Goal: Task Accomplishment & Management: Manage account settings

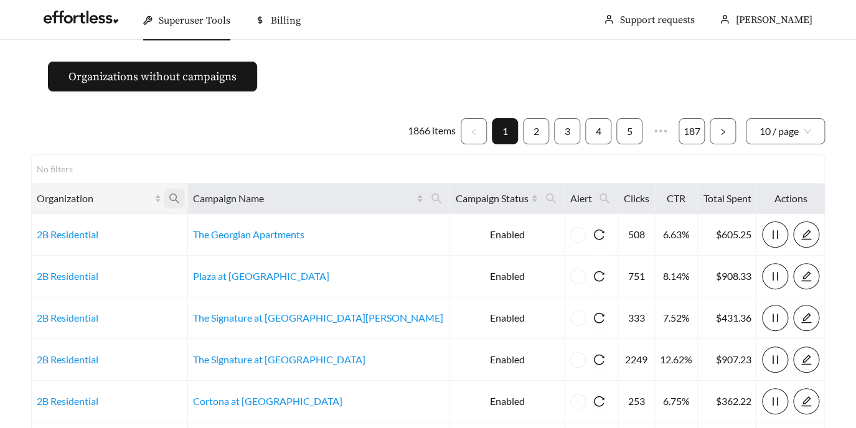
click at [185, 196] on span at bounding box center [174, 199] width 21 height 20
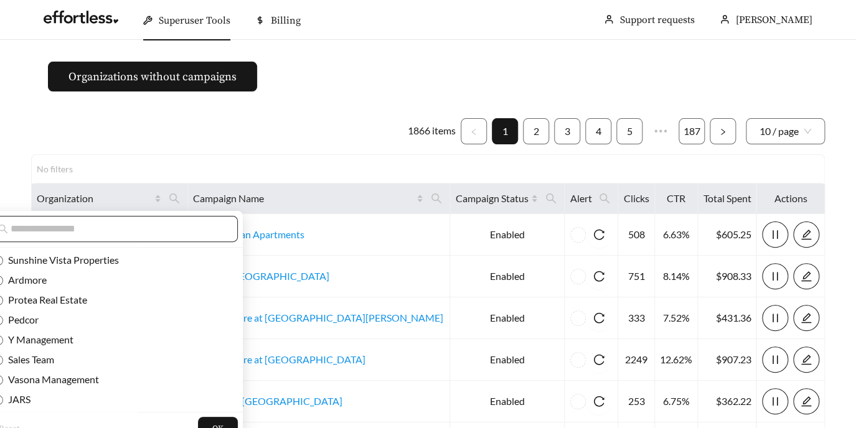
click at [166, 230] on input "text" at bounding box center [118, 229] width 214 height 15
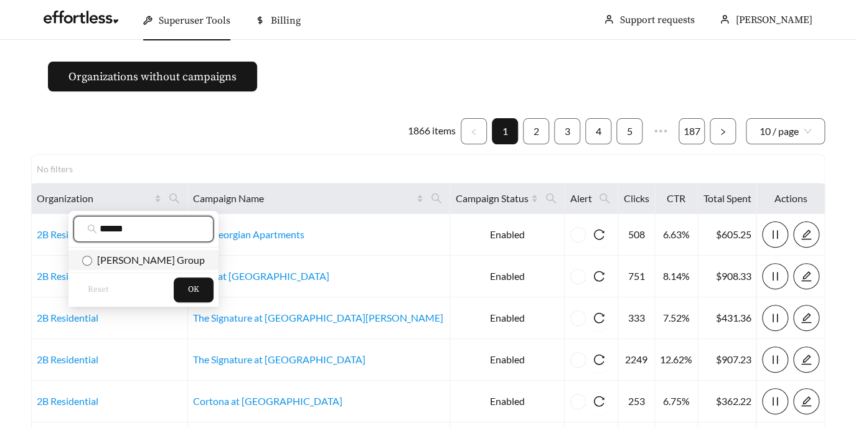
type input "******"
click at [93, 260] on span "[PERSON_NAME] Group" at bounding box center [148, 260] width 113 height 12
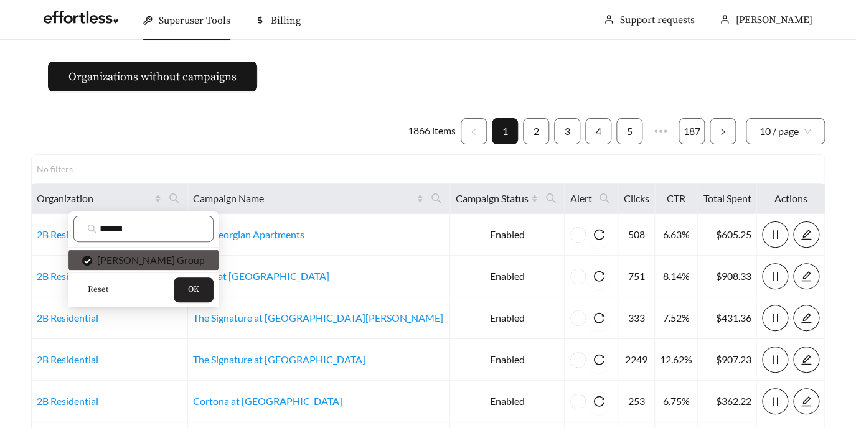
click at [188, 290] on span "OK" at bounding box center [193, 290] width 11 height 12
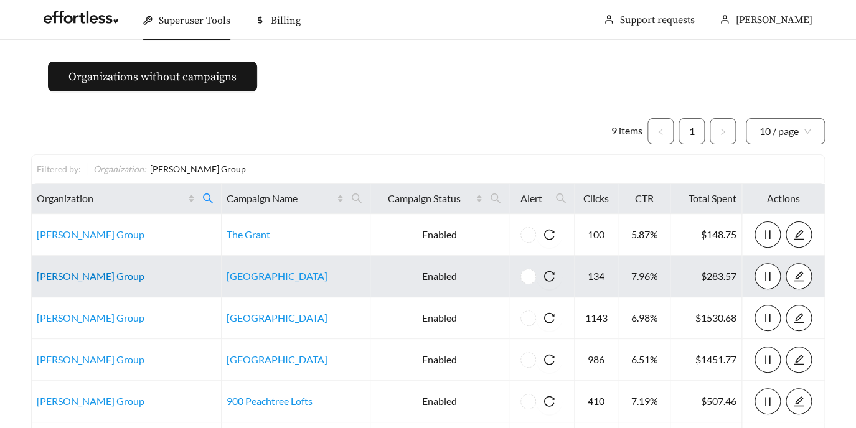
click at [97, 274] on link "Braden Fellman Group" at bounding box center [91, 276] width 108 height 12
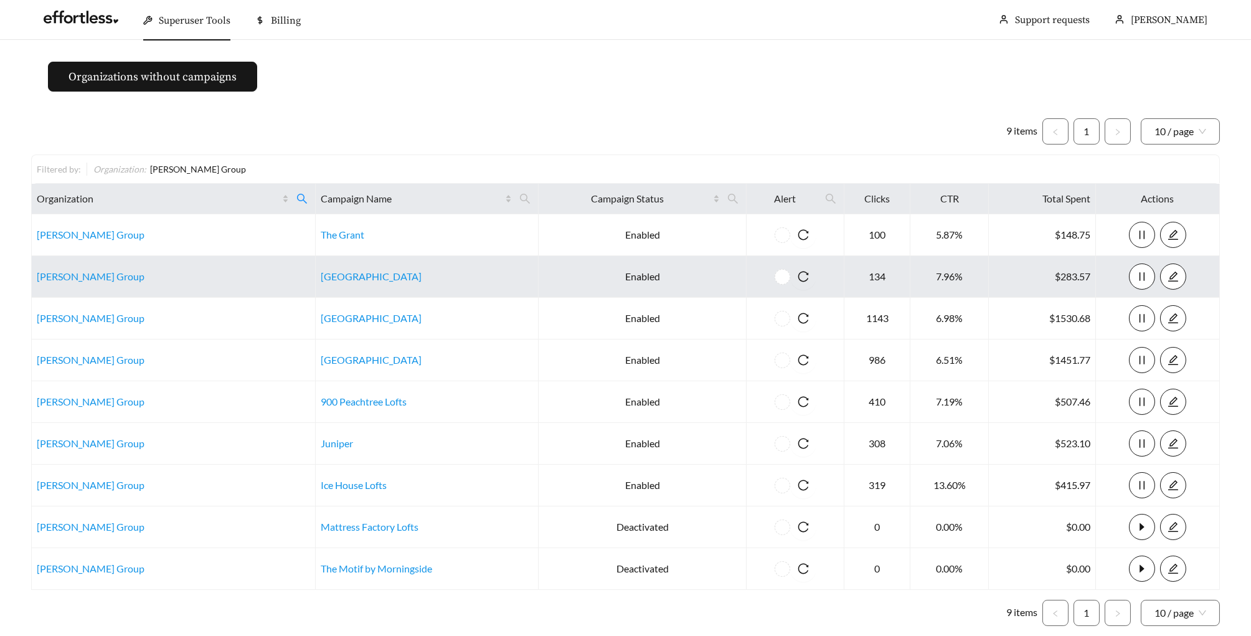
click at [67, 268] on td "Braden Fellman Group" at bounding box center [174, 277] width 284 height 42
click at [61, 277] on link "Braden Fellman Group" at bounding box center [91, 276] width 108 height 12
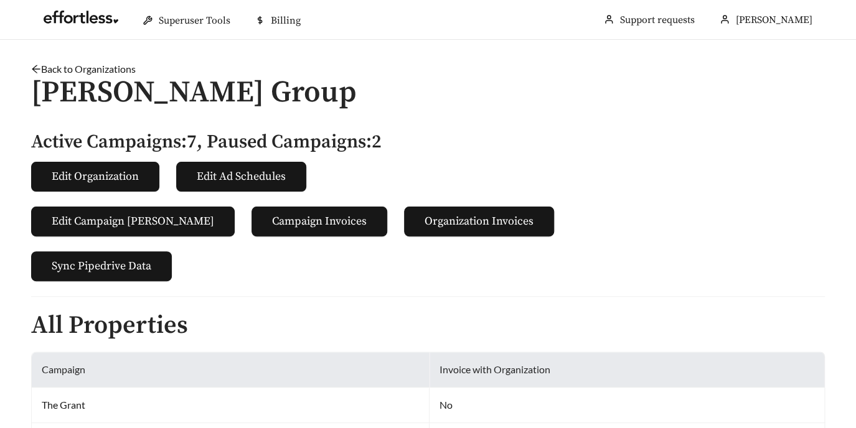
scroll to position [741, 0]
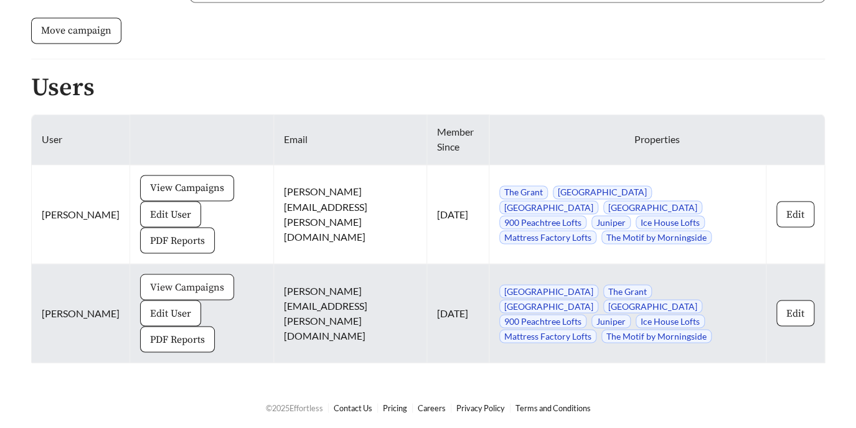
click at [150, 280] on span "View Campaigns" at bounding box center [187, 287] width 74 height 15
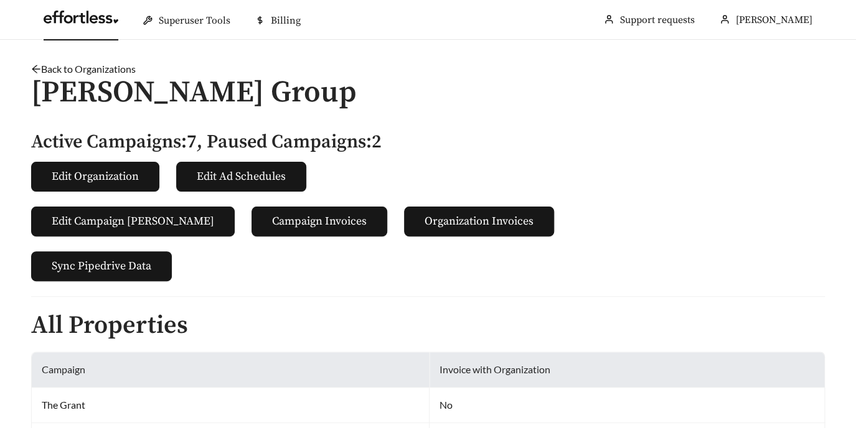
scroll to position [741, 0]
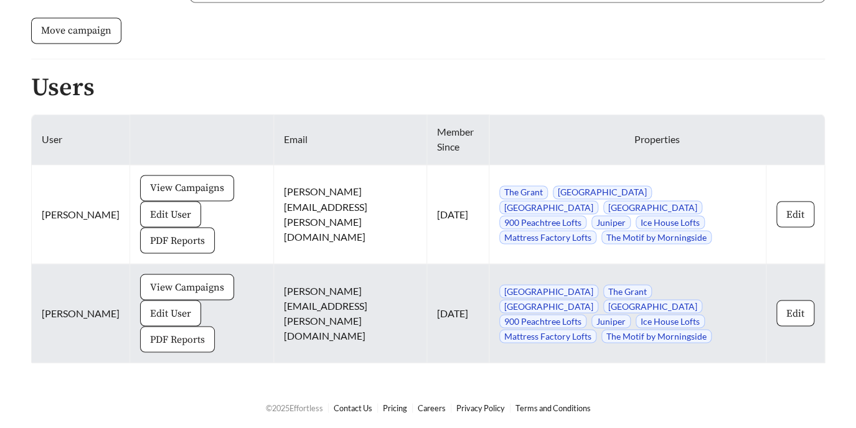
click at [150, 337] on span "PDF Reports" at bounding box center [177, 339] width 55 height 15
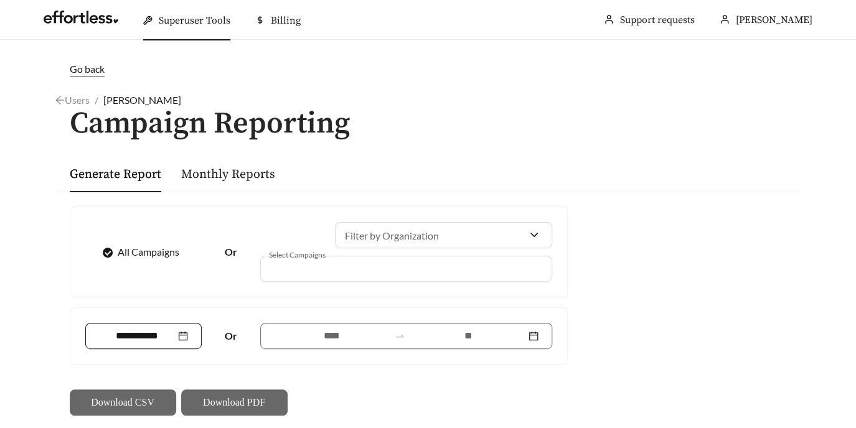
click at [114, 344] on div at bounding box center [143, 336] width 117 height 26
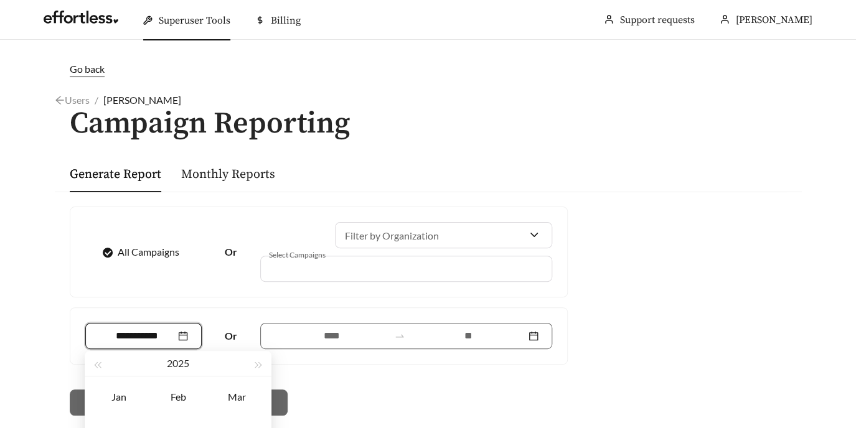
scroll to position [113, 0]
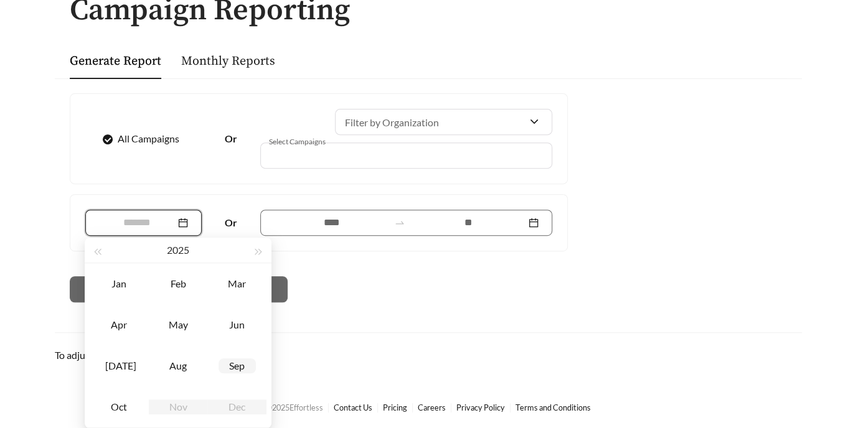
click at [232, 364] on div "Sep" at bounding box center [237, 366] width 37 height 15
type input "*******"
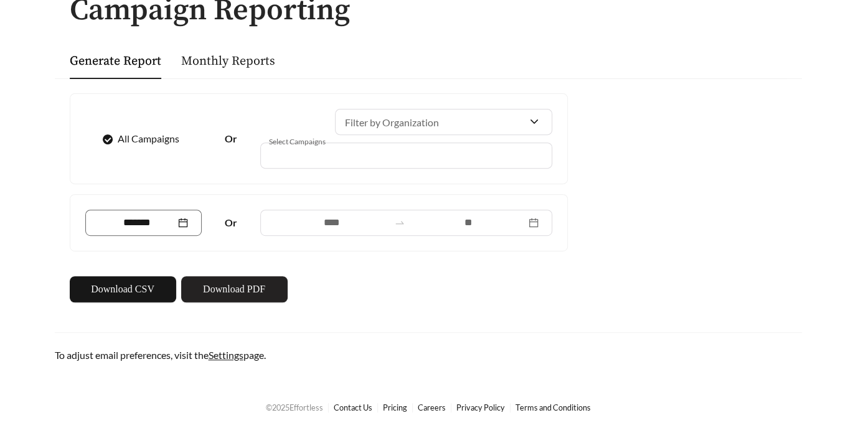
click at [224, 291] on span "Download PDF" at bounding box center [234, 289] width 62 height 15
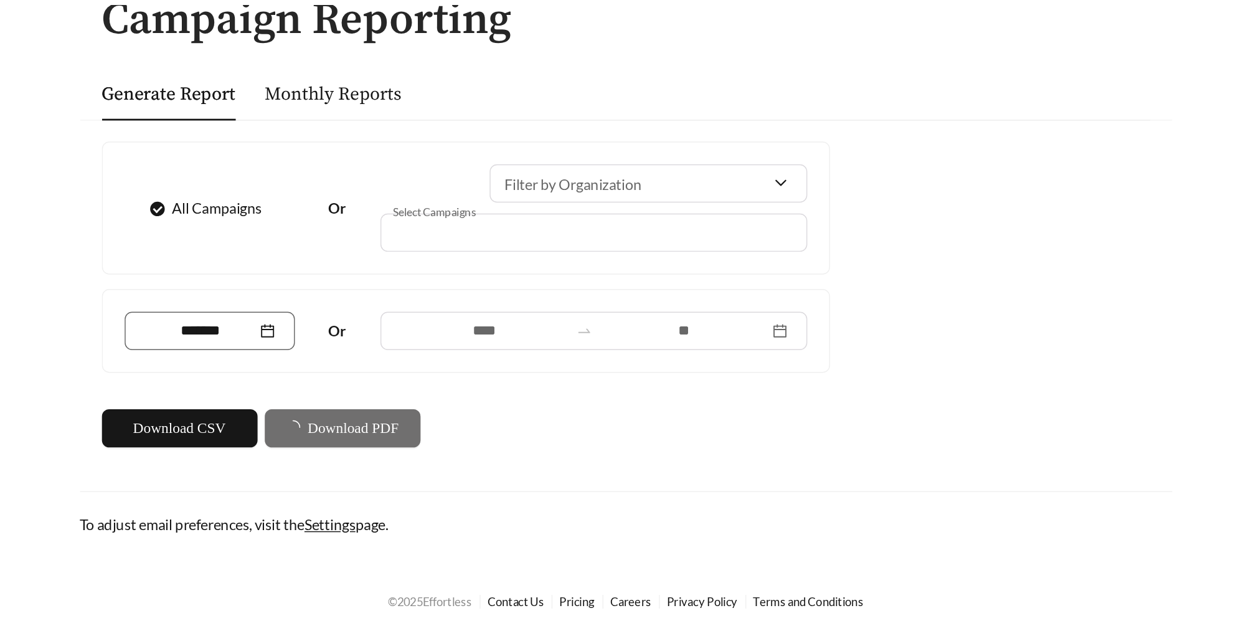
scroll to position [0, 0]
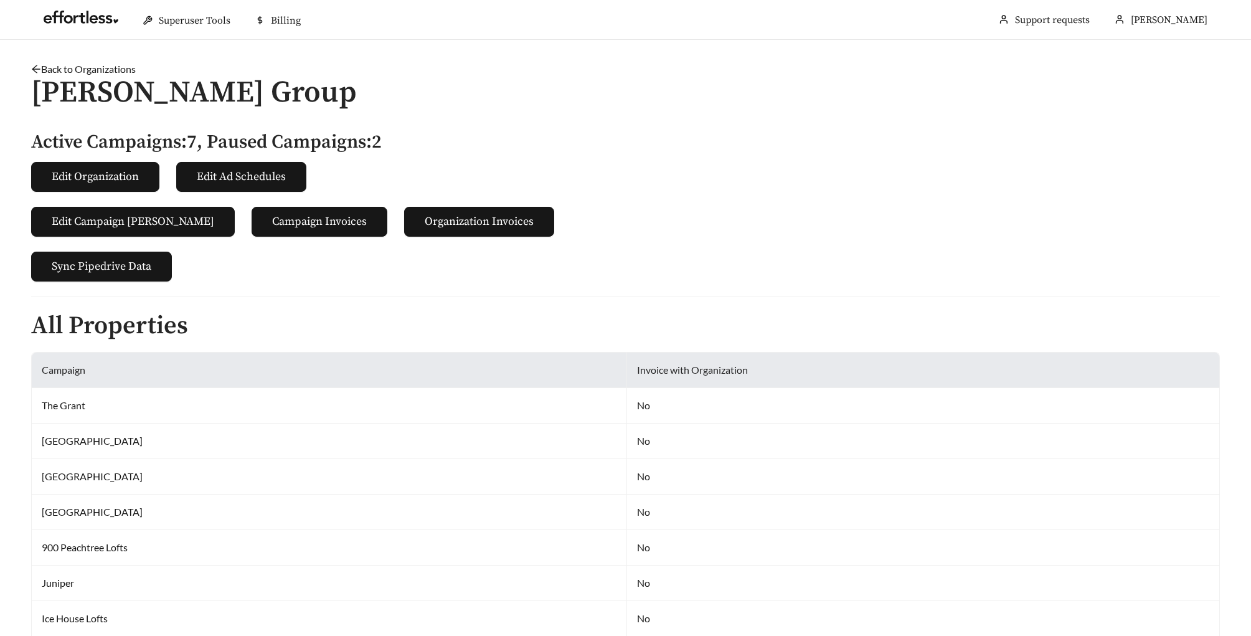
scroll to position [481, 0]
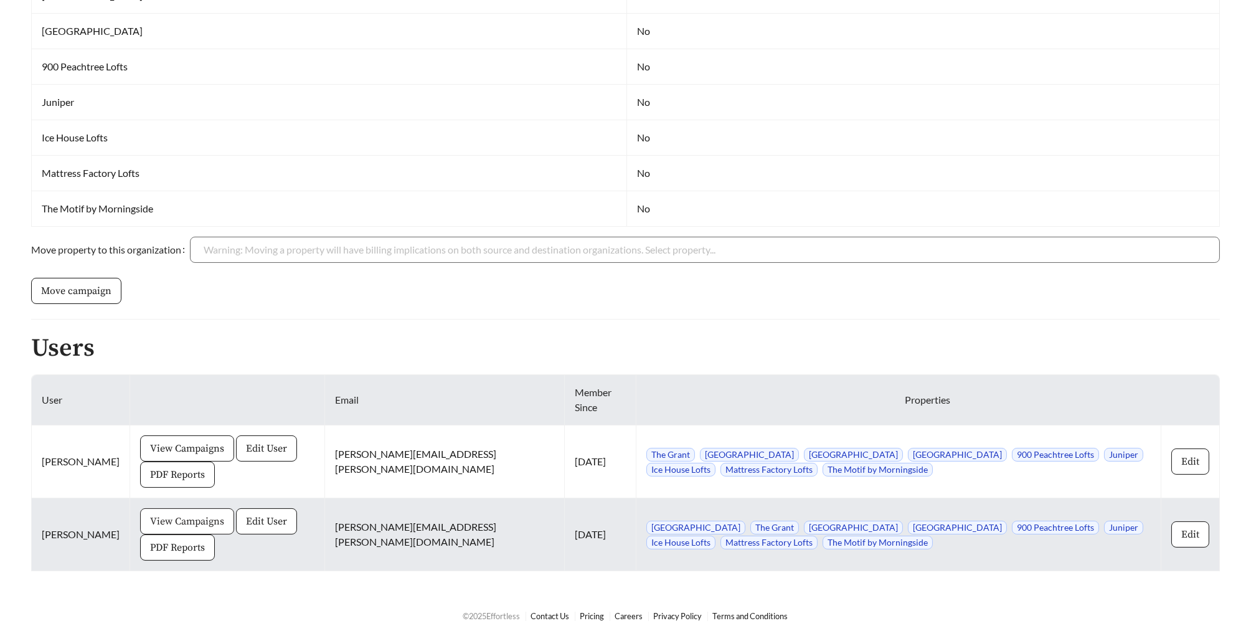
click at [177, 514] on span "View Campaigns" at bounding box center [187, 521] width 74 height 15
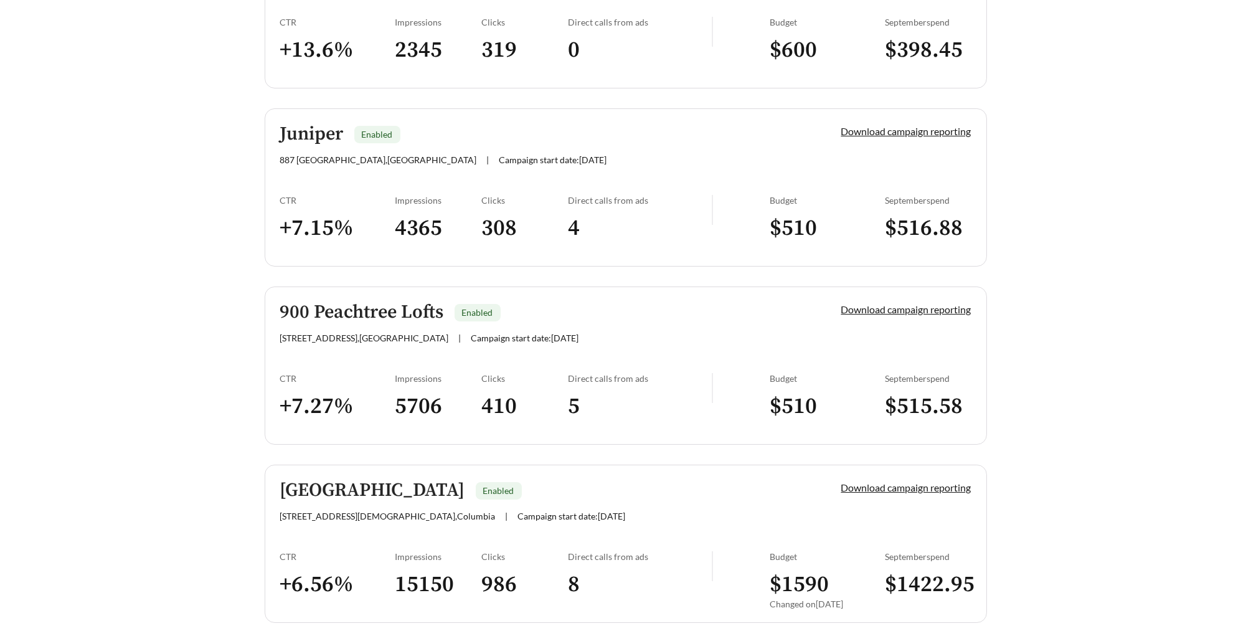
scroll to position [615, 0]
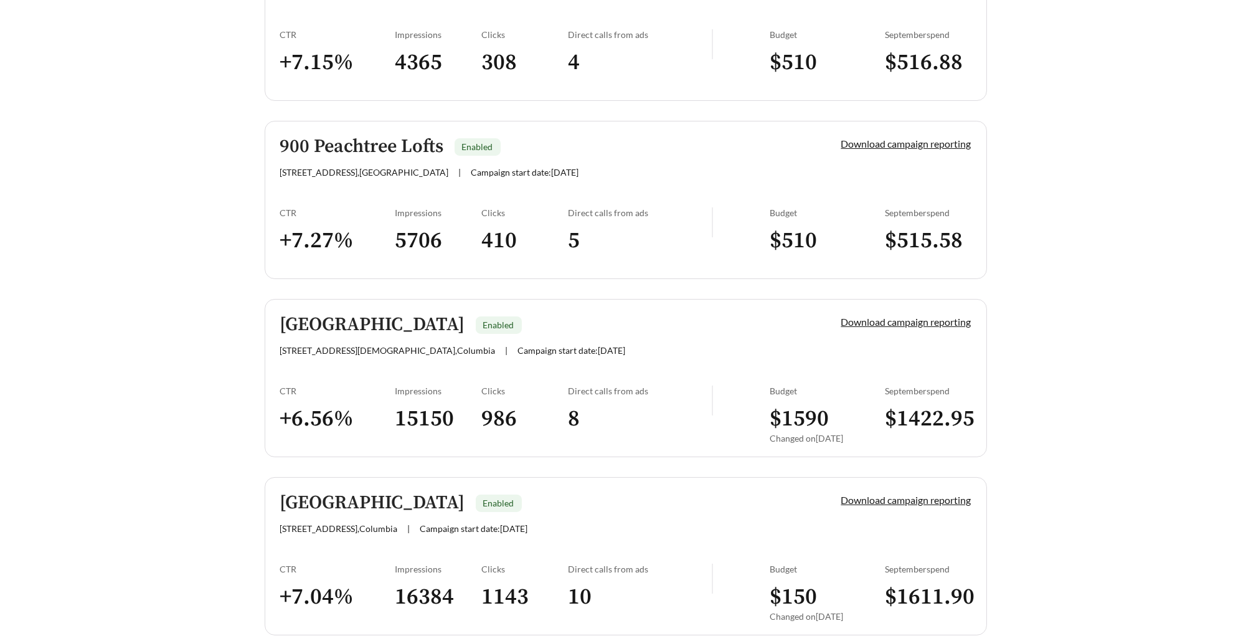
click at [362, 220] on div "CTR + 7.27 %" at bounding box center [337, 236] width 115 height 59
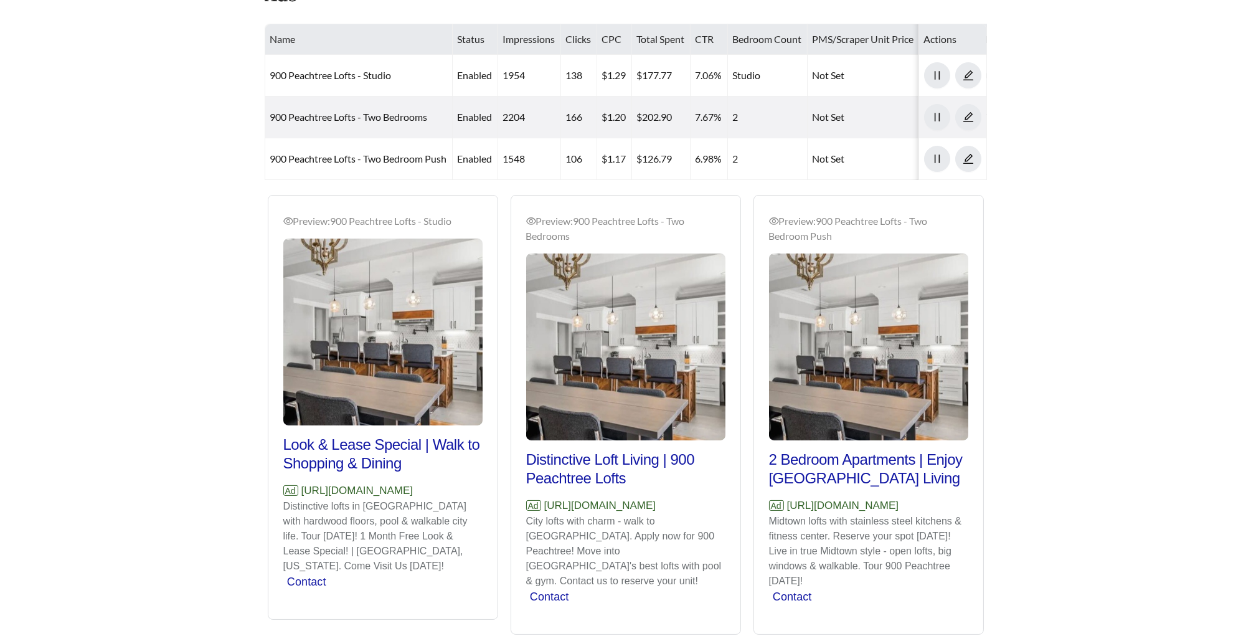
scroll to position [736, 0]
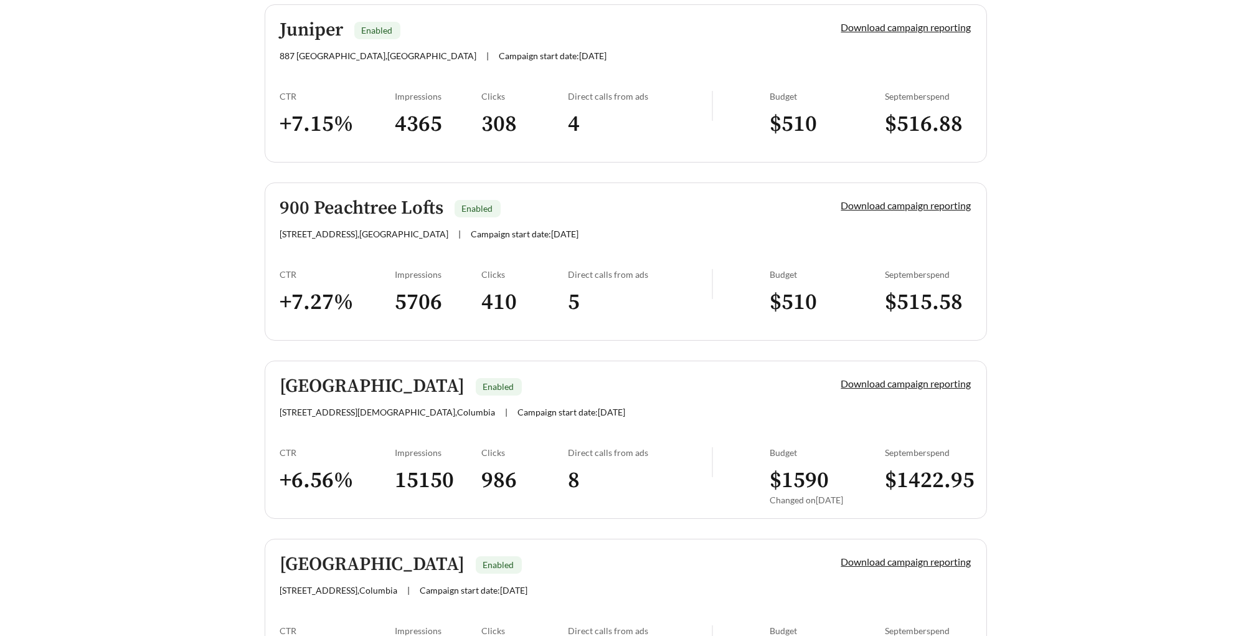
scroll to position [462, 0]
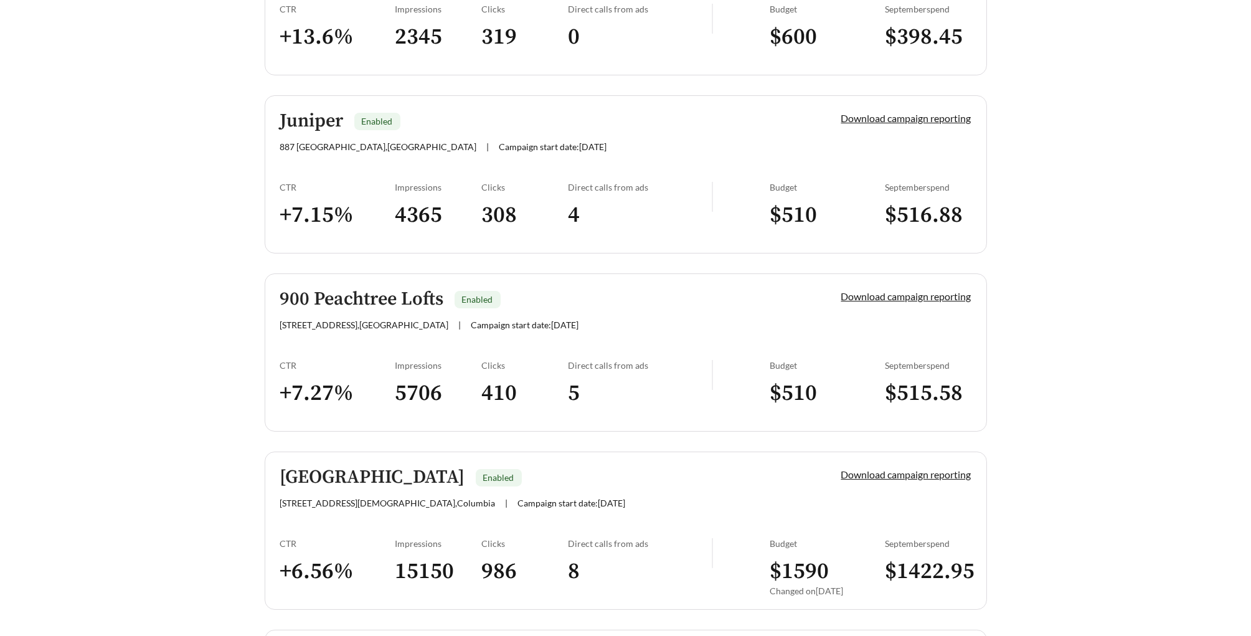
click at [646, 334] on link "900 Peachtree Lofts Enabled 900 Peachtree St NE , Atlanta | Campaign start date…" at bounding box center [626, 352] width 722 height 158
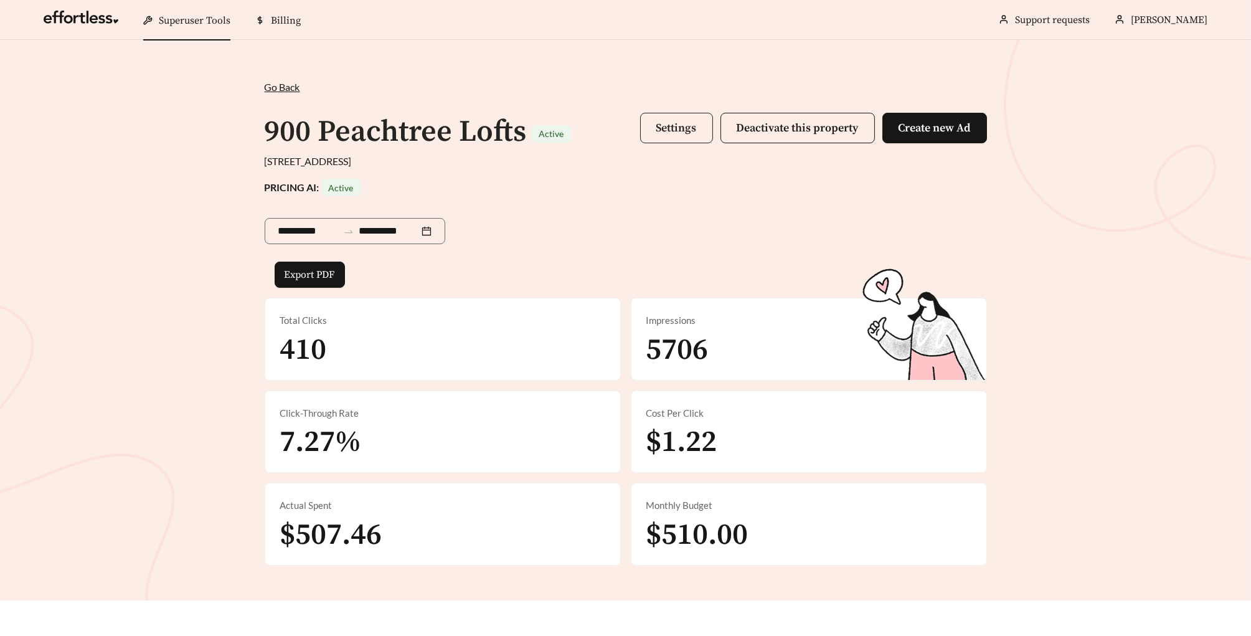
click at [677, 118] on button "Settings" at bounding box center [676, 128] width 73 height 31
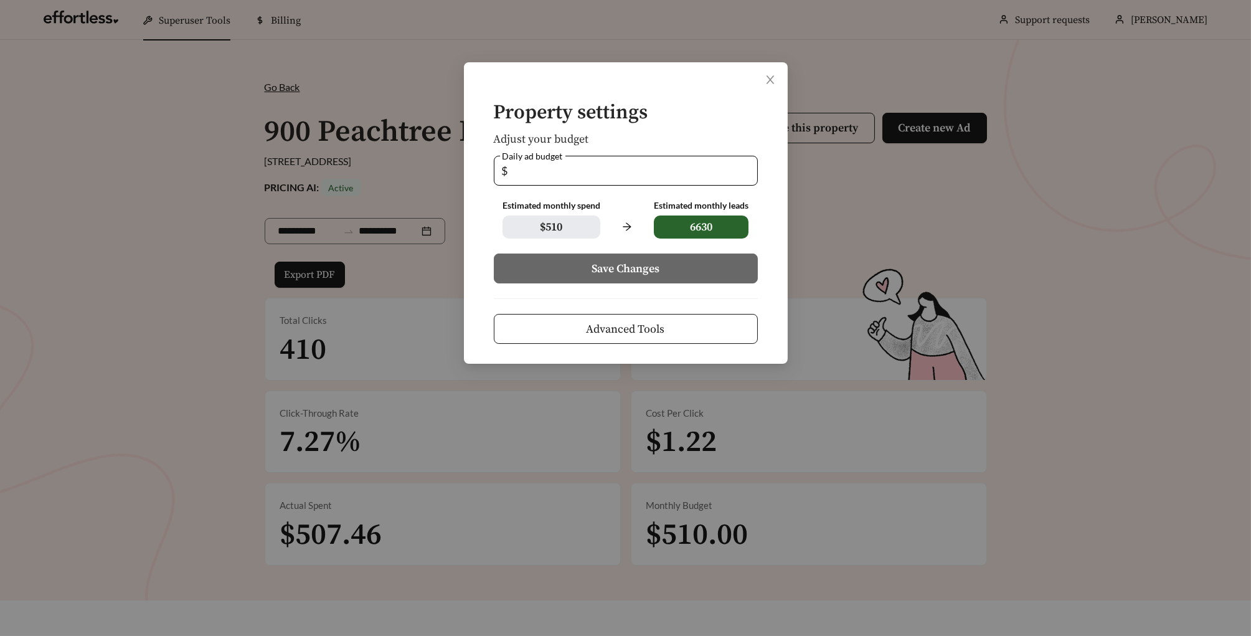
click at [704, 334] on button "Advanced Tools" at bounding box center [626, 329] width 264 height 30
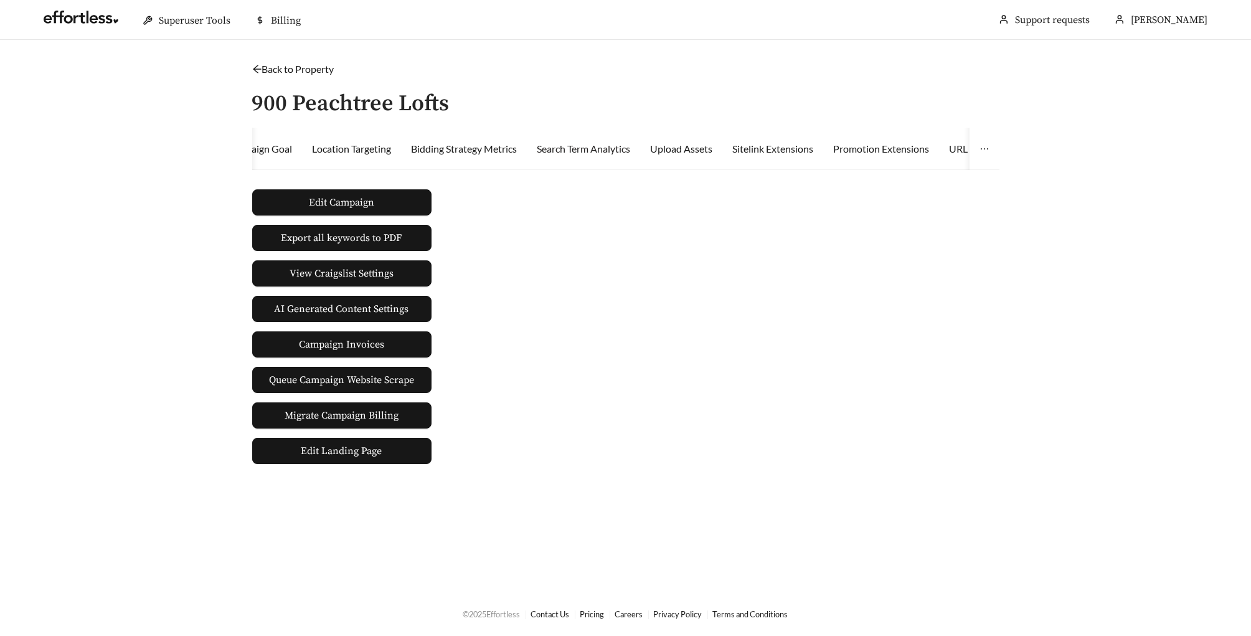
click at [607, 138] on div "Search Term Analytics" at bounding box center [583, 149] width 93 height 42
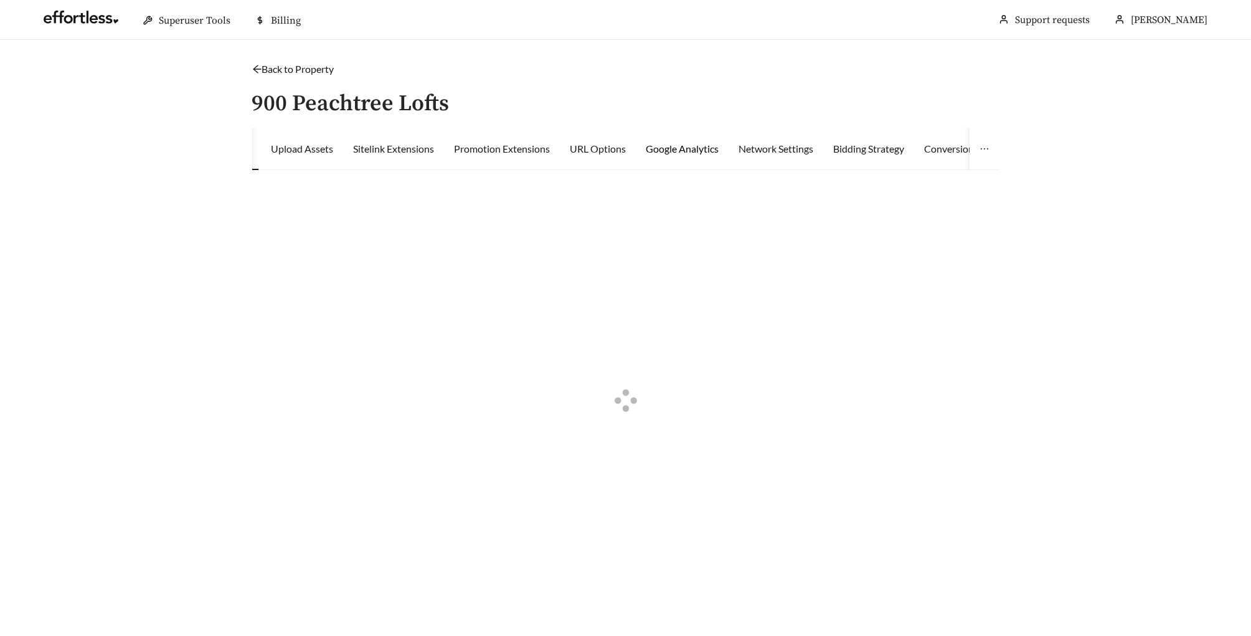
click at [673, 148] on div "Google Analytics" at bounding box center [682, 148] width 73 height 15
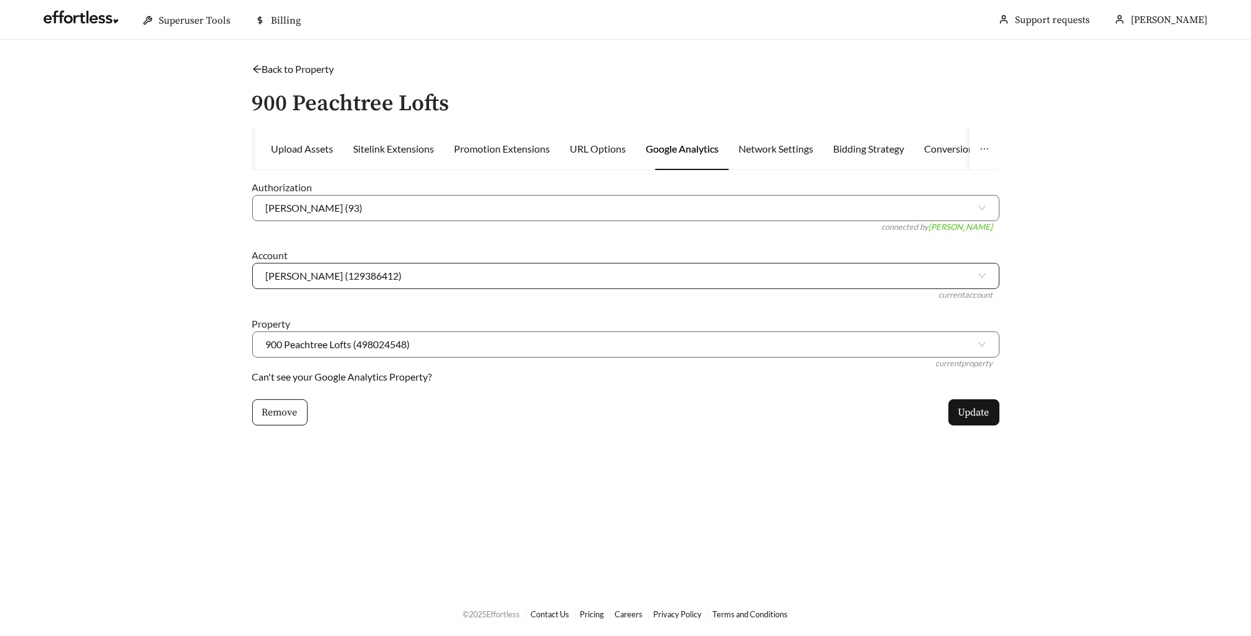
click at [495, 280] on span "Braden Fellman (129386412)" at bounding box center [626, 275] width 720 height 25
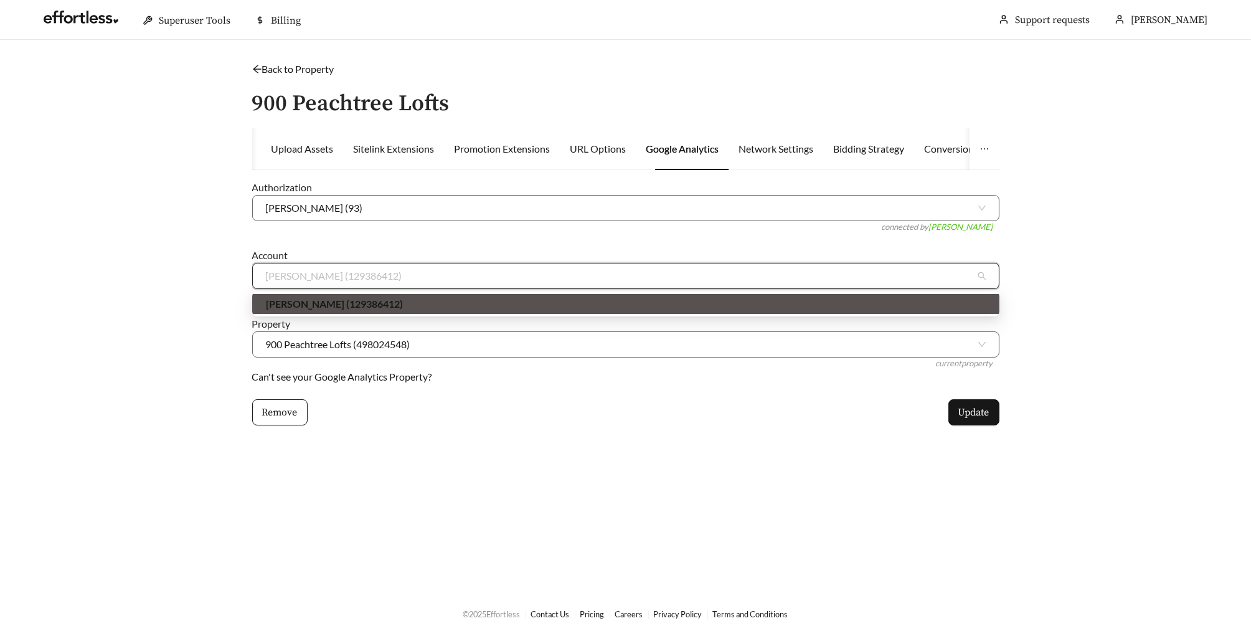
click at [485, 240] on form "Authorization Megan Parenti (93) connected by Maddi Herrick-Foster Account Brad…" at bounding box center [625, 303] width 747 height 246
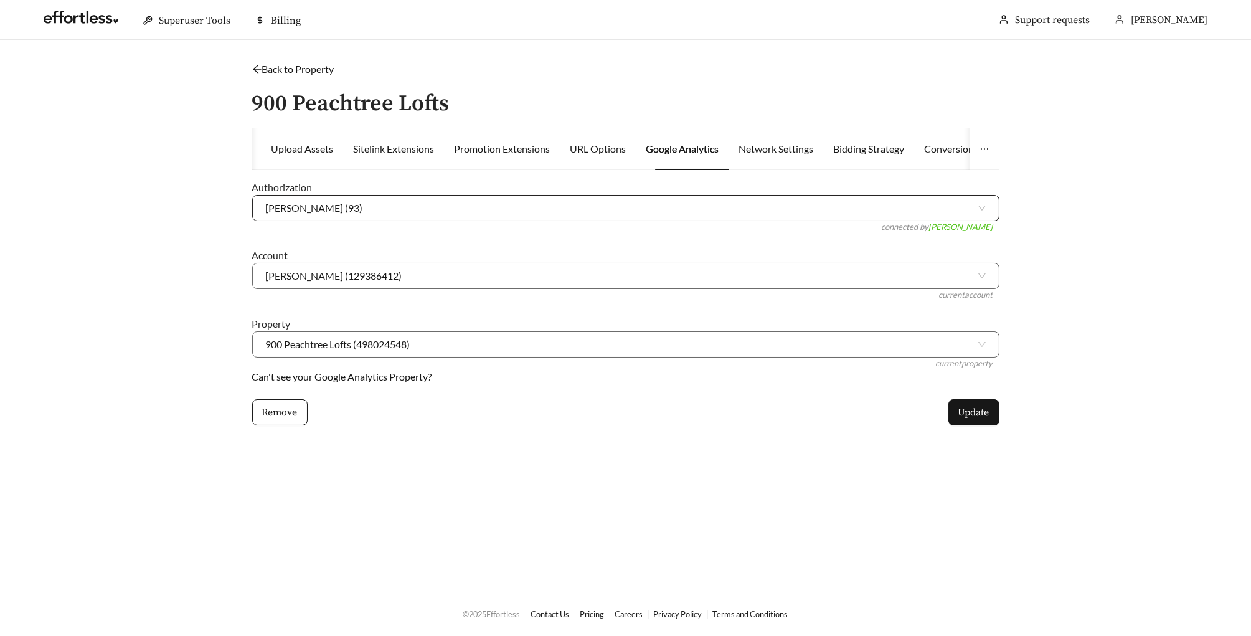
click at [493, 208] on span "Megan Parenti (93)" at bounding box center [626, 208] width 720 height 25
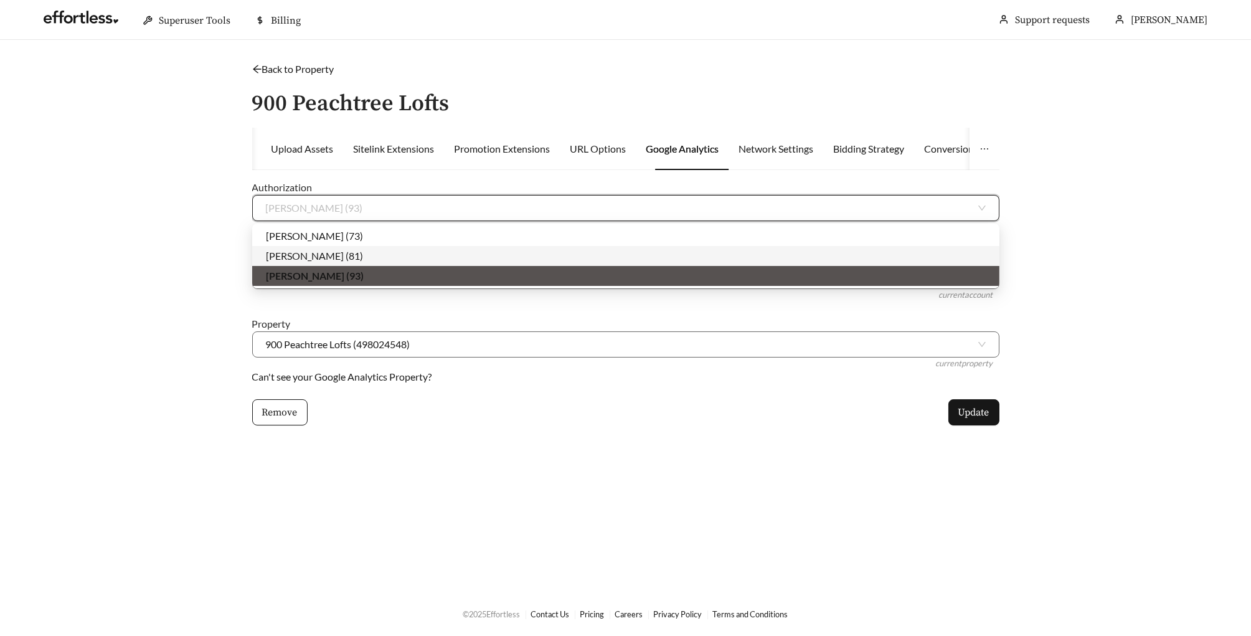
click at [433, 263] on div "Megan Parenti (81)" at bounding box center [625, 256] width 747 height 20
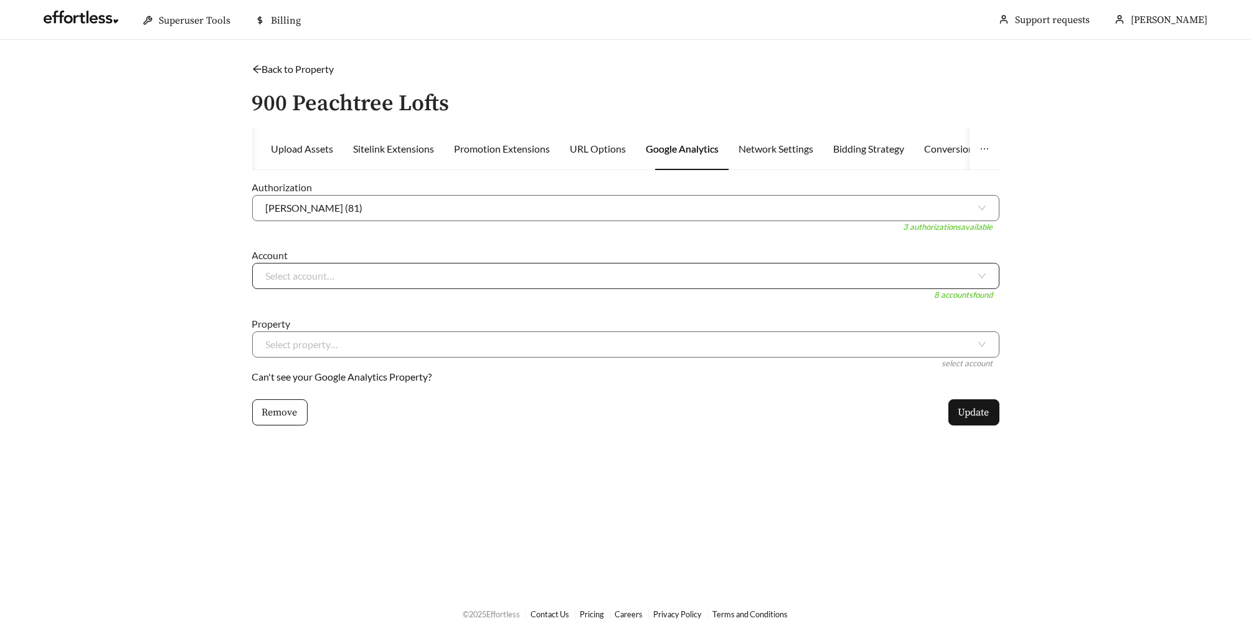
click at [427, 272] on input "search" at bounding box center [621, 275] width 710 height 25
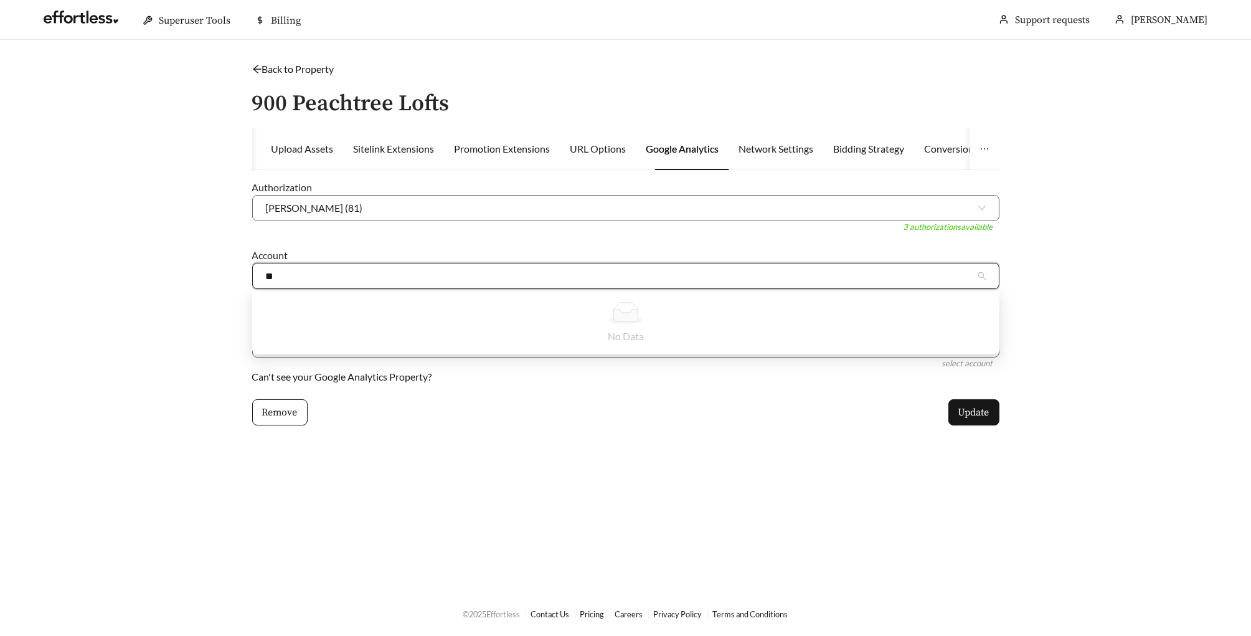
type input "*"
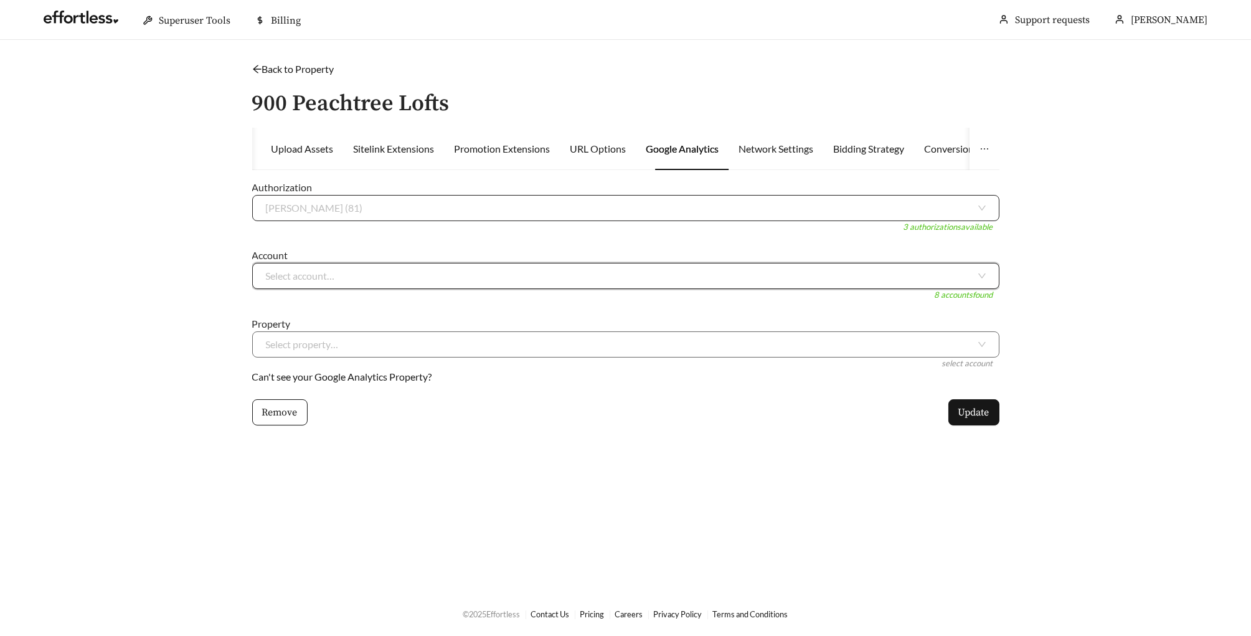
click at [368, 201] on span "Megan Parenti (81)" at bounding box center [626, 208] width 720 height 25
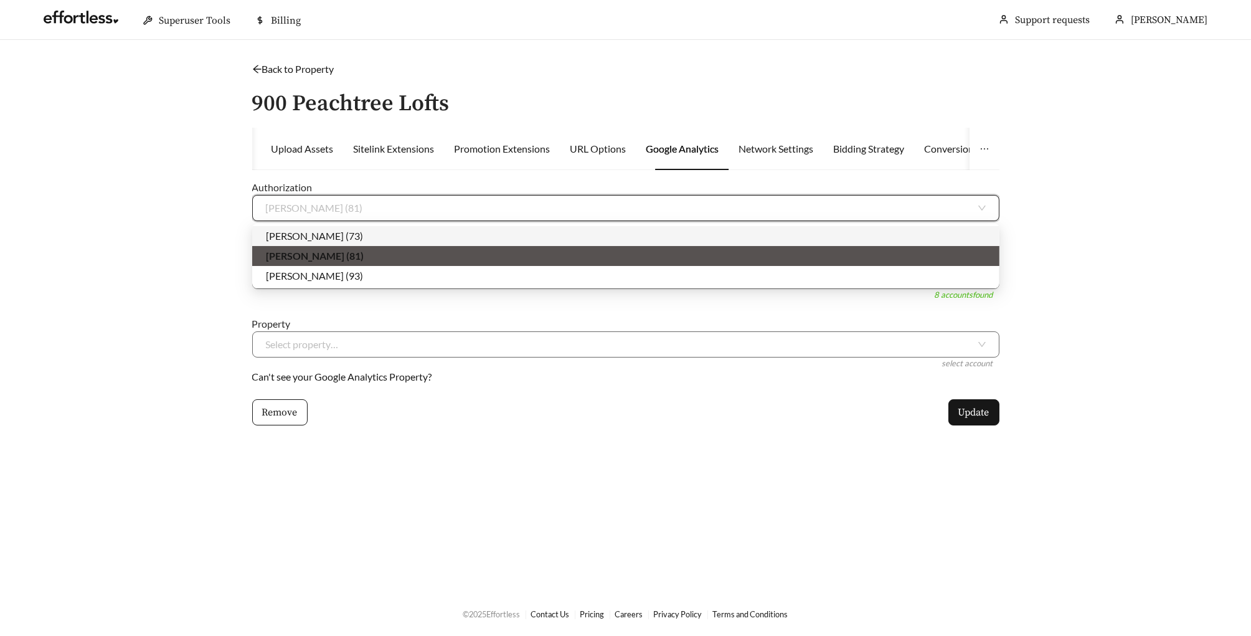
click at [363, 232] on div "Megan Parenti (73)" at bounding box center [626, 236] width 720 height 14
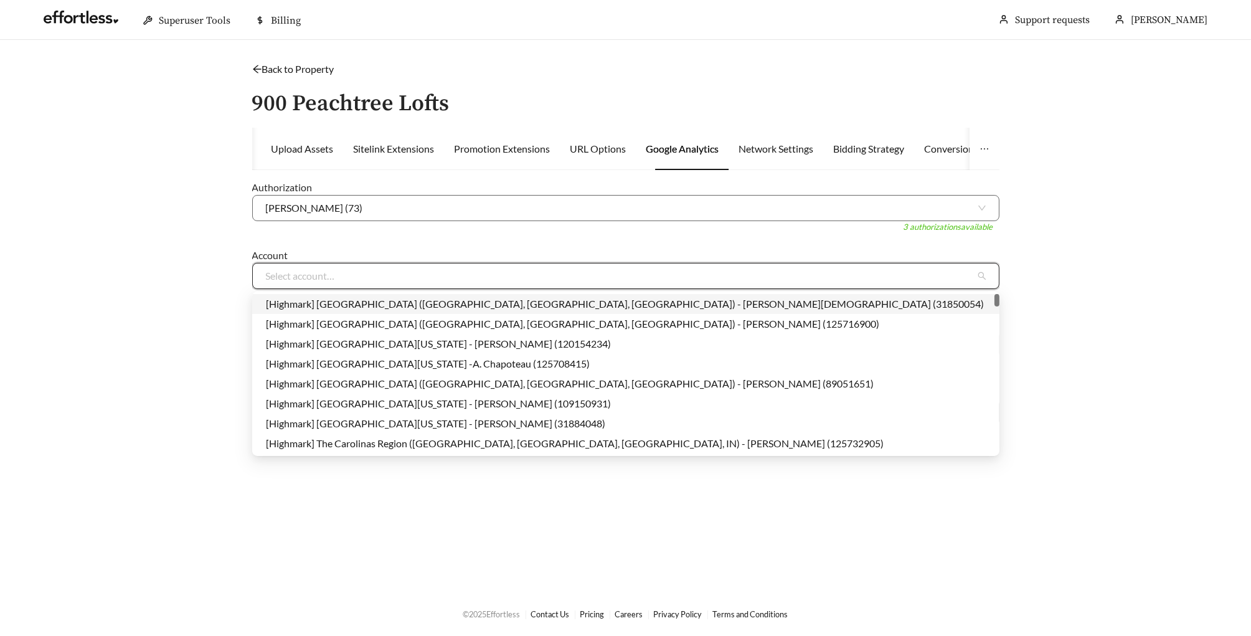
click at [348, 267] on input "search" at bounding box center [621, 275] width 710 height 25
type input "*"
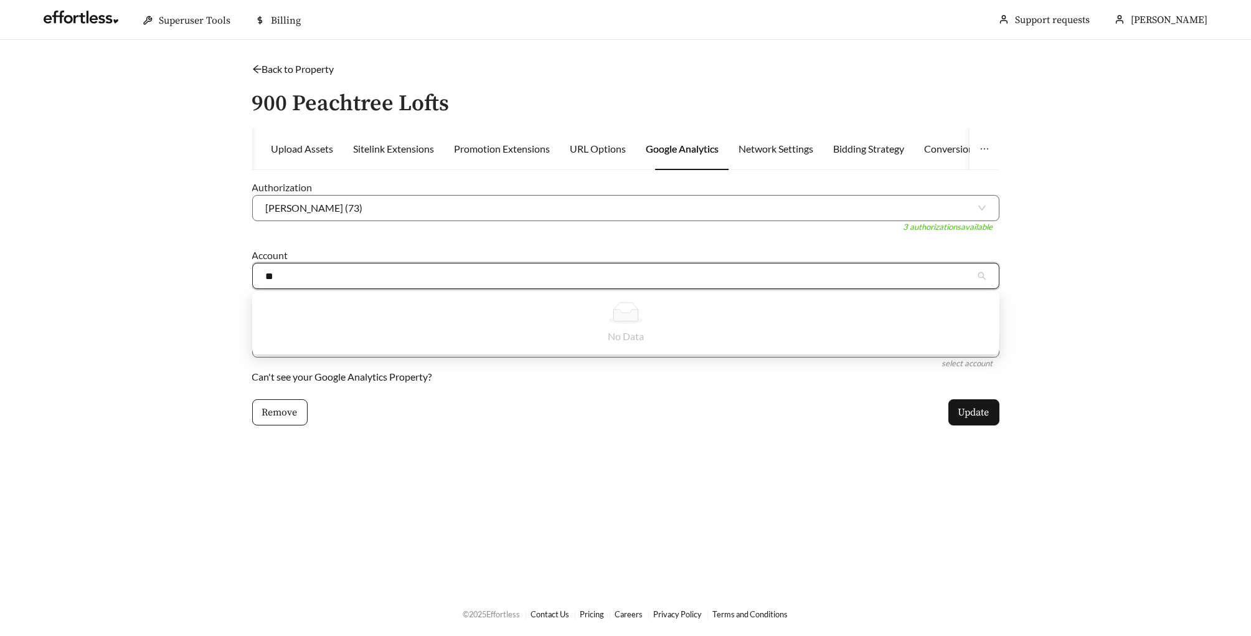
type input "*"
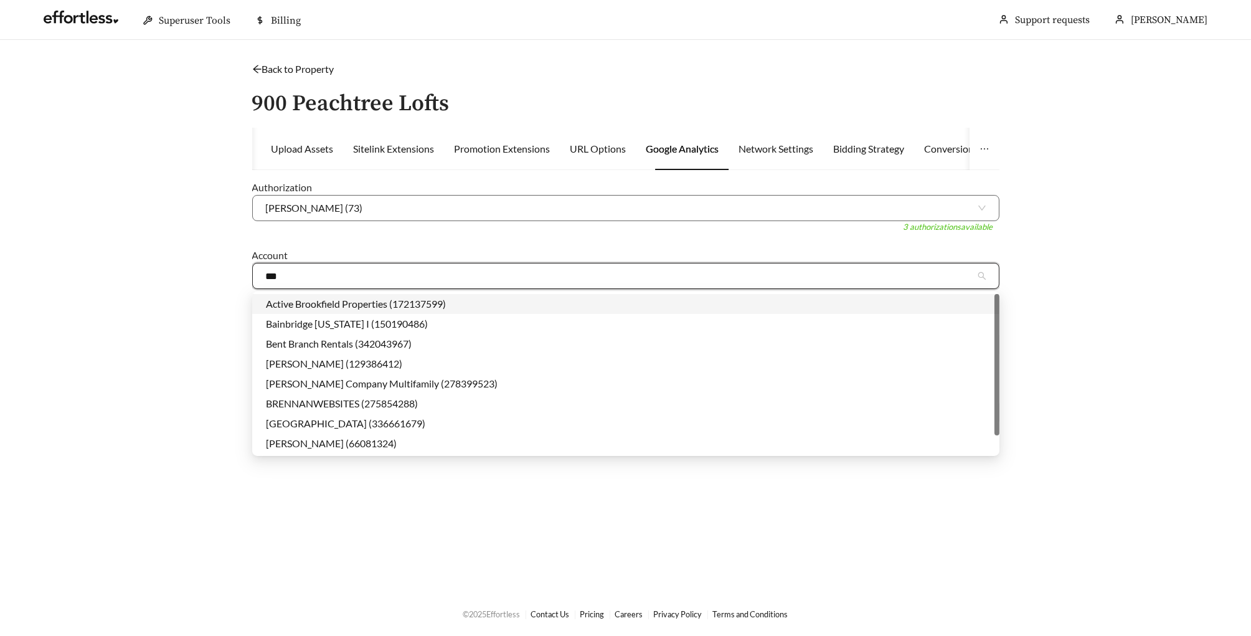
type input "****"
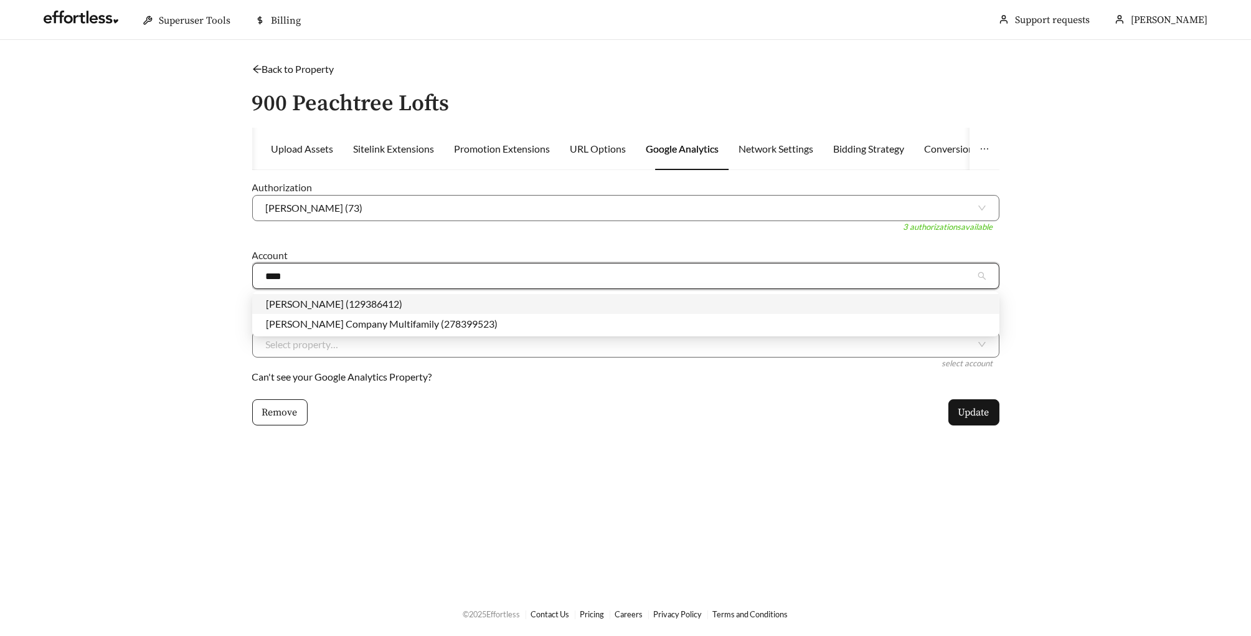
click at [321, 311] on div "Braden Fellman (129386412)" at bounding box center [625, 304] width 747 height 20
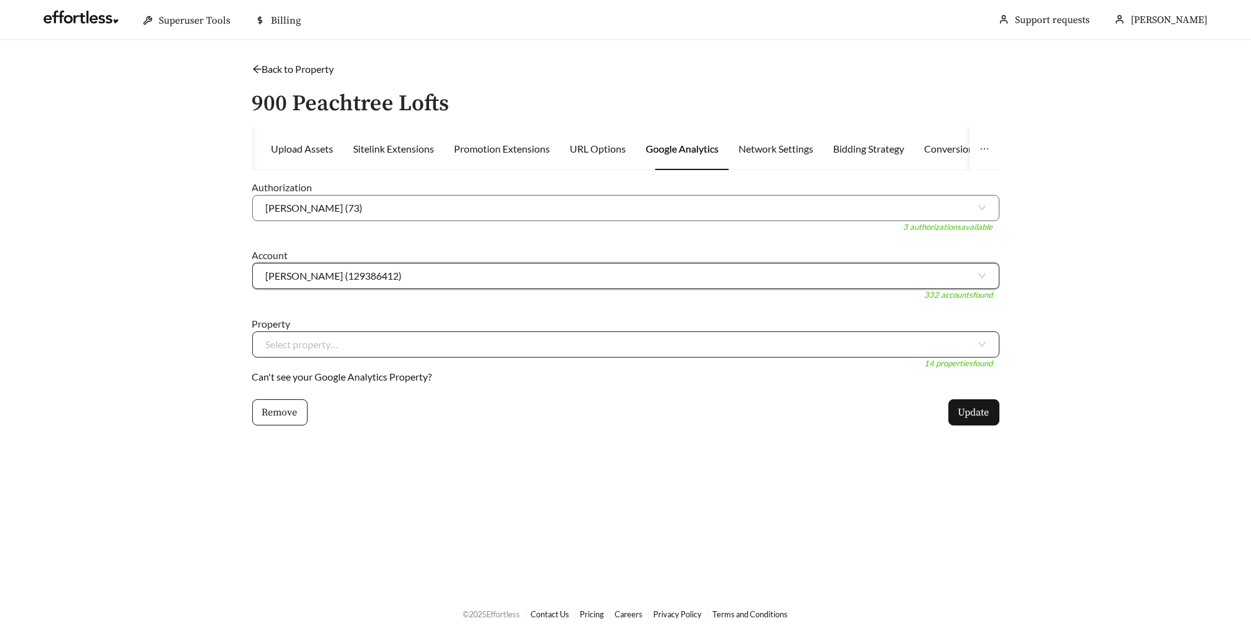
click at [306, 349] on input "search" at bounding box center [621, 344] width 710 height 25
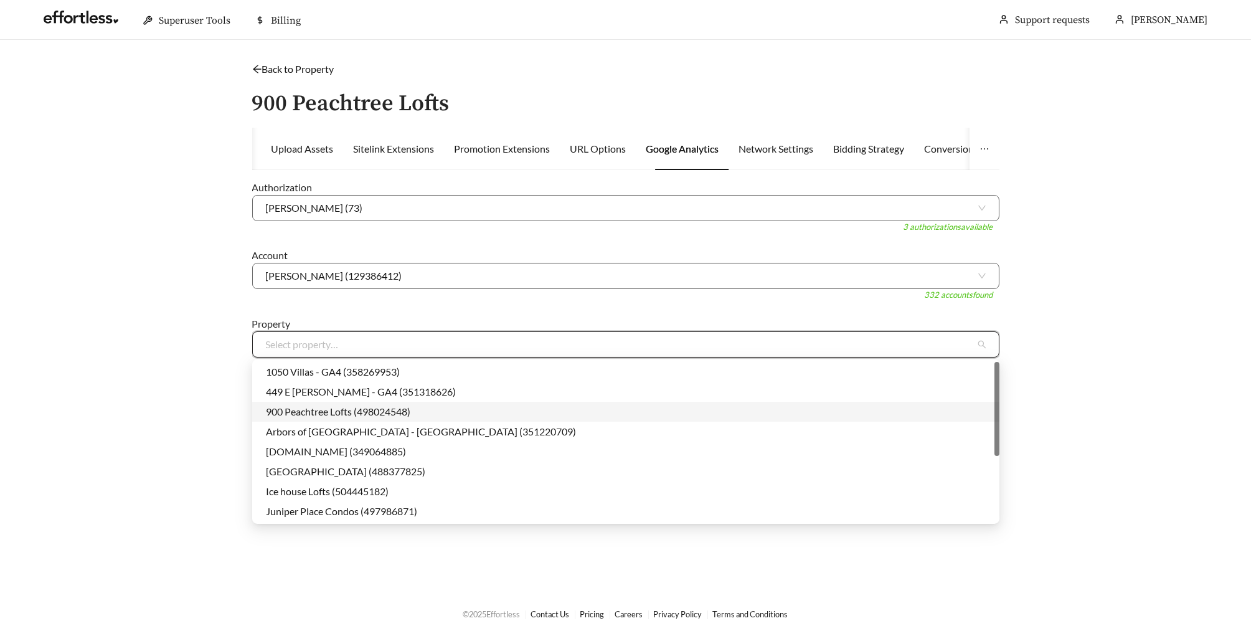
click at [323, 417] on div "900 Peachtree Lofts (498024548)" at bounding box center [626, 412] width 720 height 14
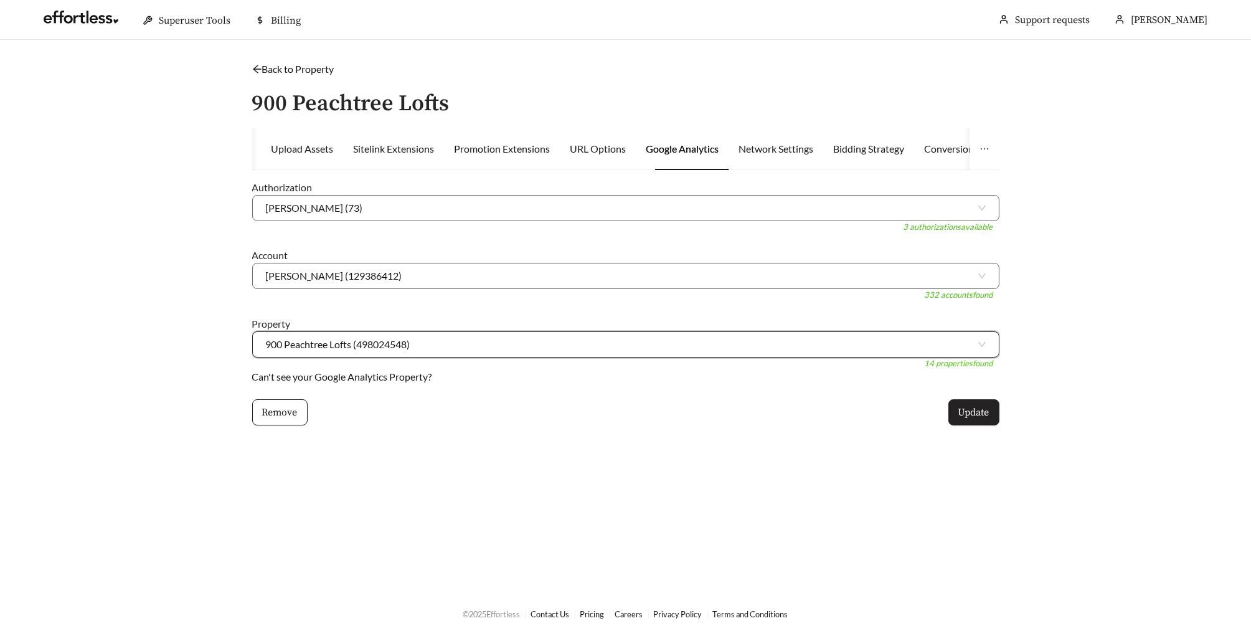
click at [973, 409] on span "Update" at bounding box center [973, 412] width 31 height 15
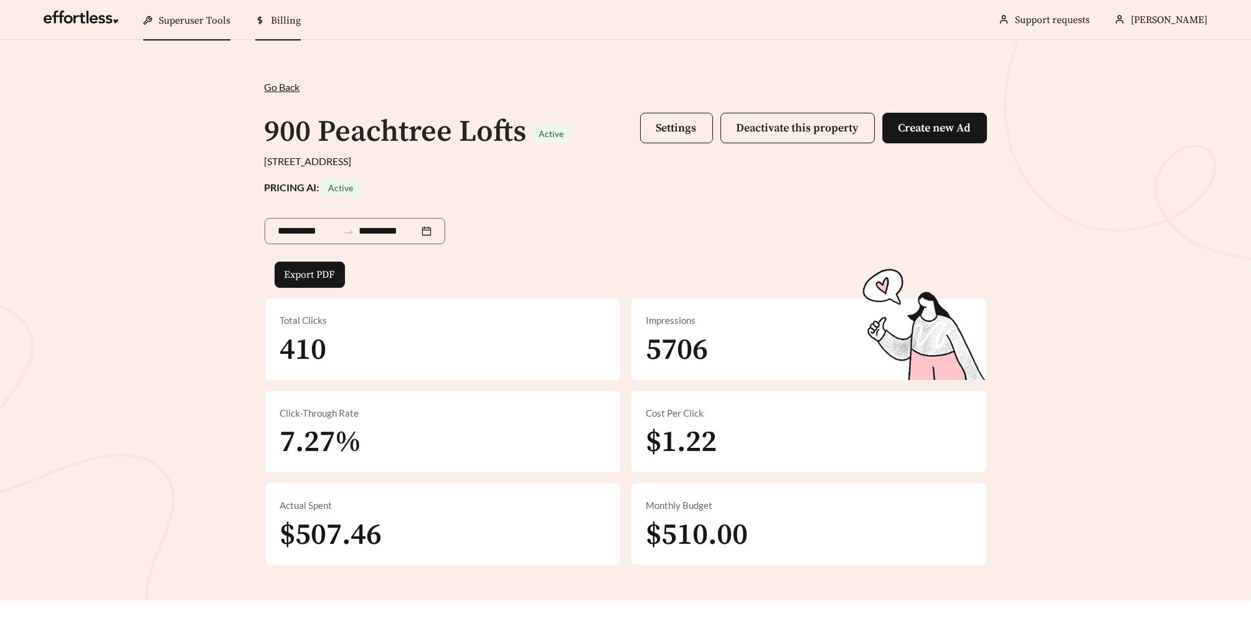
scroll to position [462, 0]
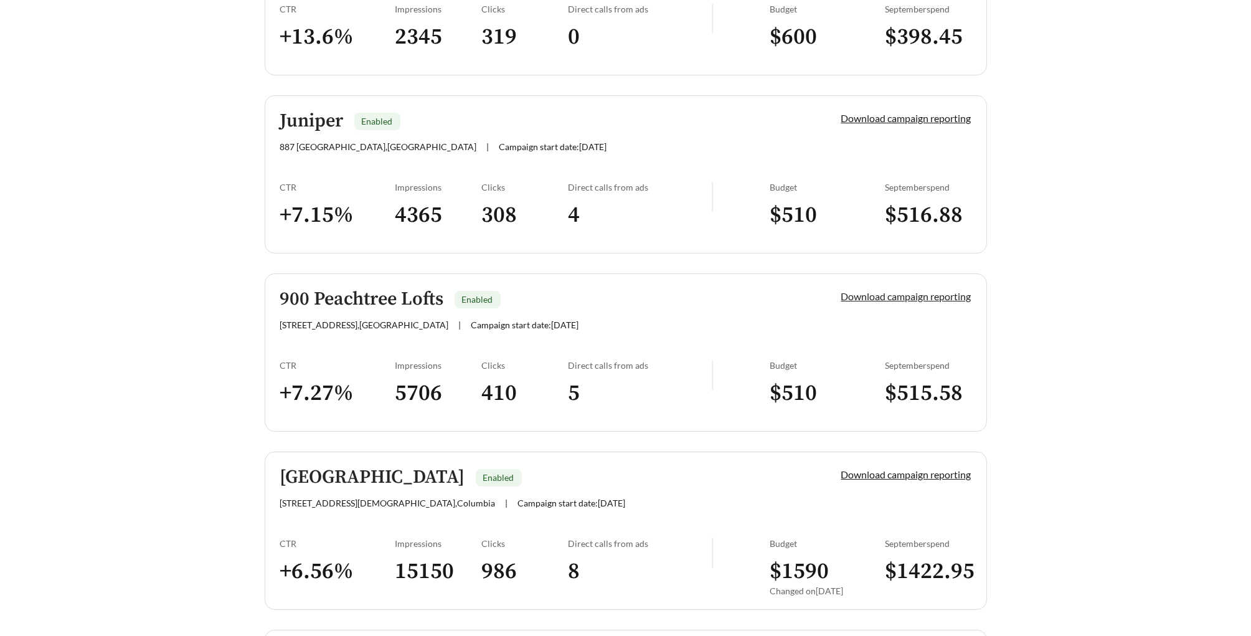
click at [868, 300] on link "Download campaign reporting" at bounding box center [906, 296] width 130 height 12
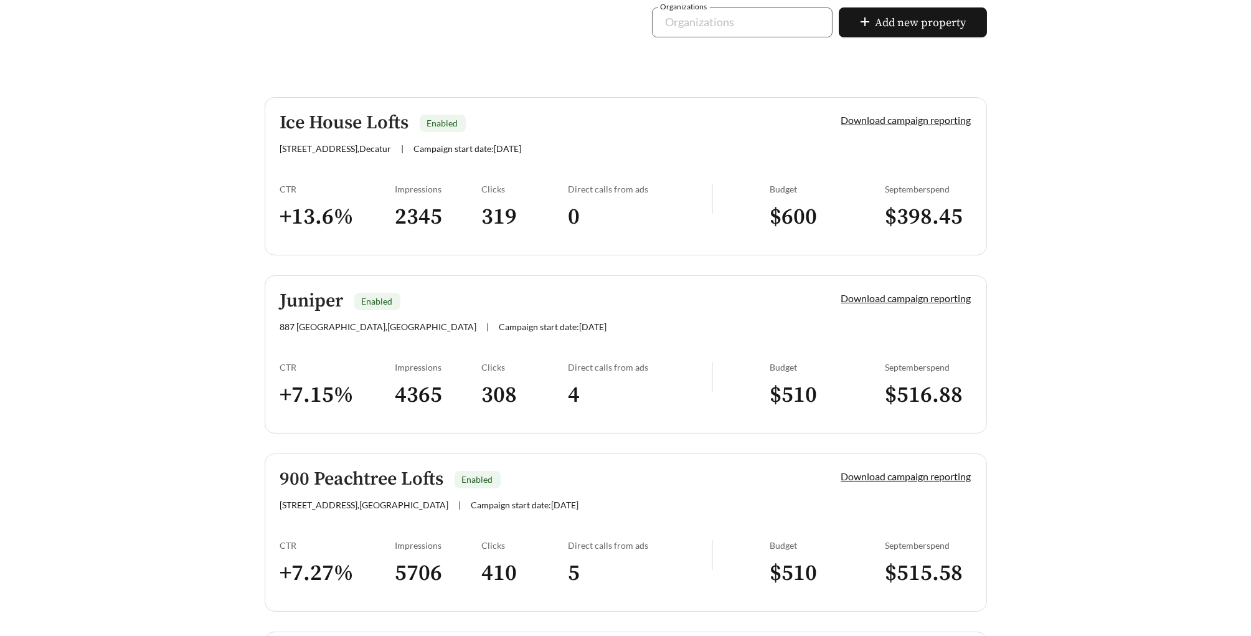
scroll to position [283, 0]
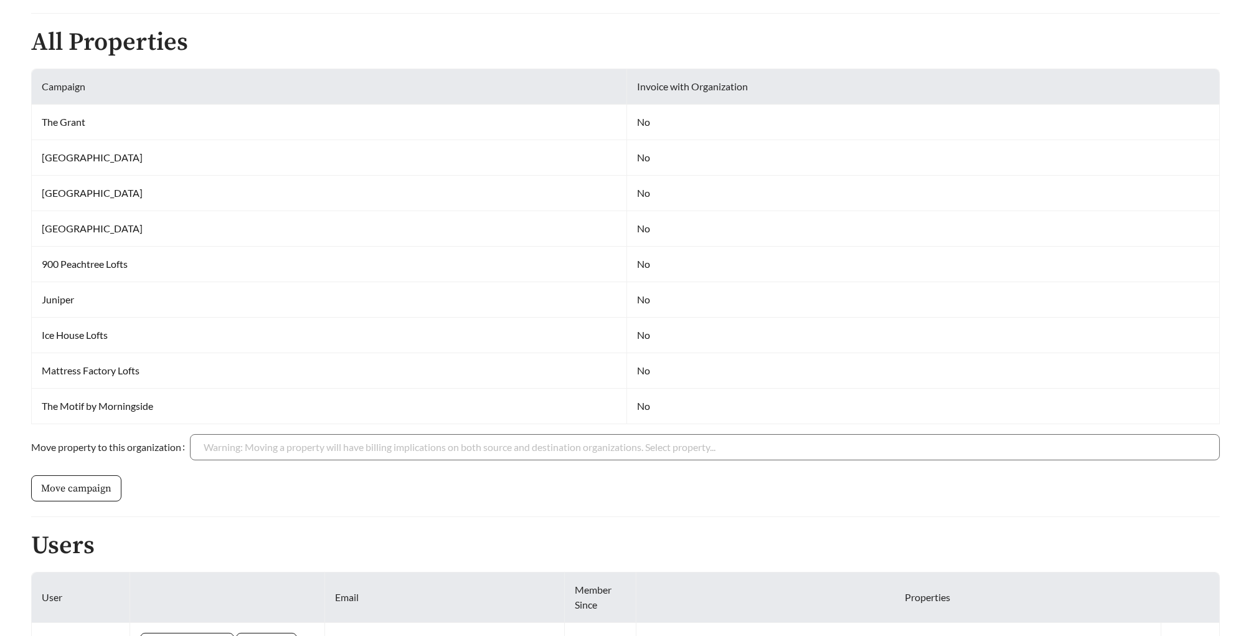
scroll to position [481, 0]
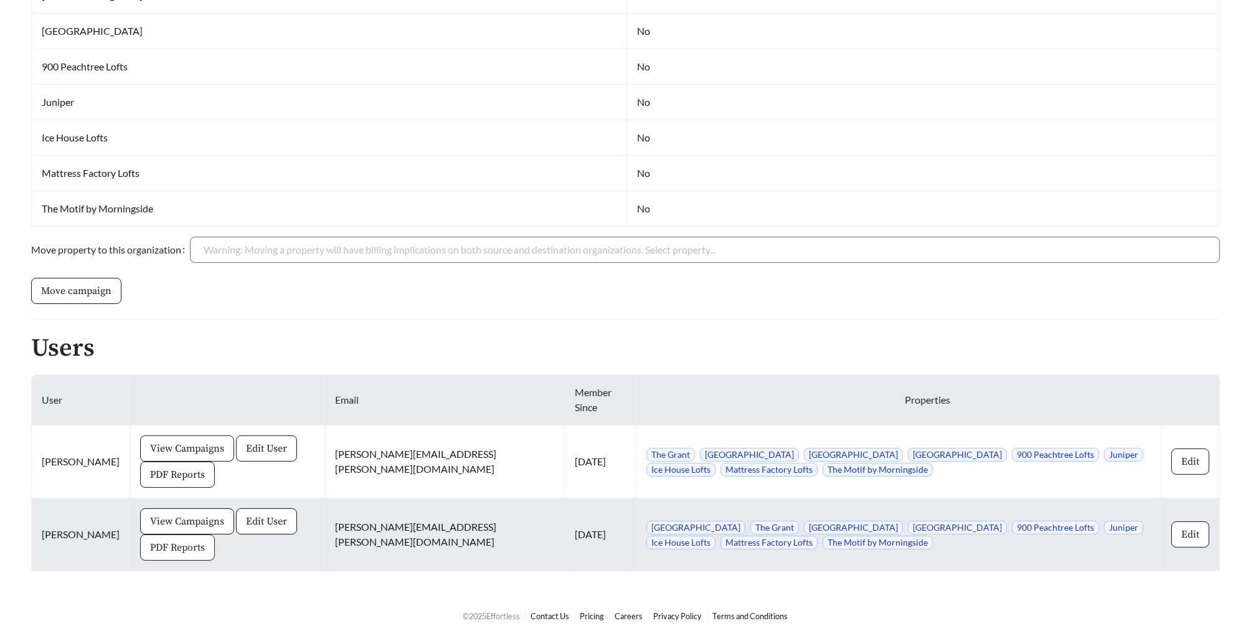
click at [158, 557] on button "PDF Reports" at bounding box center [177, 547] width 75 height 26
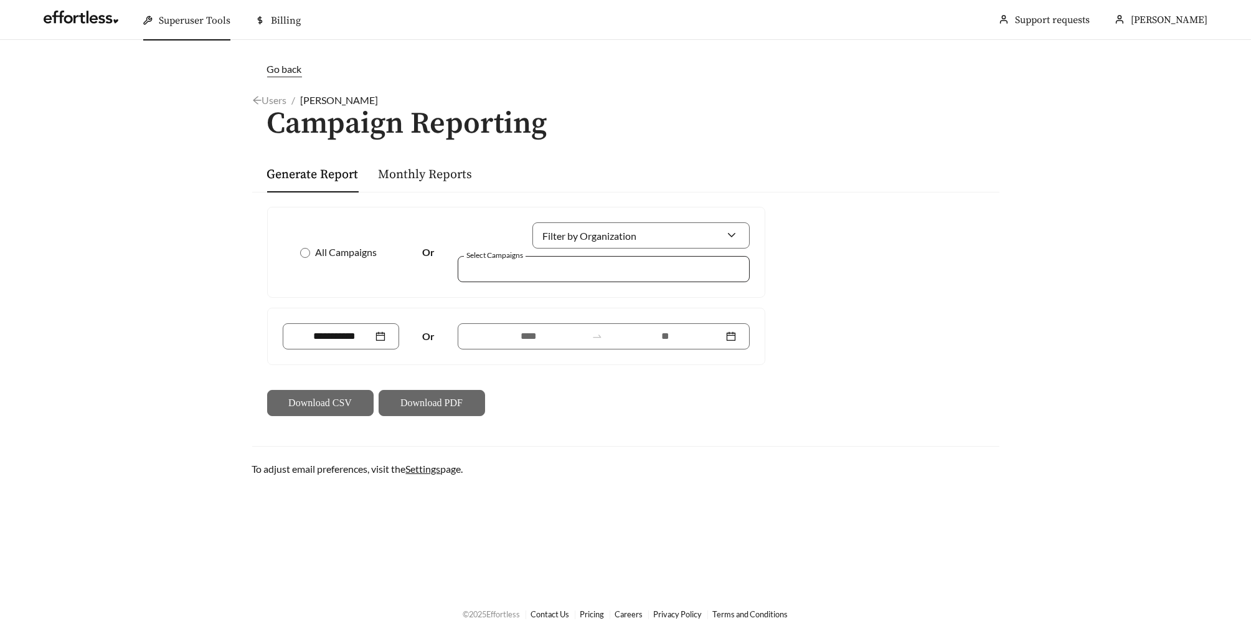
click at [558, 263] on div at bounding box center [594, 268] width 263 height 17
type input "*****"
click at [539, 290] on span "900 Peachtree Lofts" at bounding box center [514, 296] width 86 height 12
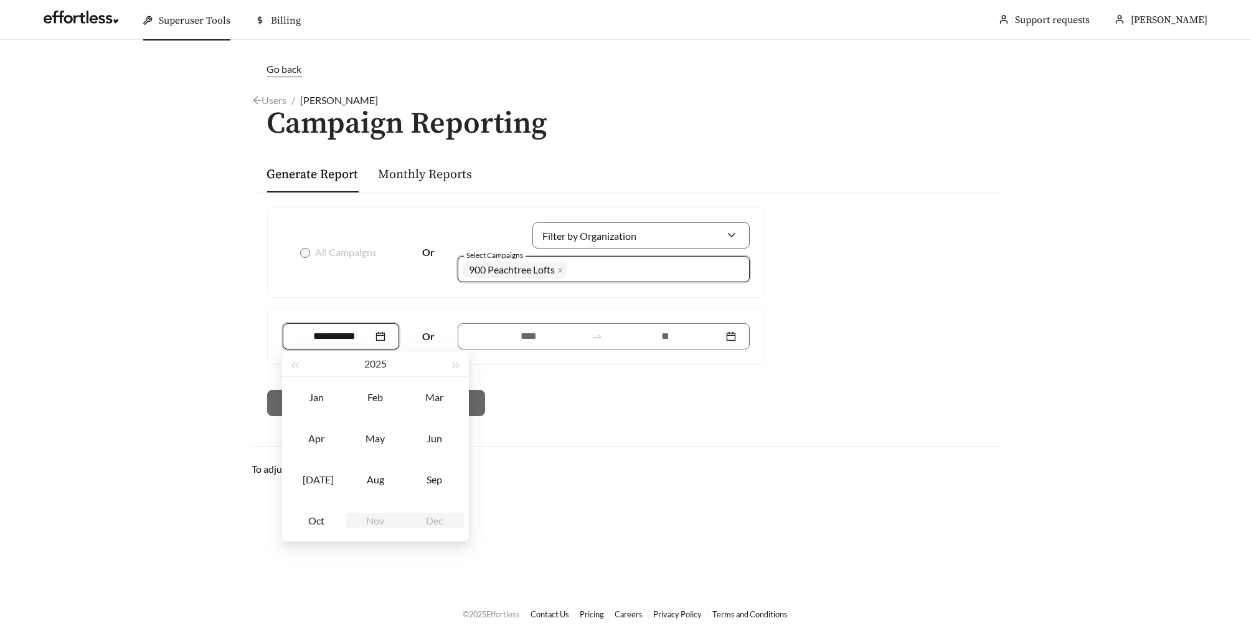
click at [331, 338] on input at bounding box center [334, 336] width 77 height 15
click at [433, 480] on div "Sep" at bounding box center [434, 479] width 37 height 15
type input "*******"
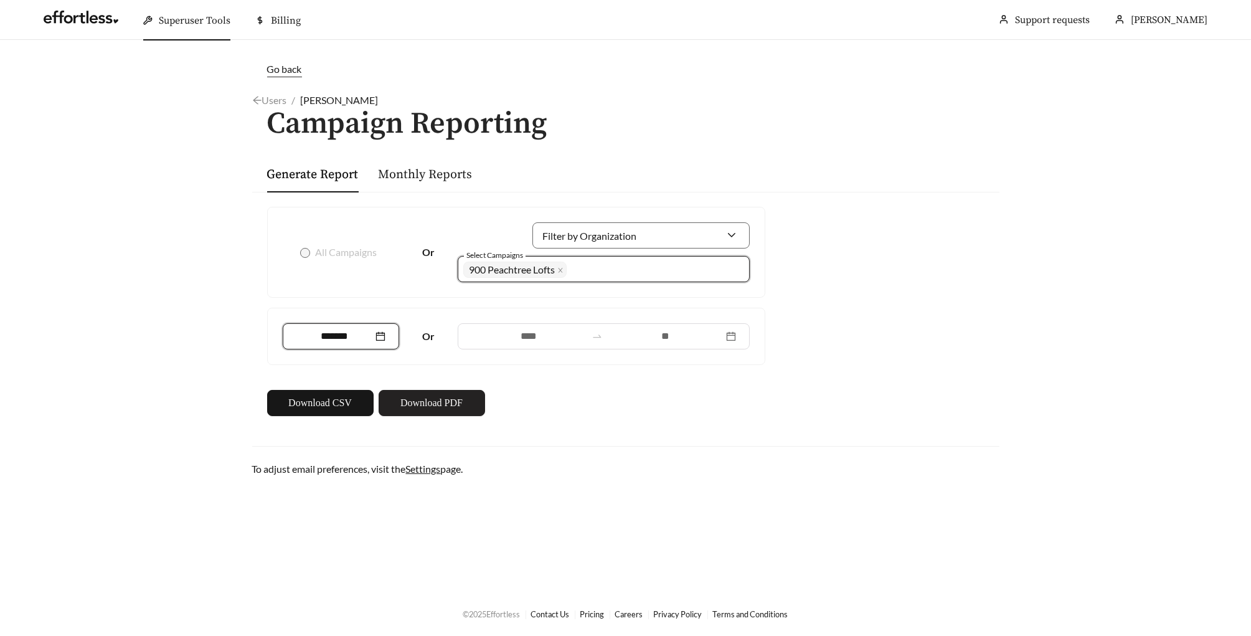
click at [438, 402] on span "Download PDF" at bounding box center [431, 402] width 62 height 15
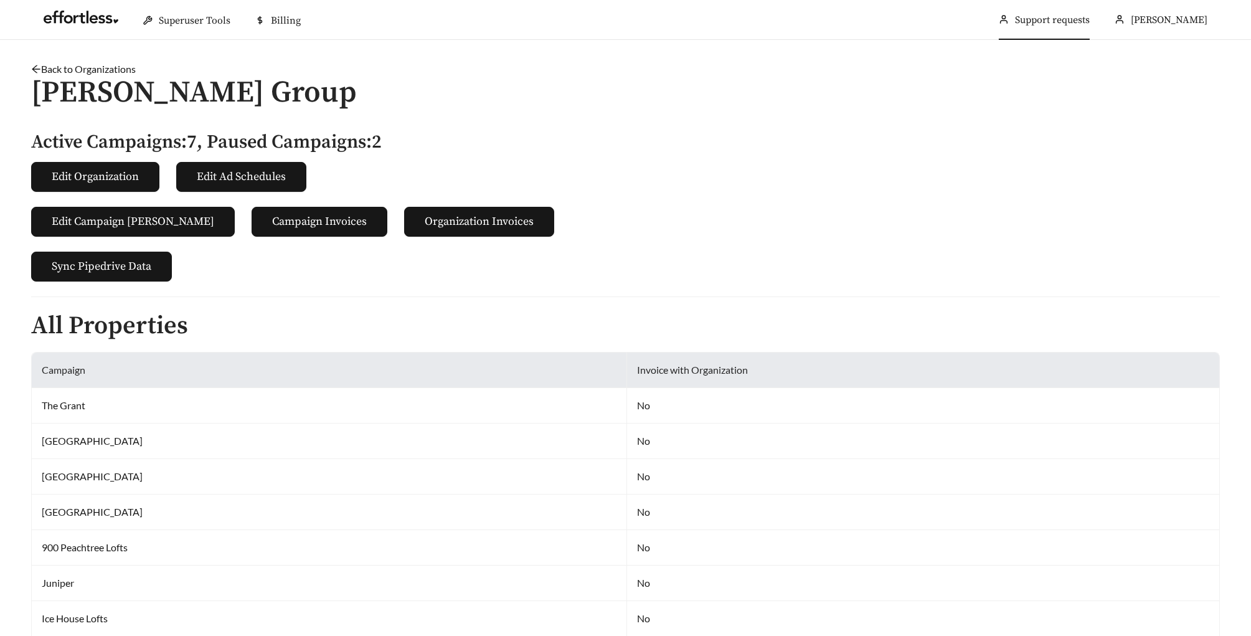
scroll to position [481, 0]
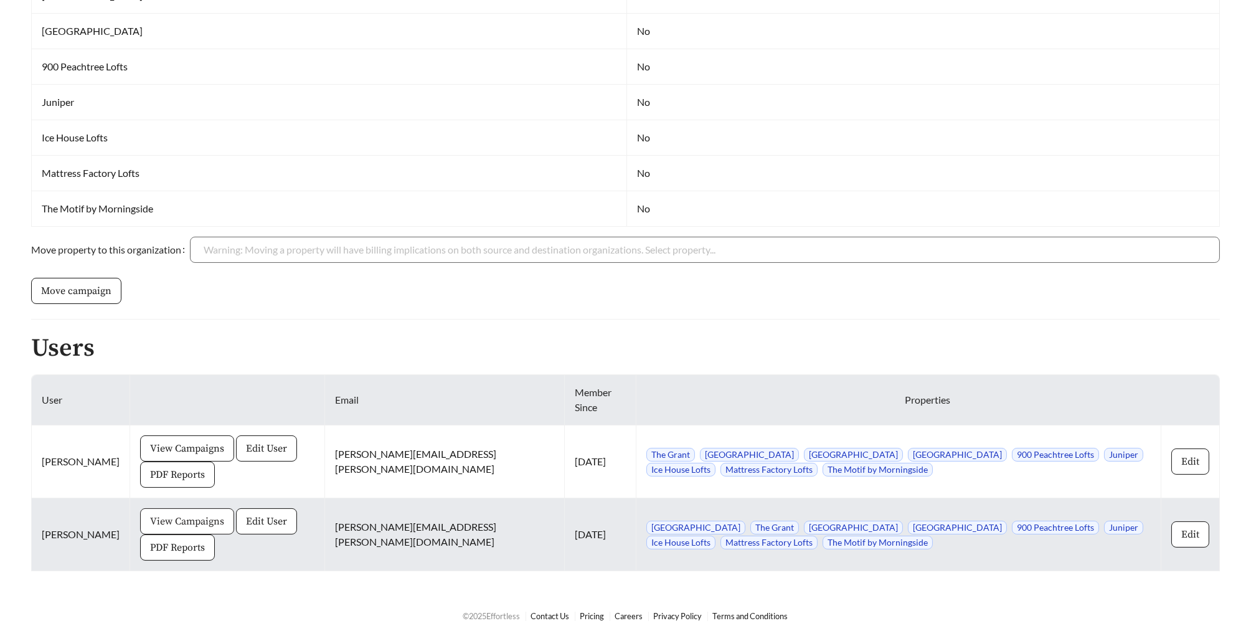
click at [151, 529] on button "View Campaigns" at bounding box center [187, 521] width 94 height 26
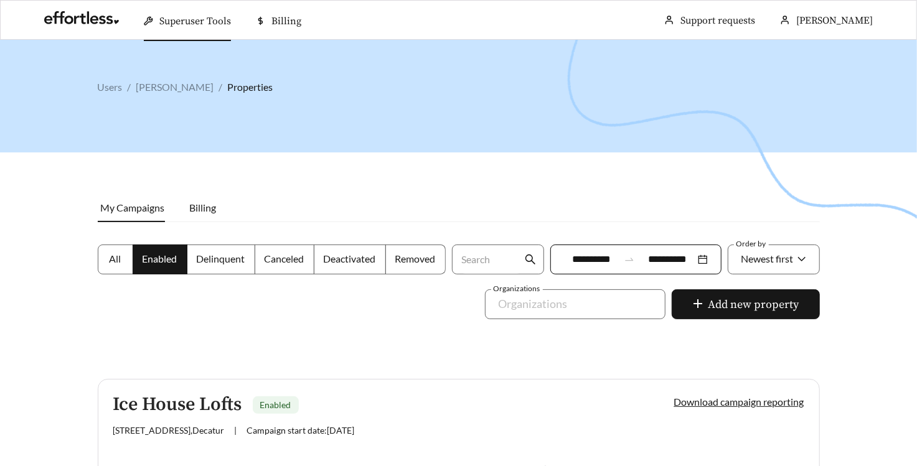
click at [593, 258] on input "**********" at bounding box center [591, 259] width 55 height 15
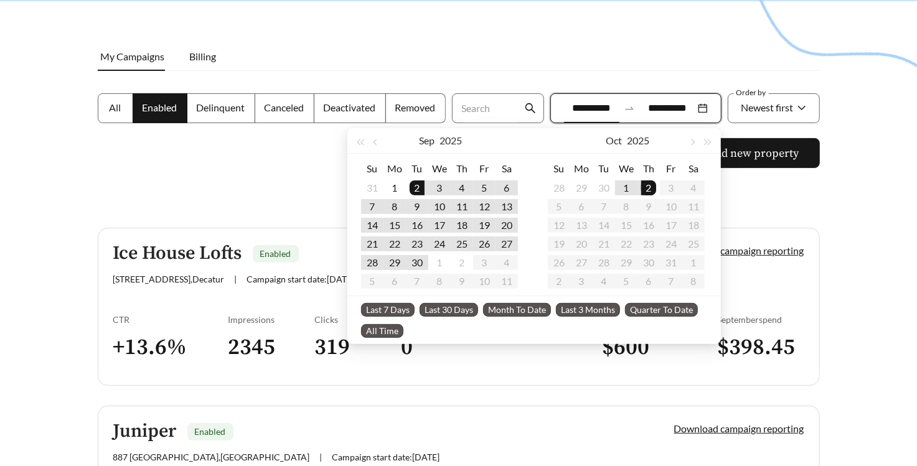
scroll to position [152, 0]
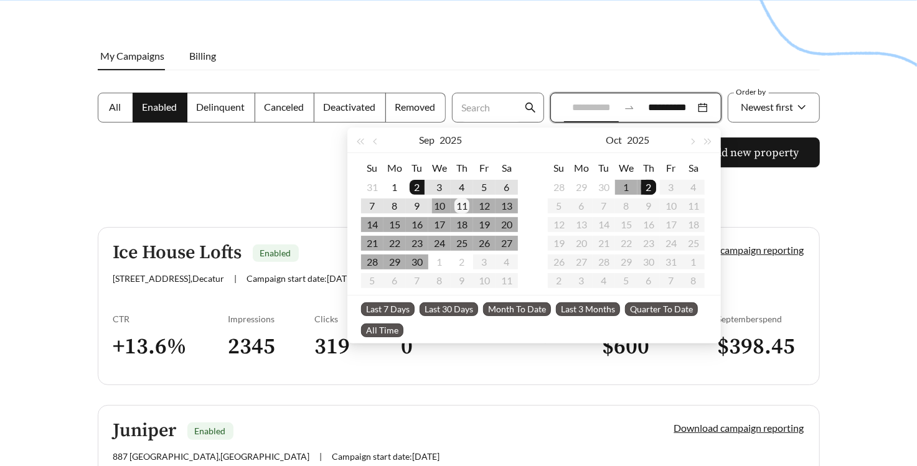
type input "**********"
click at [462, 205] on div "11" at bounding box center [462, 206] width 15 height 15
type input "**********"
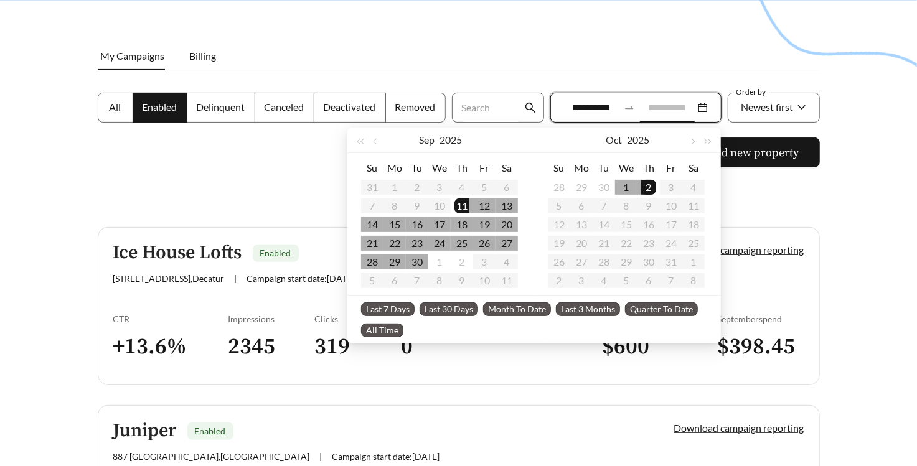
click at [649, 184] on div "2" at bounding box center [648, 187] width 15 height 15
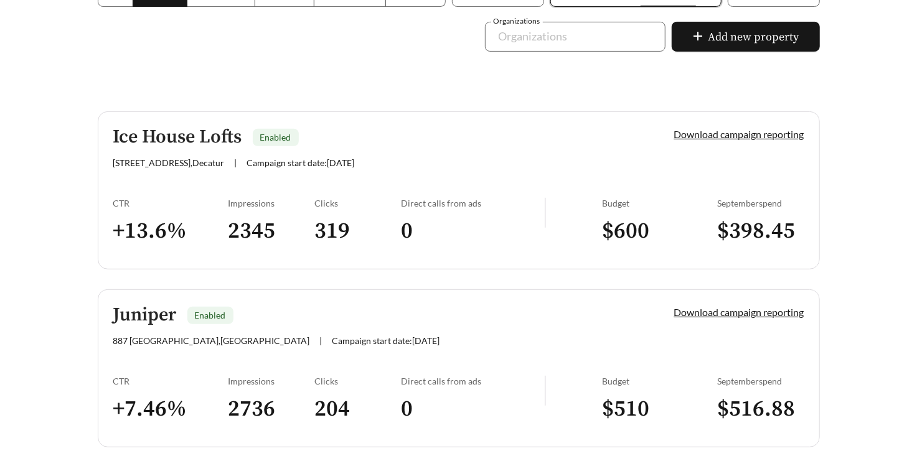
scroll to position [275, 0]
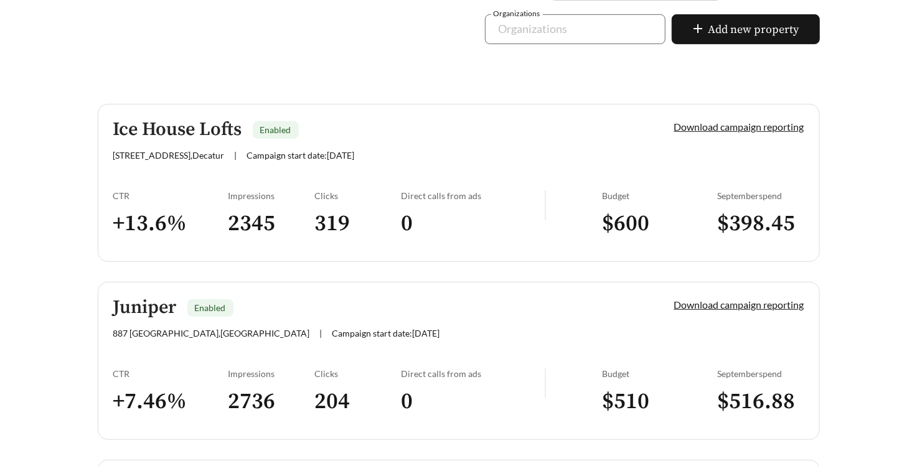
click at [175, 206] on div "CTR + 13.6 %" at bounding box center [170, 220] width 115 height 59
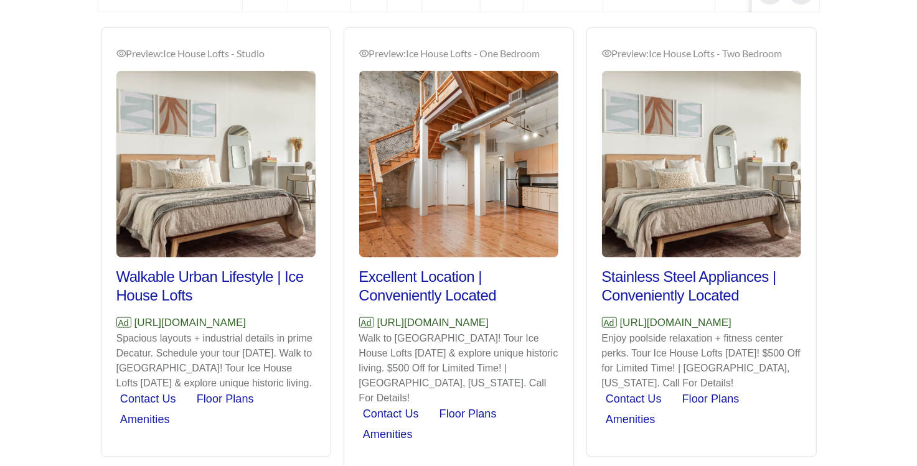
scroll to position [833, 0]
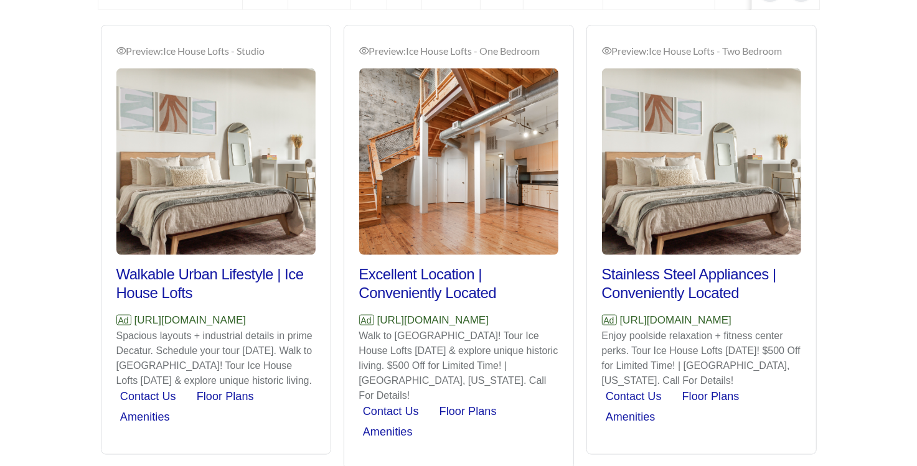
drag, startPoint x: 317, startPoint y: 349, endPoint x: 104, endPoint y: 341, distance: 213.1
click at [104, 341] on div "Preview: Ice House Lofts - Studio Walkable Urban Lifestyle | Ice House Lofts Ad…" at bounding box center [216, 242] width 229 height 426
copy p "m/apartments/ga/decatur/ice-house-lofts"
click at [313, 313] on p "Ad https://www.bradenfellmanresidential.com/apartments/ga/decatur/ice-house-lof…" at bounding box center [215, 321] width 199 height 16
drag, startPoint x: 316, startPoint y: 351, endPoint x: 109, endPoint y: 341, distance: 207.6
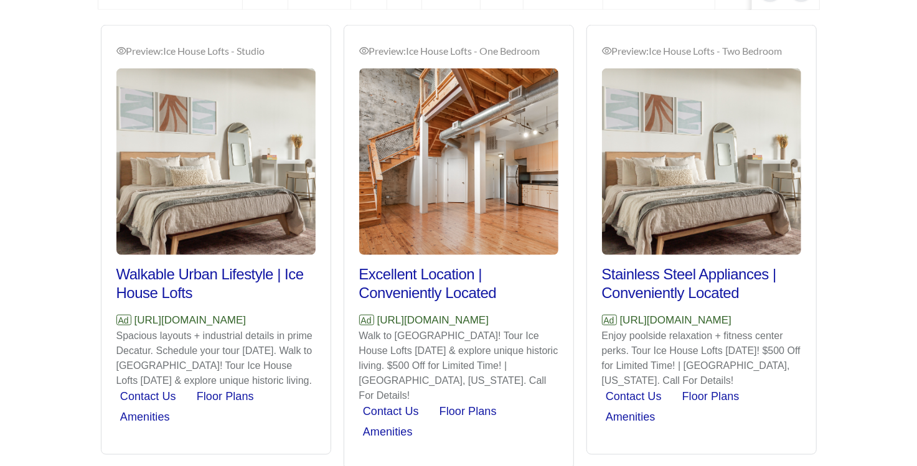
click at [109, 341] on div "Preview: Ice House Lofts - Studio Walkable Urban Lifestyle | Ice House Lofts Ad…" at bounding box center [216, 242] width 229 height 426
copy p "https://www.bradenfellmanresidential.com/apartments/ga/decatur/ice-house-lofts"
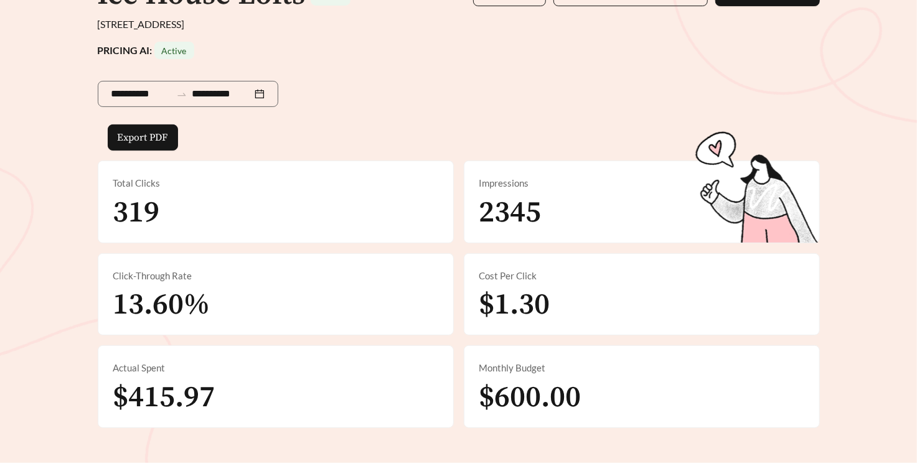
scroll to position [112, 0]
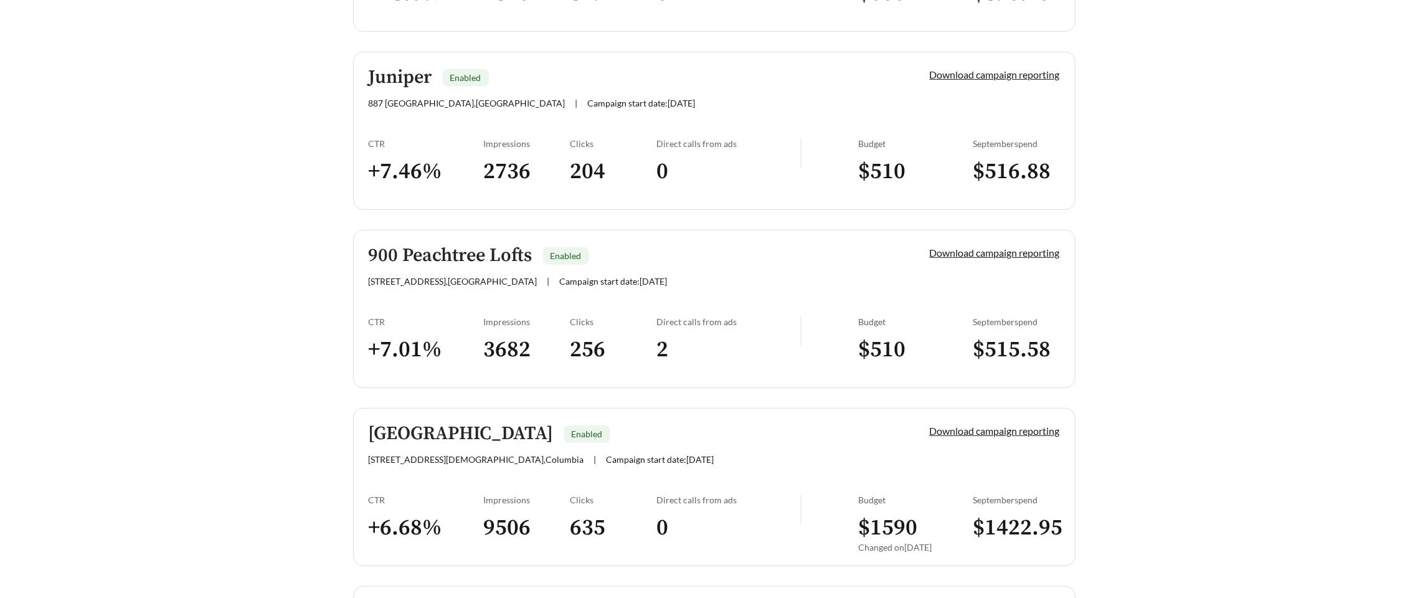
scroll to position [503, 0]
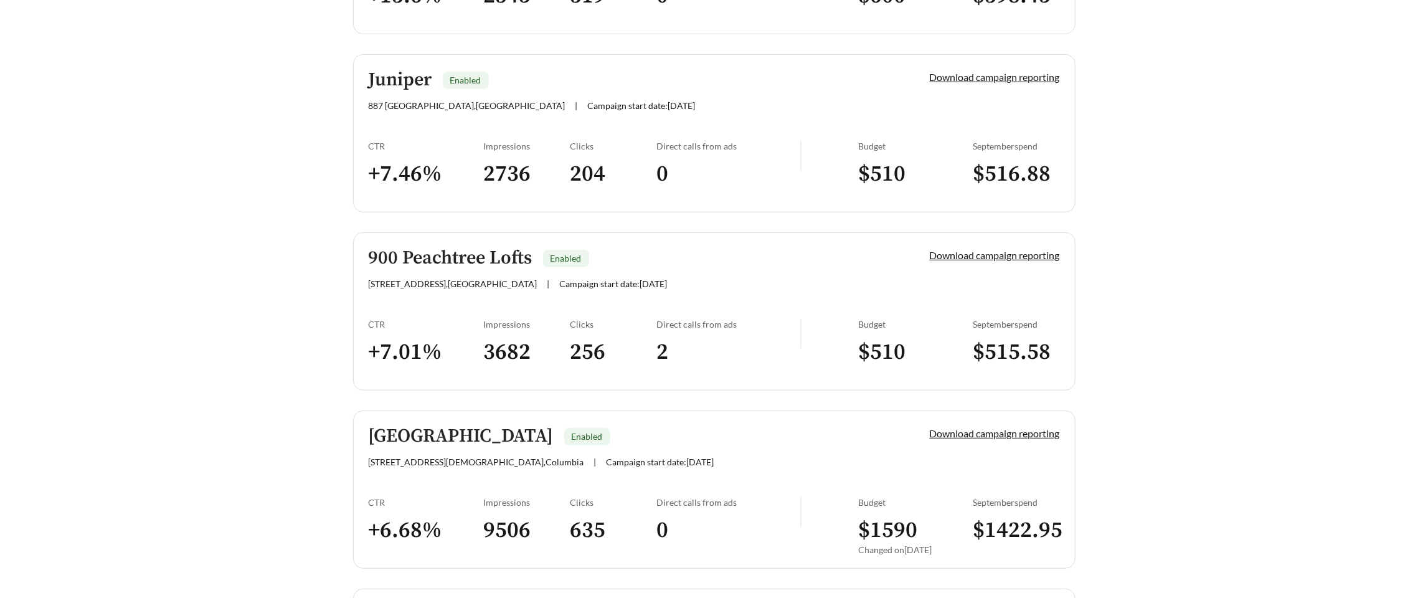
click at [399, 126] on link "Juniper Enabled 887 Juniper St NE , Atlanta | Campaign start date: 2025-07-29 D…" at bounding box center [714, 133] width 722 height 158
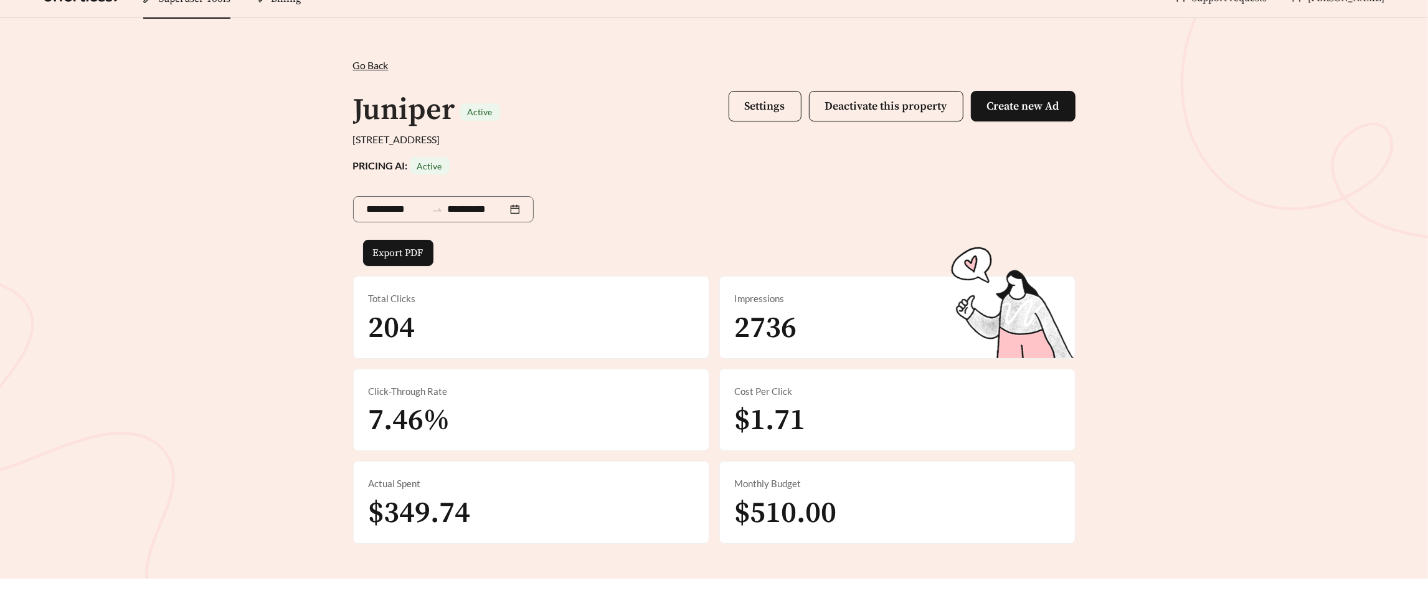
scroll to position [24, 0]
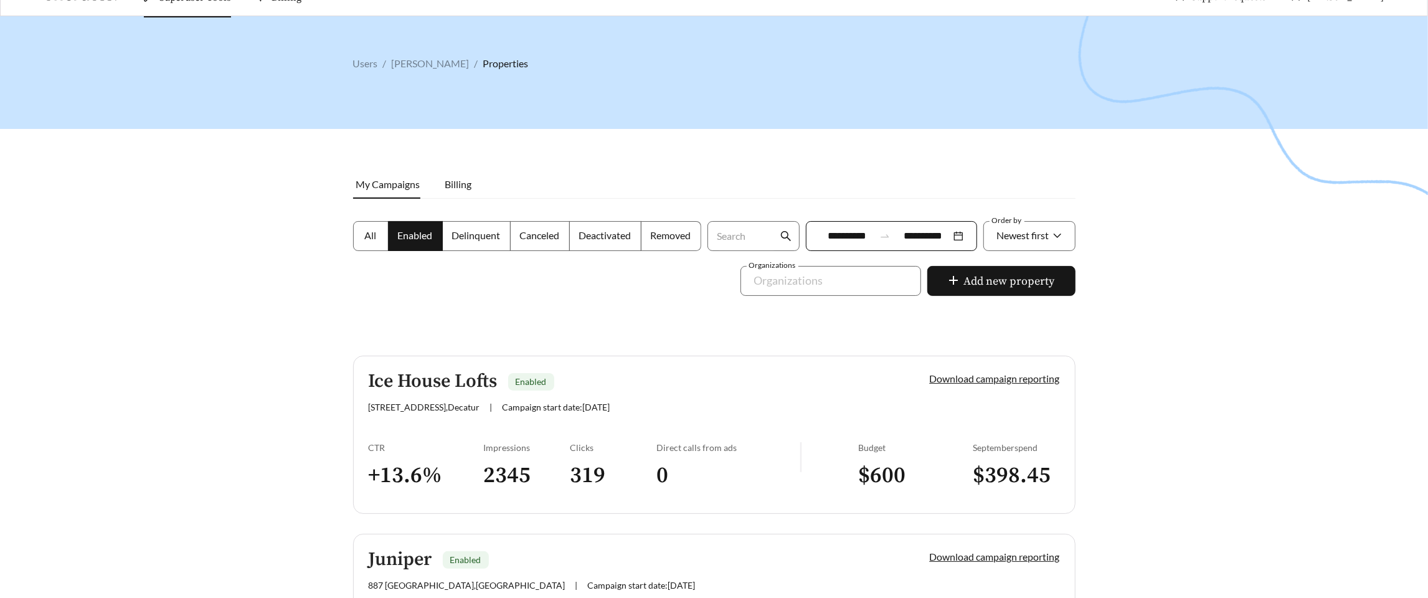
scroll to position [503, 0]
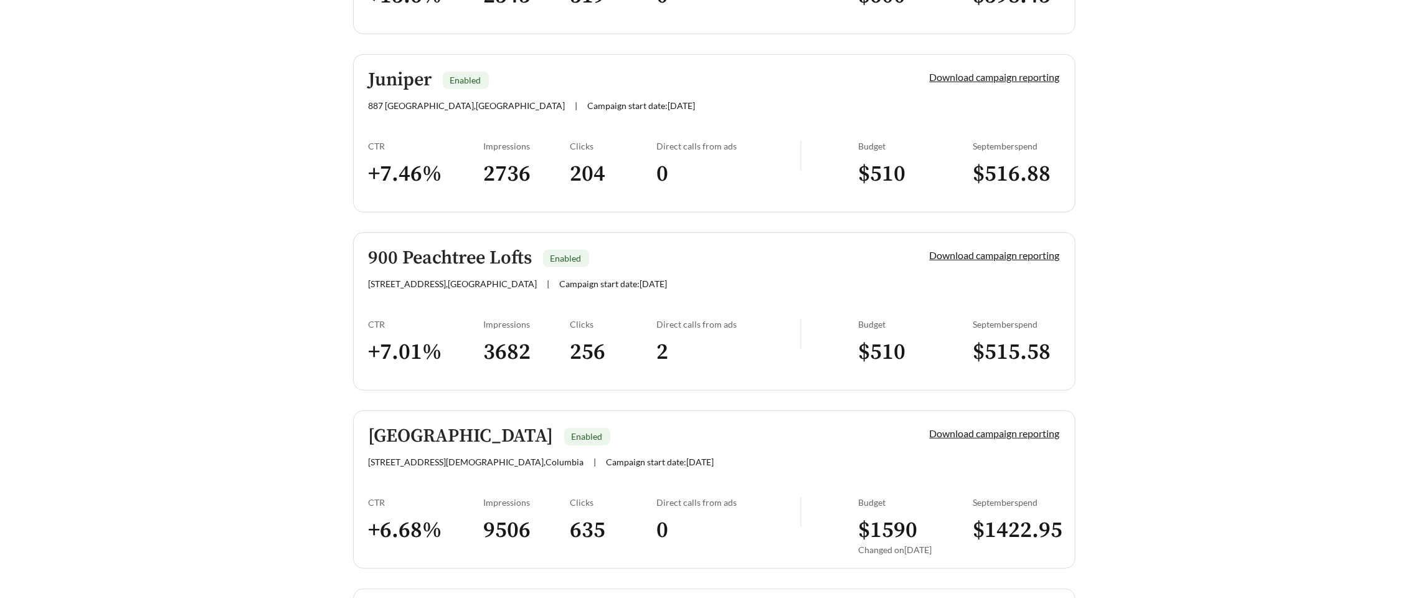
click at [435, 103] on span "887 Juniper St NE , Atlanta" at bounding box center [467, 105] width 197 height 11
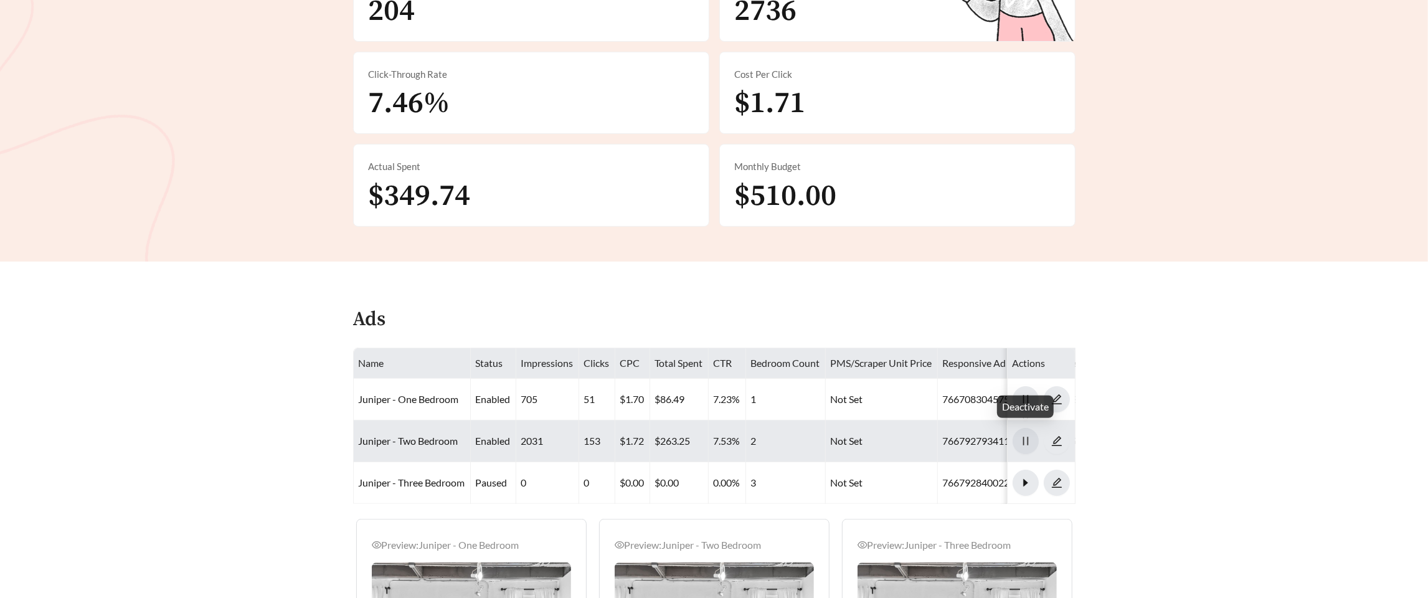
scroll to position [340, 0]
click at [1031, 434] on icon "pause" at bounding box center [1025, 439] width 11 height 11
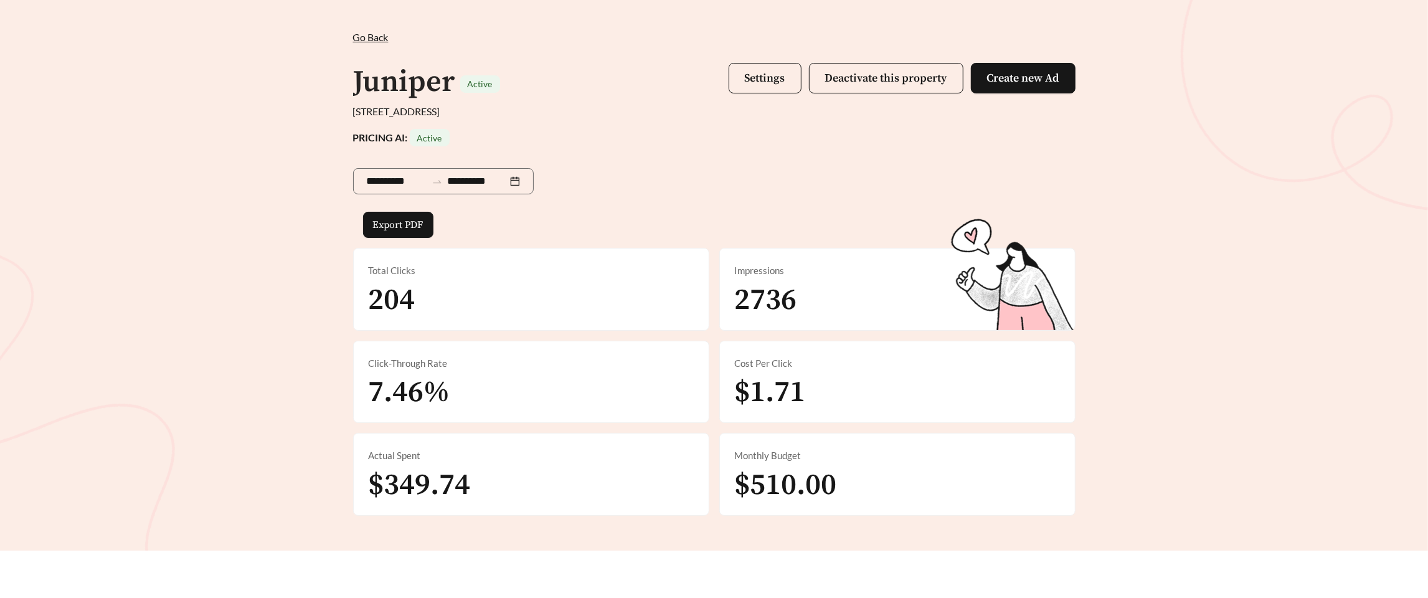
scroll to position [34, 0]
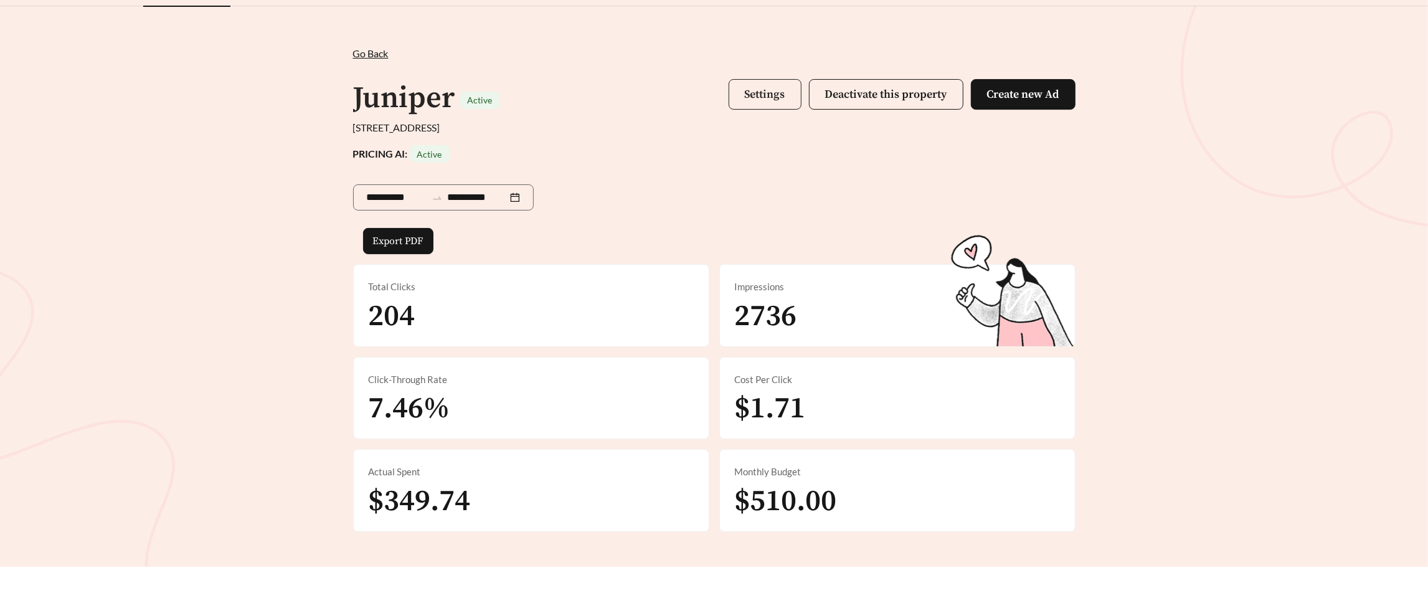
click at [747, 90] on span "Settings" at bounding box center [765, 94] width 40 height 14
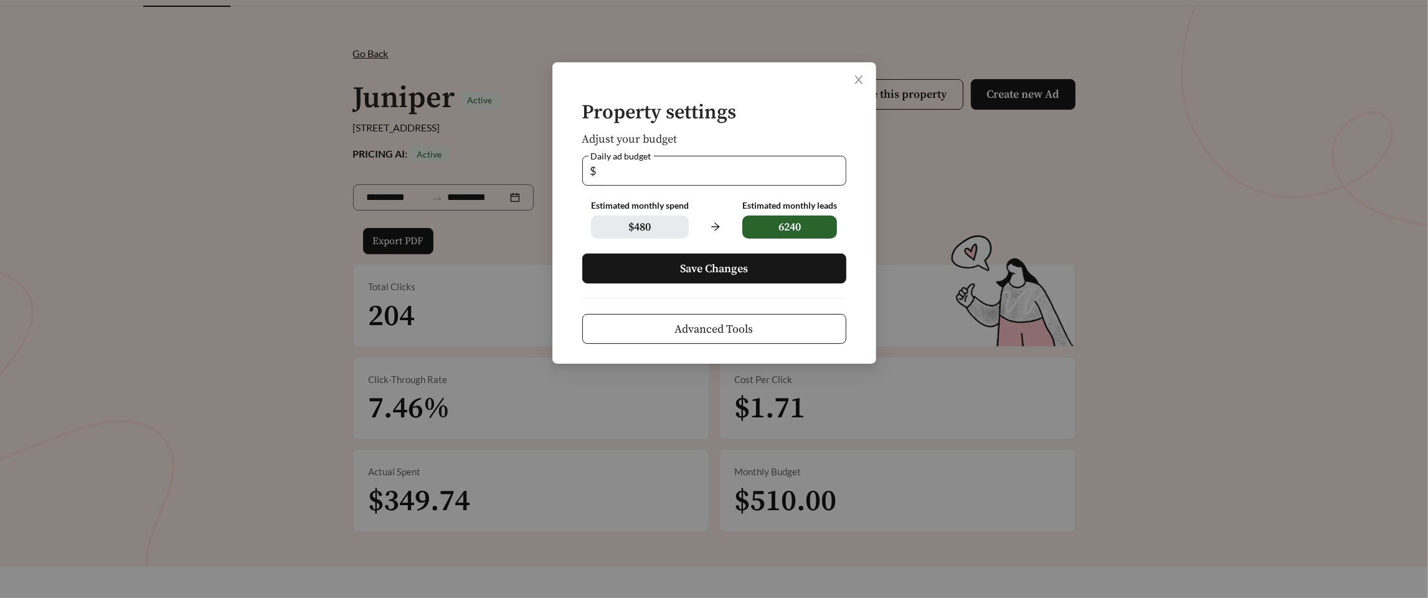
click at [833, 176] on input "**" at bounding box center [718, 170] width 239 height 29
type input "**"
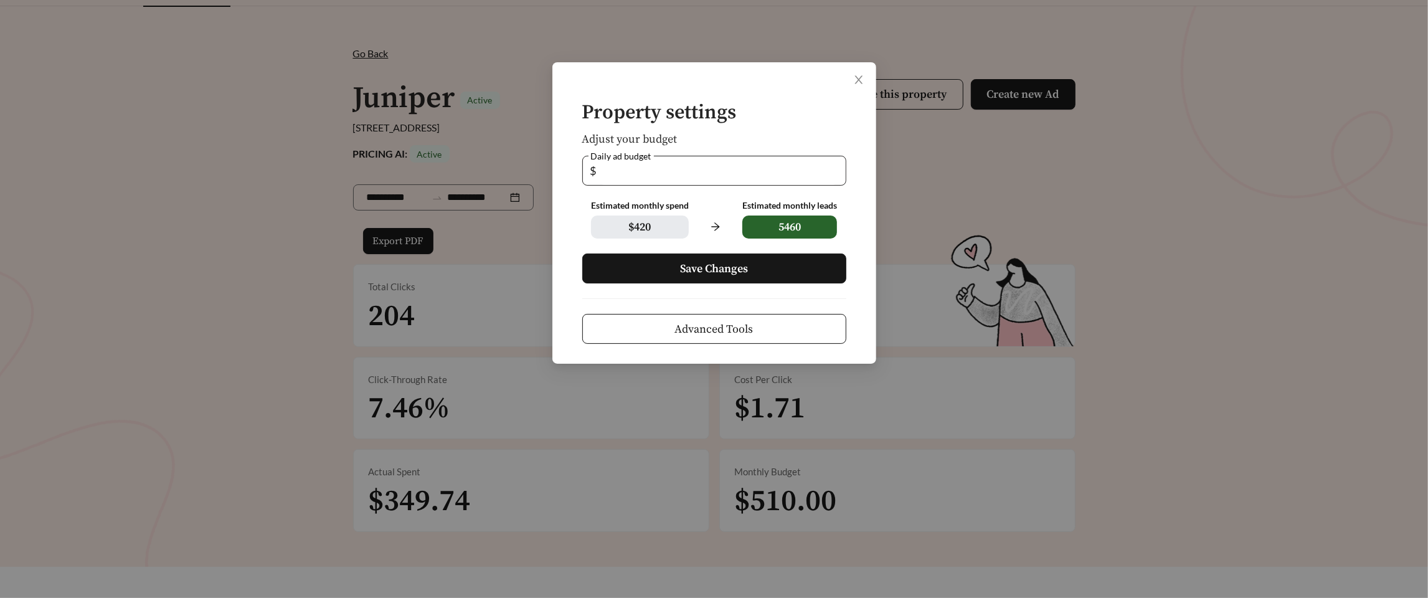
click at [835, 166] on input "**" at bounding box center [718, 170] width 239 height 29
click at [752, 277] on button "Save Changes" at bounding box center [714, 268] width 264 height 30
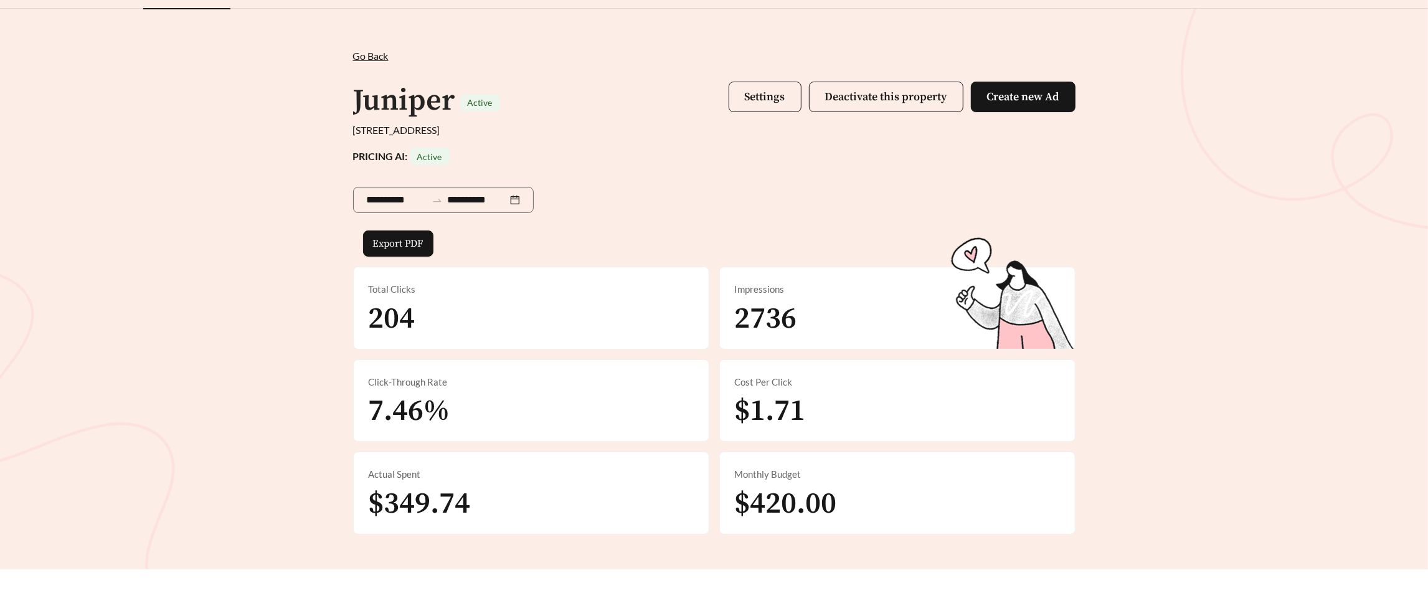
scroll to position [32, 0]
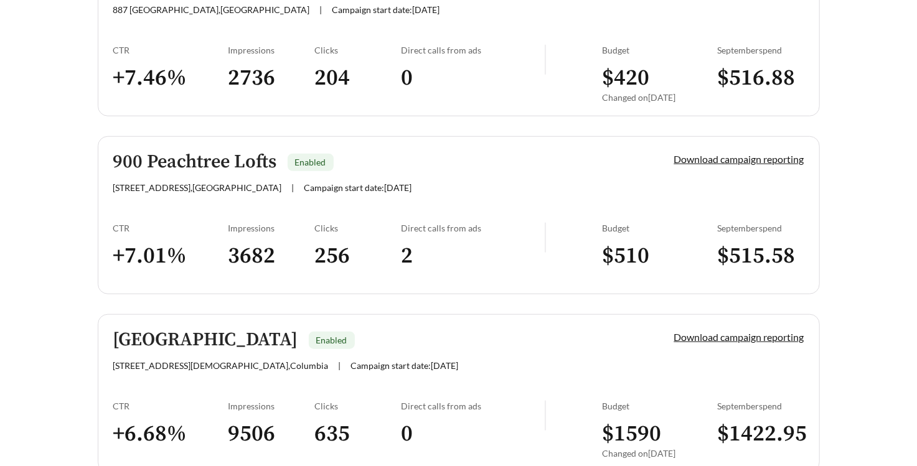
scroll to position [601, 0]
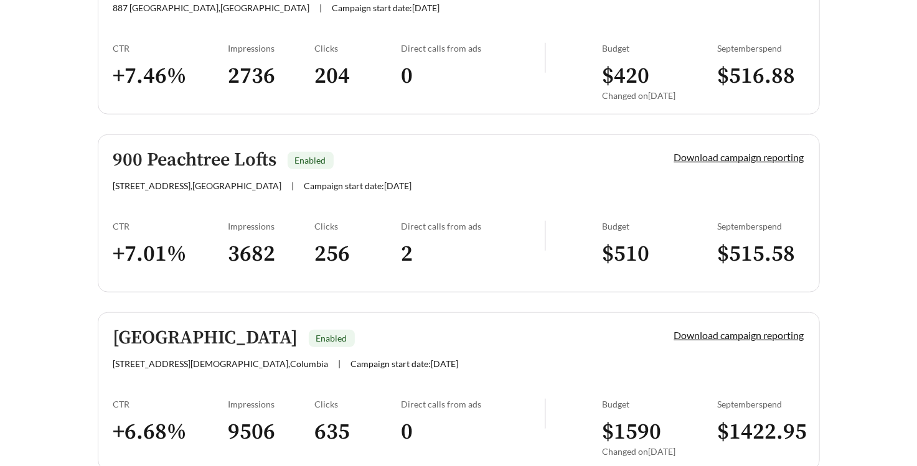
click at [188, 209] on link "900 Peachtree Lofts Enabled 900 Peachtree St NE , Atlanta | Campaign start date…" at bounding box center [459, 214] width 722 height 158
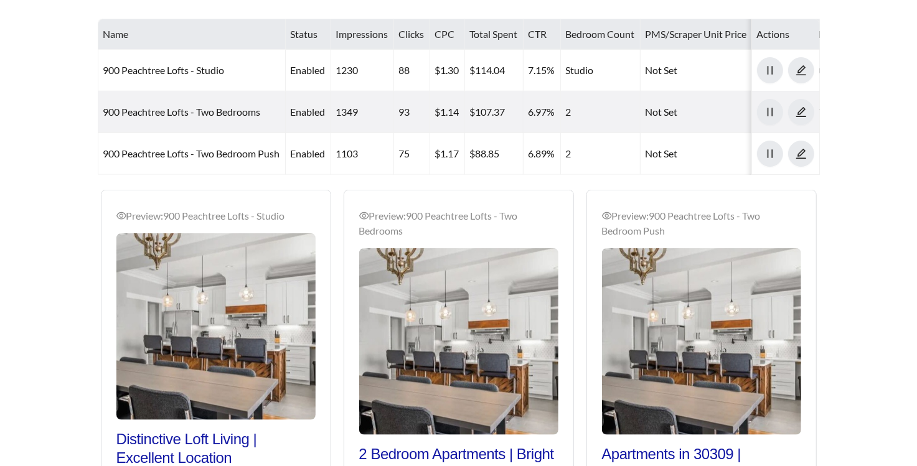
scroll to position [904, 0]
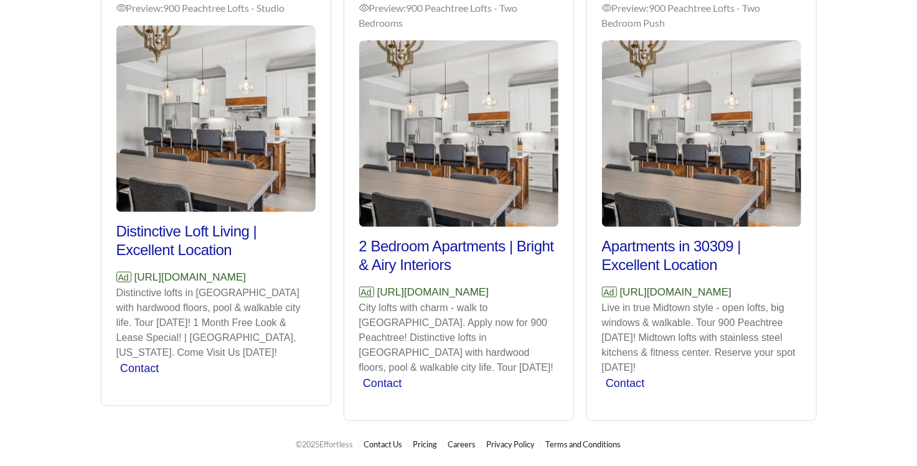
drag, startPoint x: 247, startPoint y: 281, endPoint x: 115, endPoint y: 269, distance: 132.6
click at [114, 269] on div "Preview: 900 Peachtree Lofts - Studio Distinctive Loft Living | Excellent Locat…" at bounding box center [216, 196] width 229 height 420
copy p "https://www.bradenfellmanresidential.com/900-peachtree-lofts"
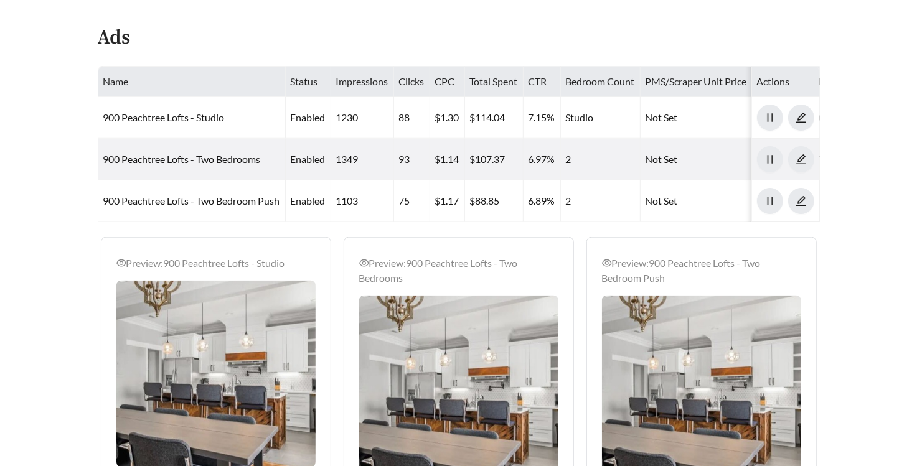
scroll to position [604, 0]
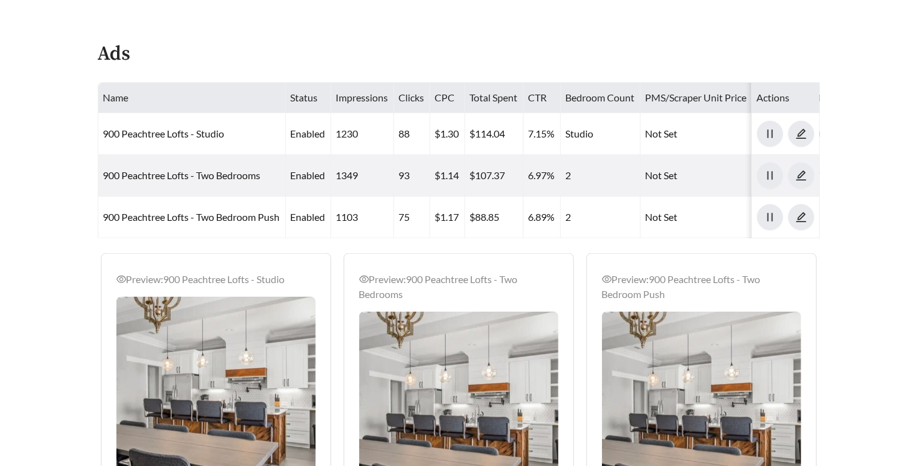
click at [856, 156] on main "**********" at bounding box center [458, 64] width 917 height 1257
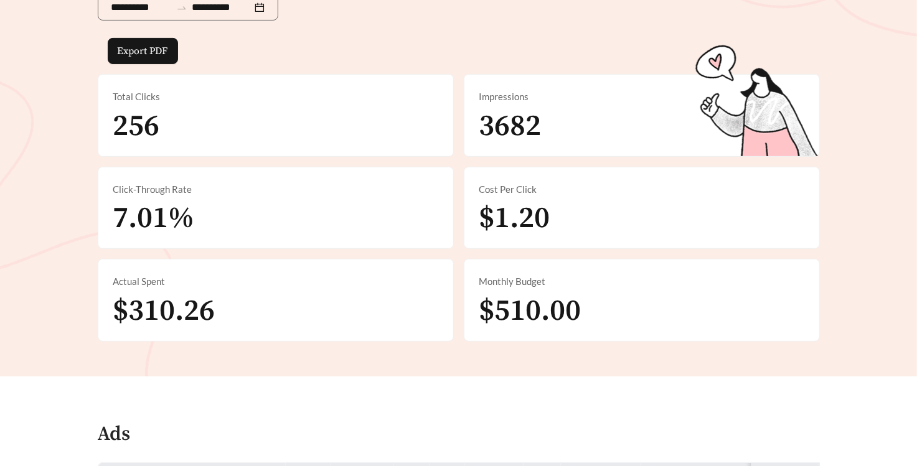
scroll to position [0, 0]
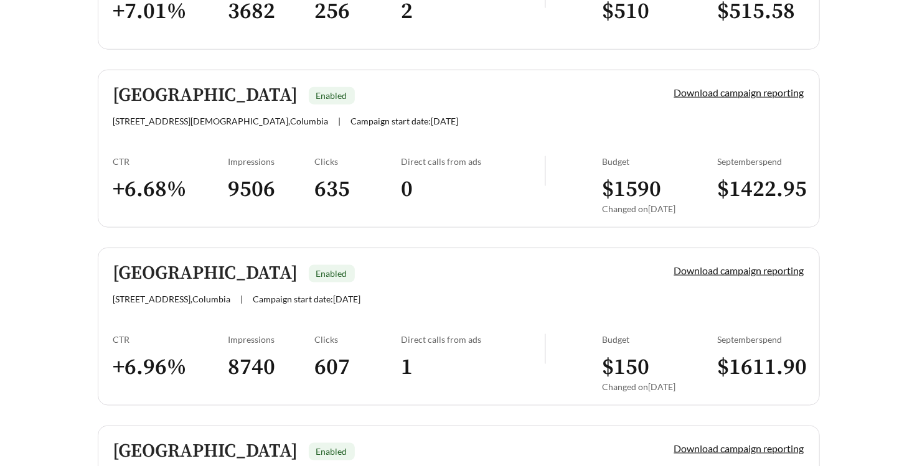
scroll to position [846, 0]
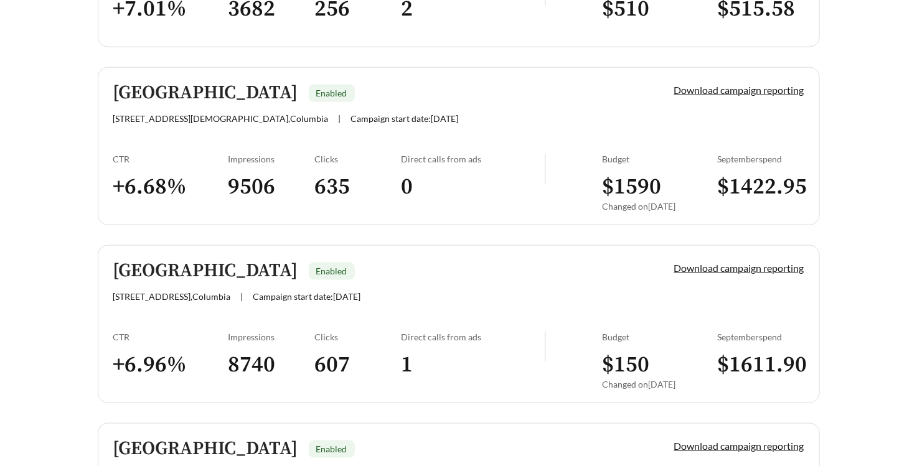
click at [188, 138] on link "Ravenwood Hills Enabled 4215 Bethel Church Rd , Columbia | Campaign start date:…" at bounding box center [459, 146] width 722 height 158
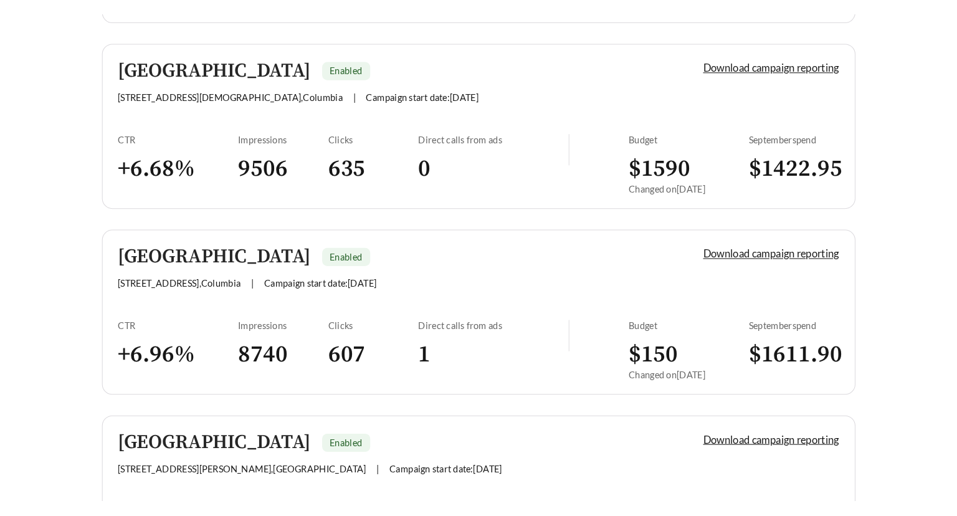
scroll to position [886, 0]
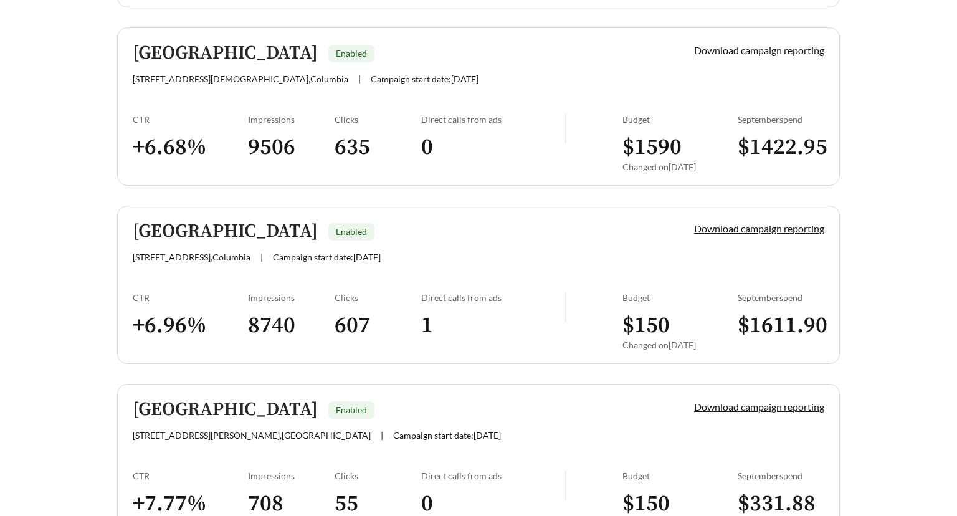
click at [209, 260] on link "Harbour Landing Enabled 514 Spindrift Ln , Columbia | Campaign start date: 2025…" at bounding box center [478, 285] width 722 height 158
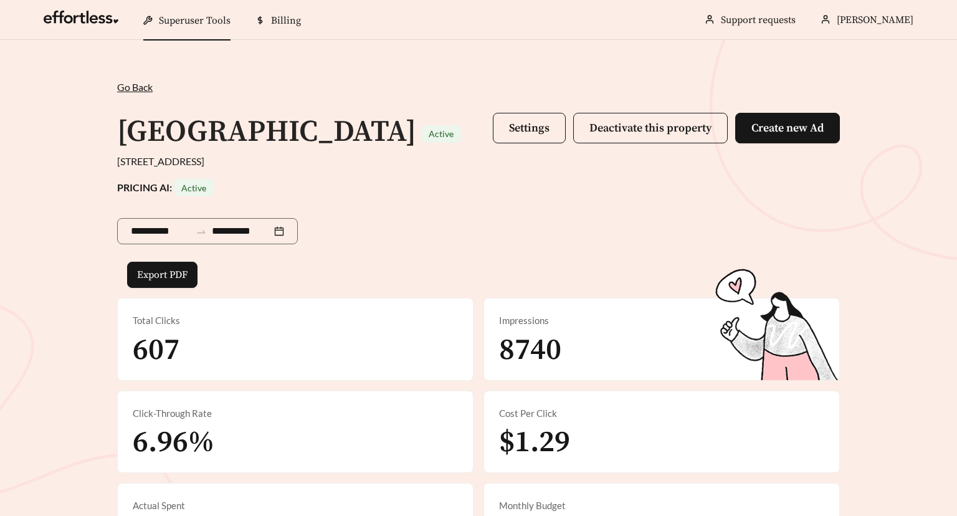
scroll to position [612, 0]
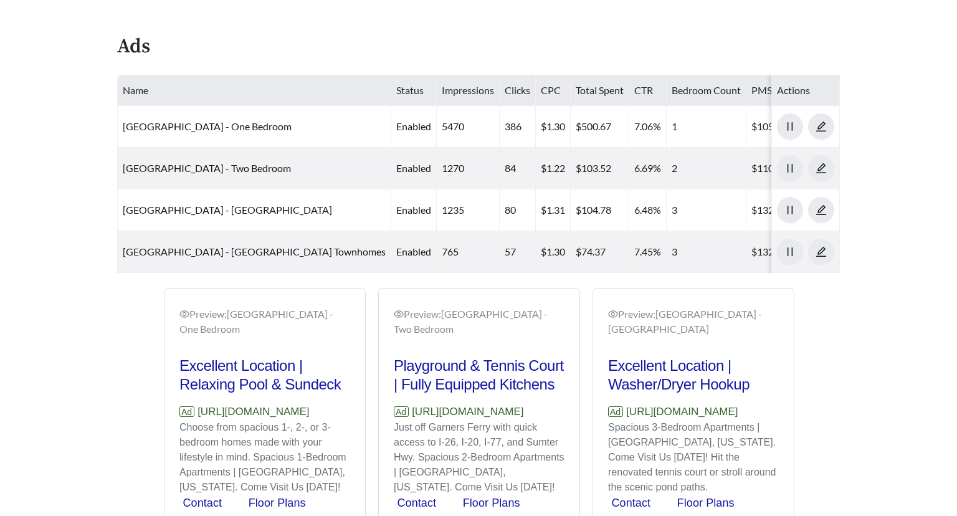
click at [280, 452] on p "Choose from spacious 1-, 2-, or 3-bedroom homes made with your lifestyle in min…" at bounding box center [264, 457] width 171 height 75
drag, startPoint x: 339, startPoint y: 407, endPoint x: 199, endPoint y: 405, distance: 140.8
click at [198, 405] on p "Ad https://harbourlandingsc.com" at bounding box center [264, 412] width 171 height 16
copy p "https://harbourlandingsc.com"
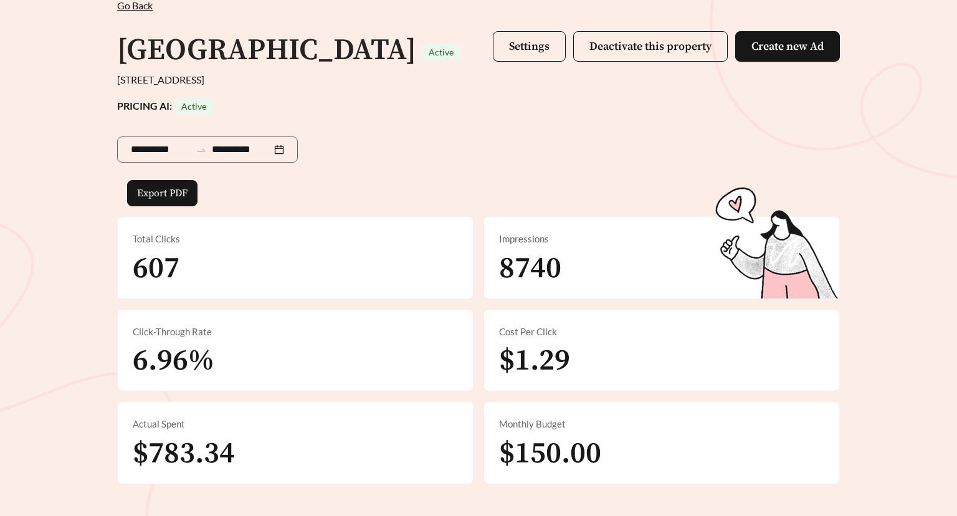
scroll to position [81, 0]
click at [244, 149] on input "**********" at bounding box center [242, 150] width 60 height 15
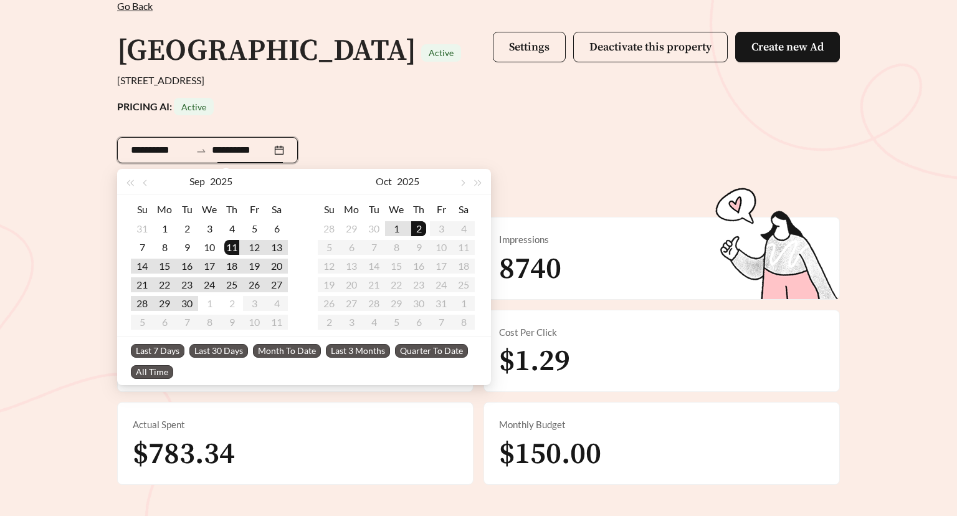
type input "**********"
click at [167, 356] on span "Last 7 Days" at bounding box center [158, 351] width 54 height 14
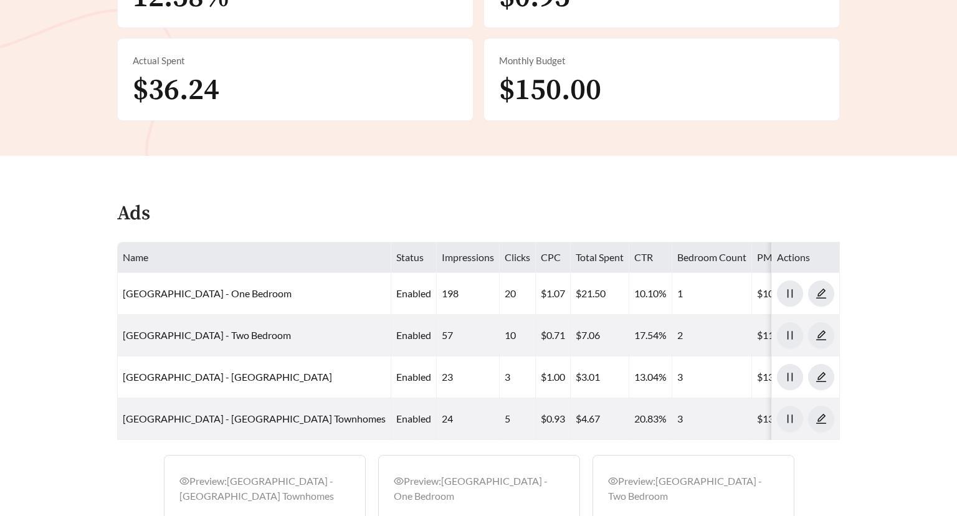
scroll to position [445, 0]
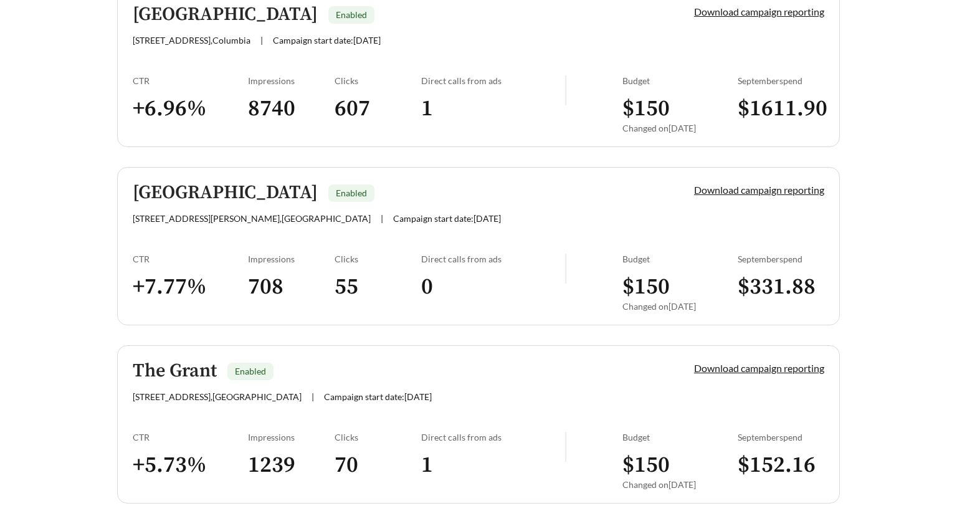
scroll to position [1151, 0]
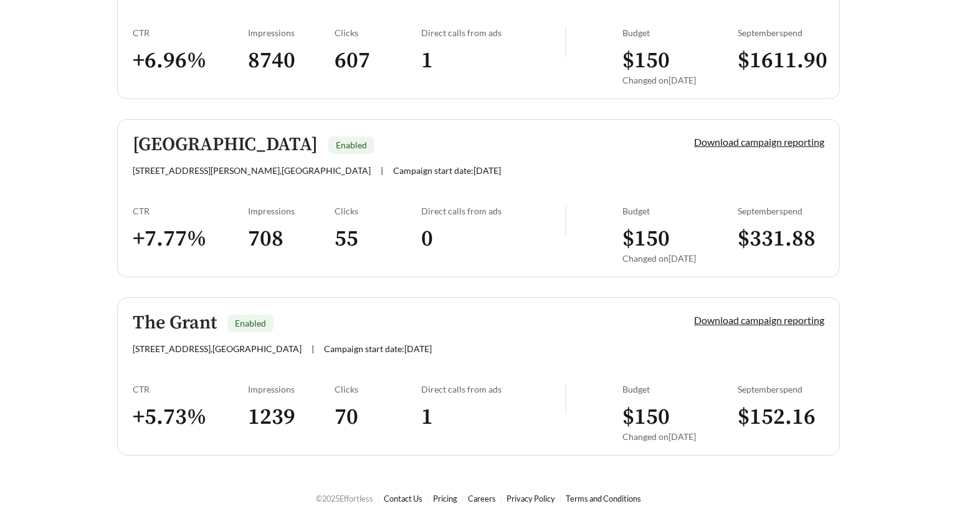
click at [173, 206] on div "CTR" at bounding box center [190, 211] width 115 height 11
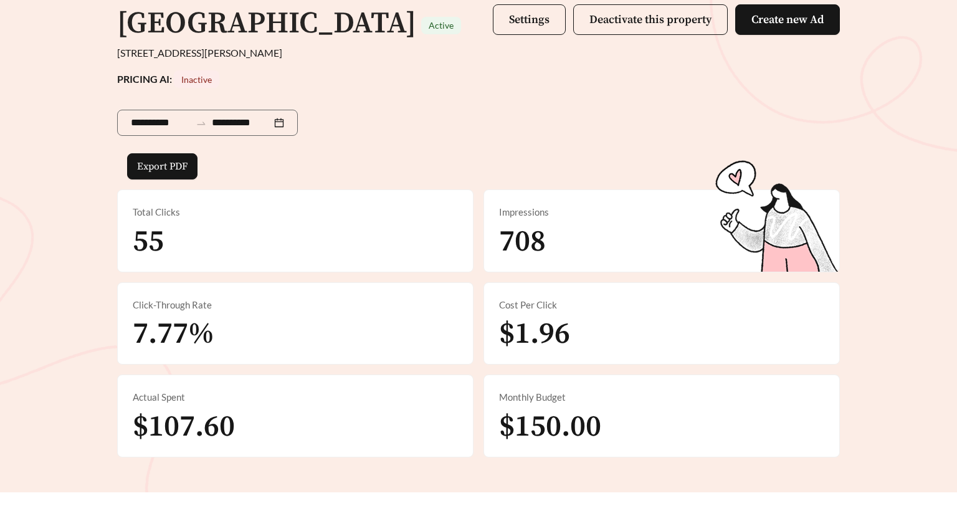
scroll to position [109, 0]
click at [166, 136] on div "**********" at bounding box center [207, 119] width 181 height 65
click at [158, 128] on input "**********" at bounding box center [161, 122] width 60 height 15
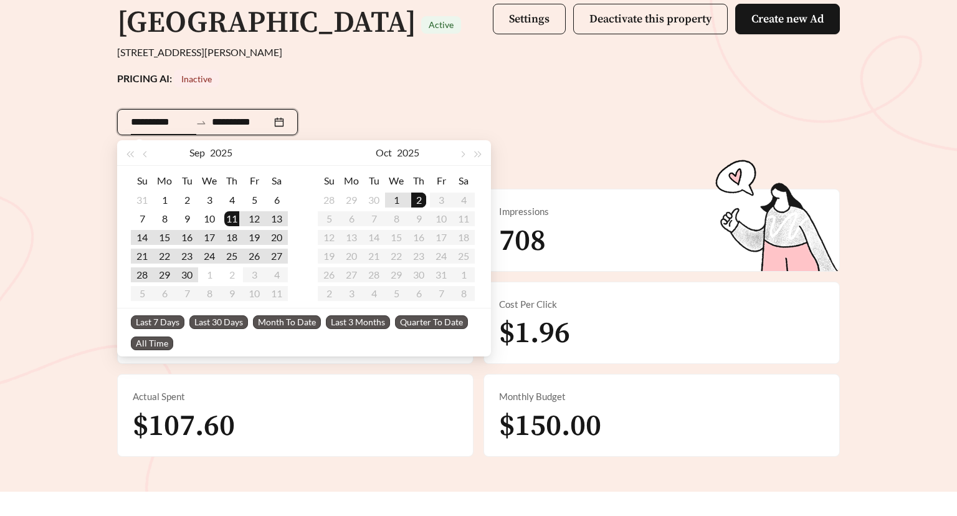
type input "**********"
click at [215, 321] on span "Last 30 Days" at bounding box center [218, 323] width 59 height 14
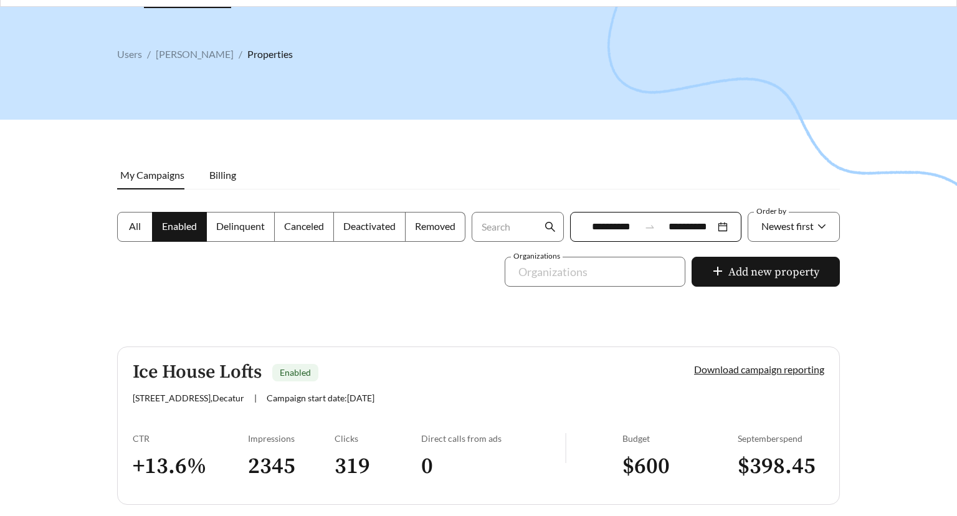
scroll to position [32, 0]
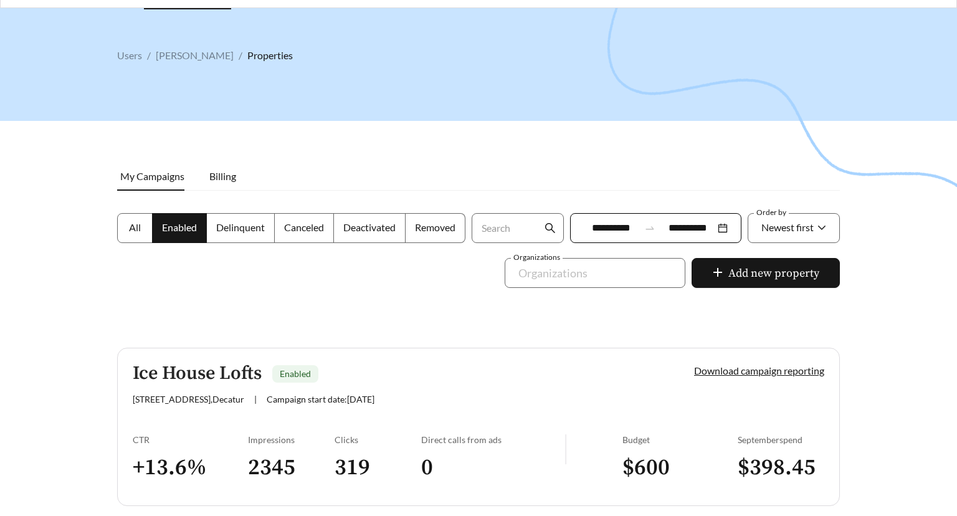
click at [144, 229] on label "All" at bounding box center [134, 228] width 35 height 30
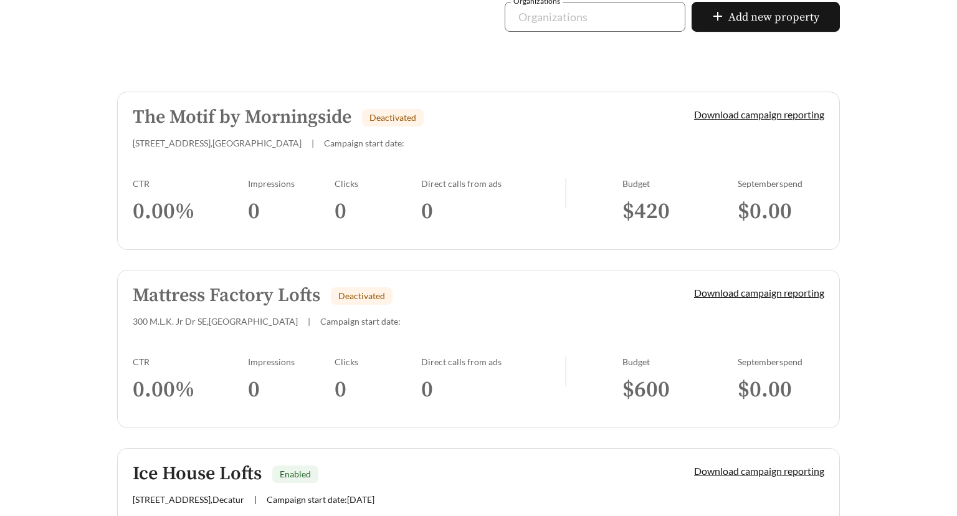
scroll to position [289, 0]
click at [159, 343] on link "Mattress Factory Lofts Deactivated 300 M.L.K. Jr Dr SE , Atlanta | Campaign sta…" at bounding box center [478, 347] width 722 height 158
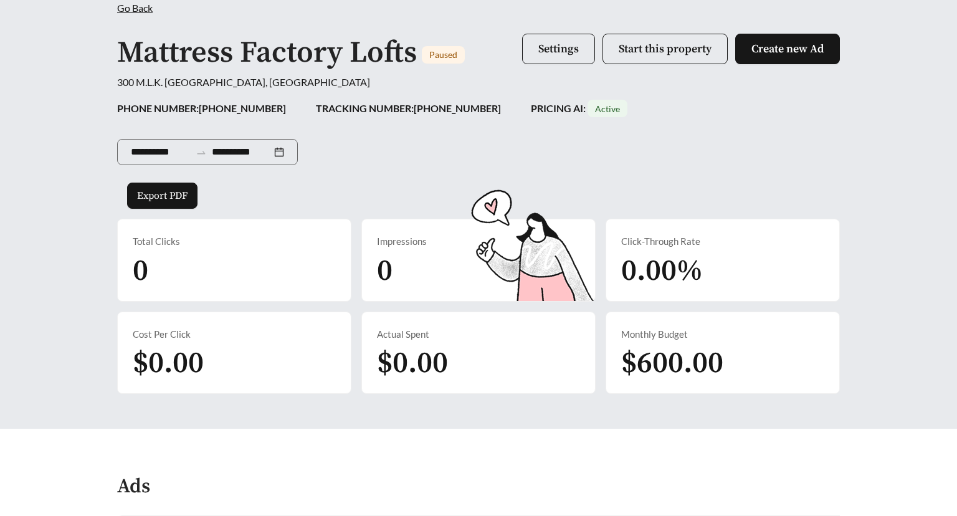
scroll to position [69, 0]
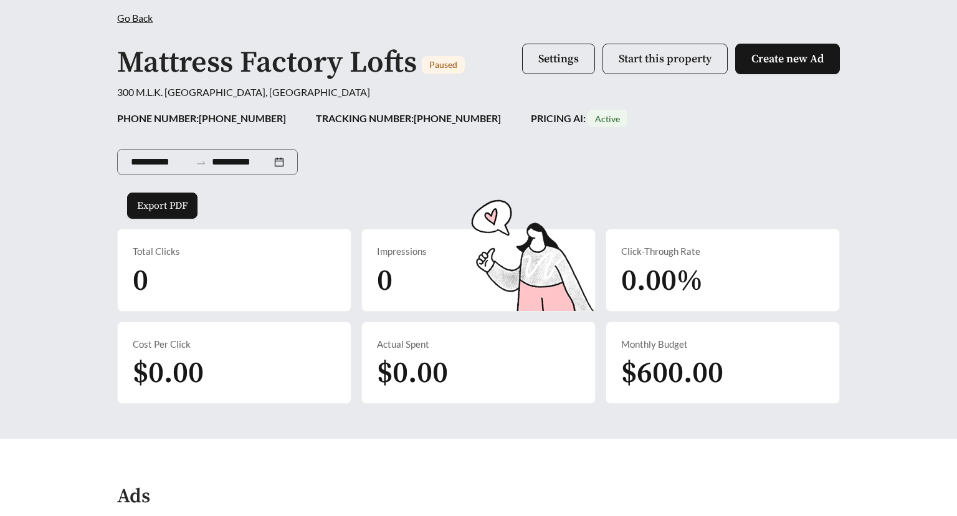
click at [622, 62] on span "Start this property" at bounding box center [664, 59] width 93 height 14
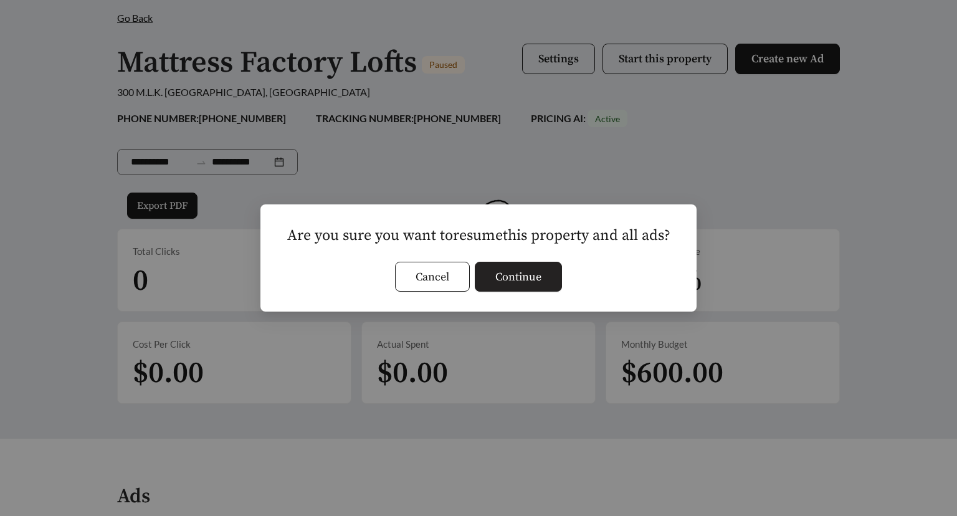
click at [537, 274] on span "Continue" at bounding box center [518, 276] width 46 height 17
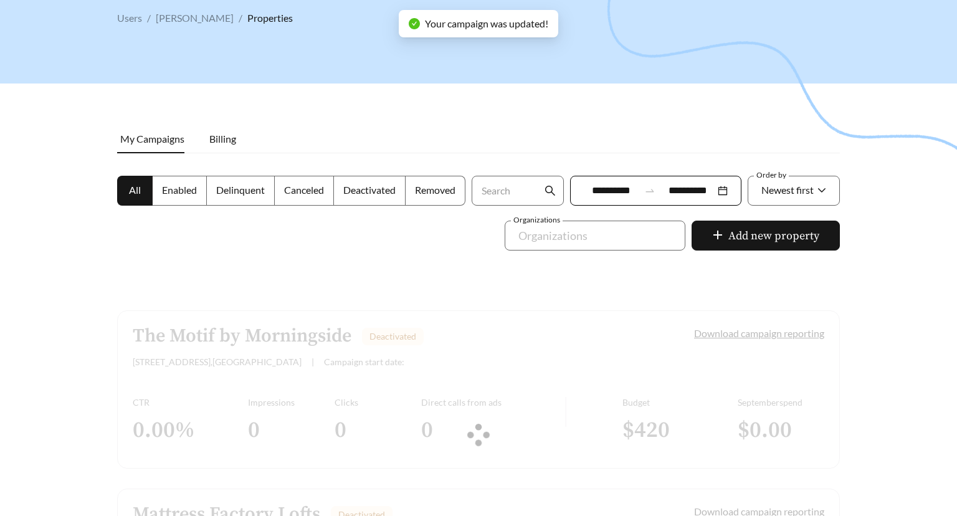
scroll to position [289, 0]
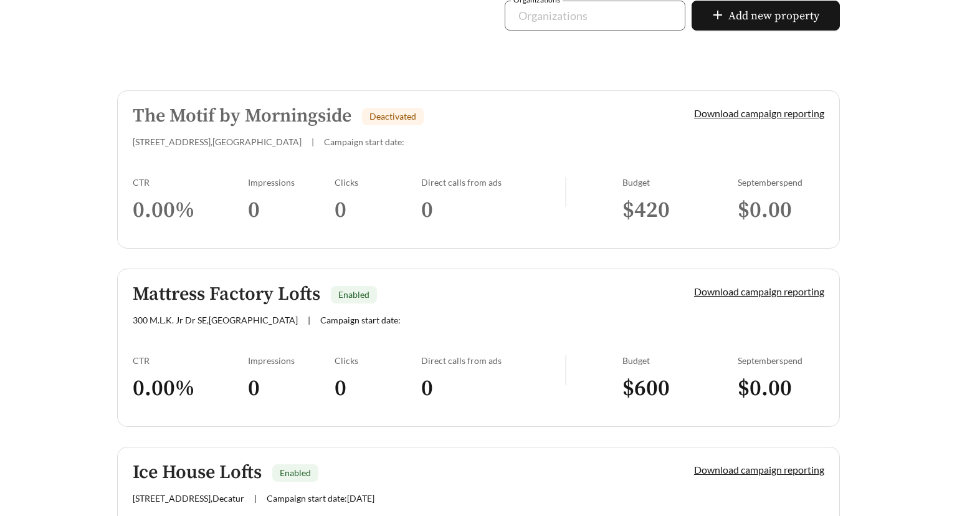
click at [235, 194] on div "CTR 0.00 %" at bounding box center [190, 206] width 115 height 59
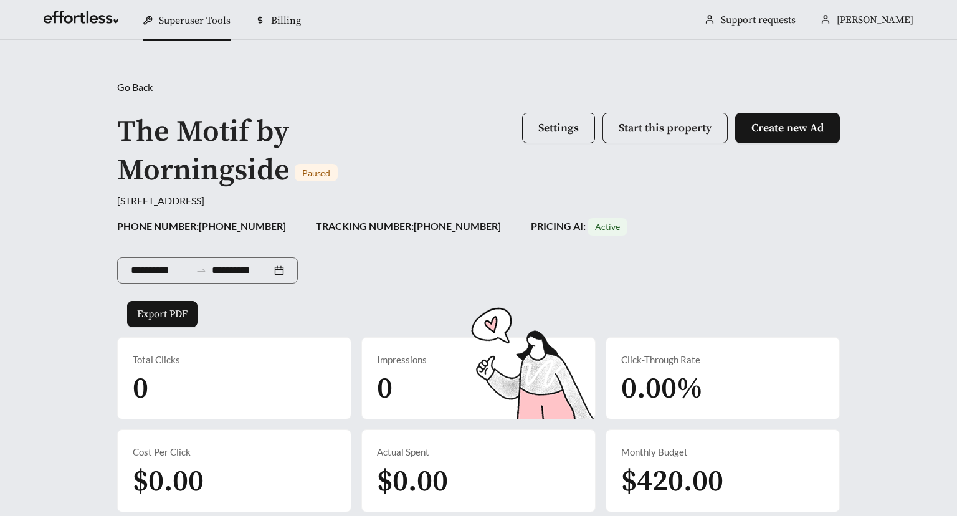
click at [649, 126] on span "Start this property" at bounding box center [664, 128] width 93 height 14
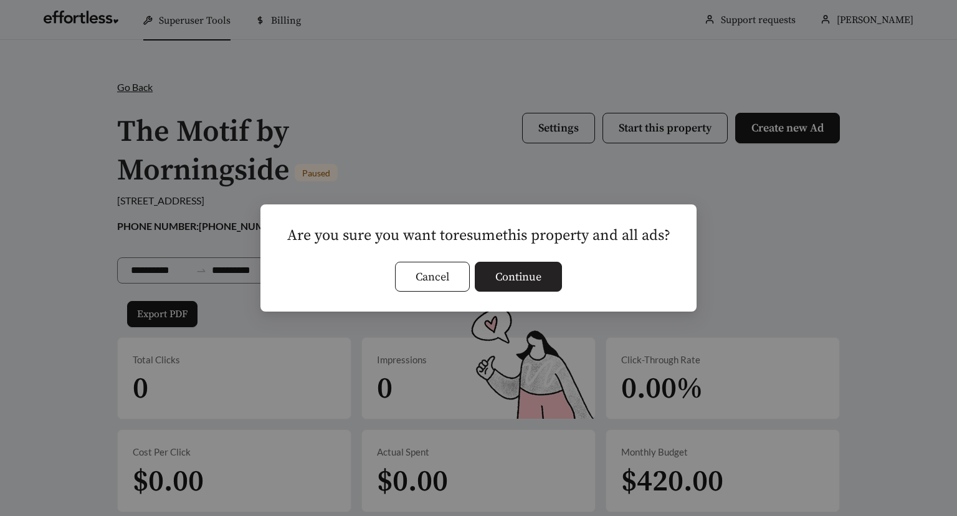
click at [522, 271] on span "Continue" at bounding box center [518, 276] width 46 height 17
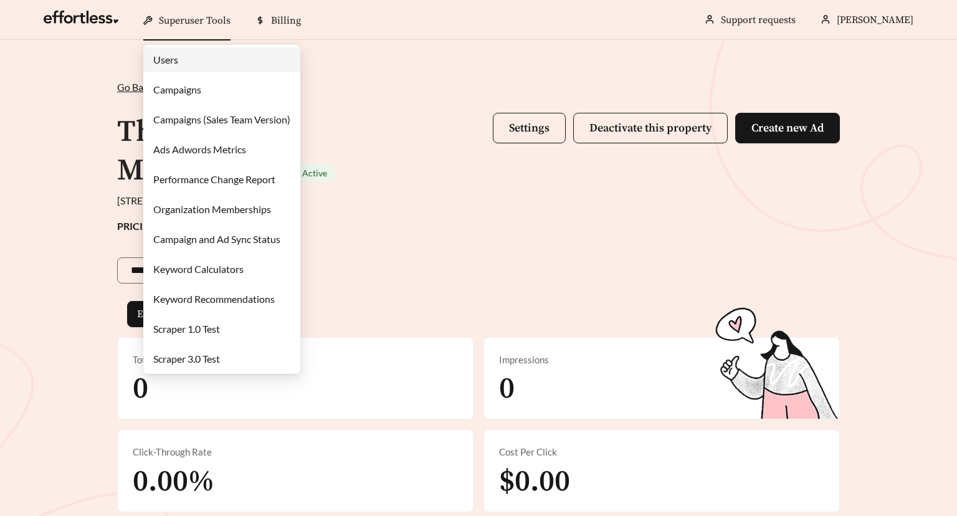
click at [191, 91] on link "Campaigns" at bounding box center [177, 89] width 48 height 12
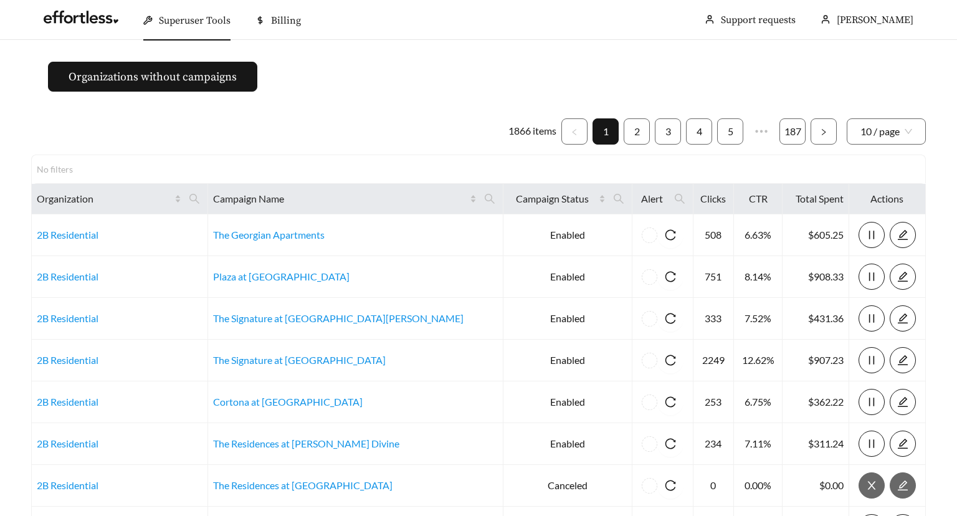
click at [449, 118] on ul "1866 items 1 2 3 4 5 ••• 187 10 / page" at bounding box center [478, 131] width 894 height 26
click at [200, 193] on icon "search" at bounding box center [194, 198] width 11 height 11
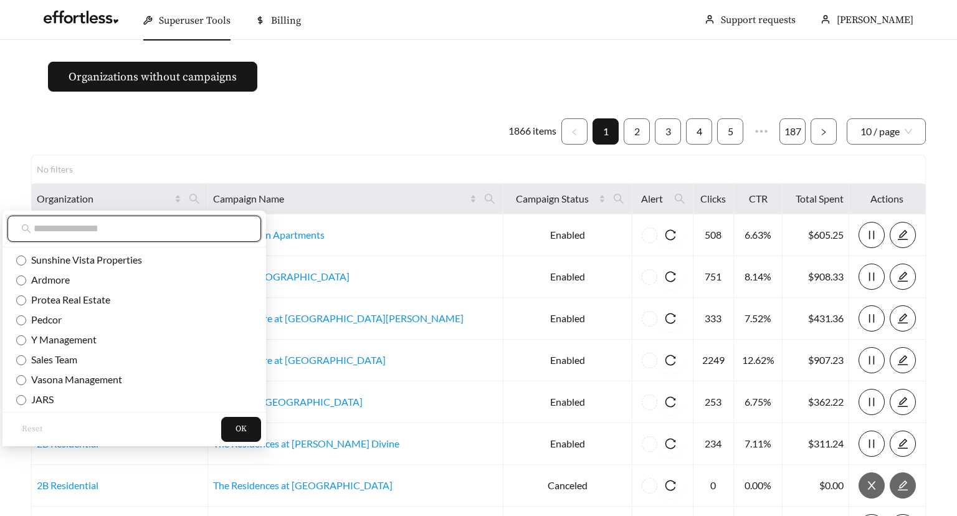
click at [173, 227] on input "text" at bounding box center [141, 228] width 214 height 15
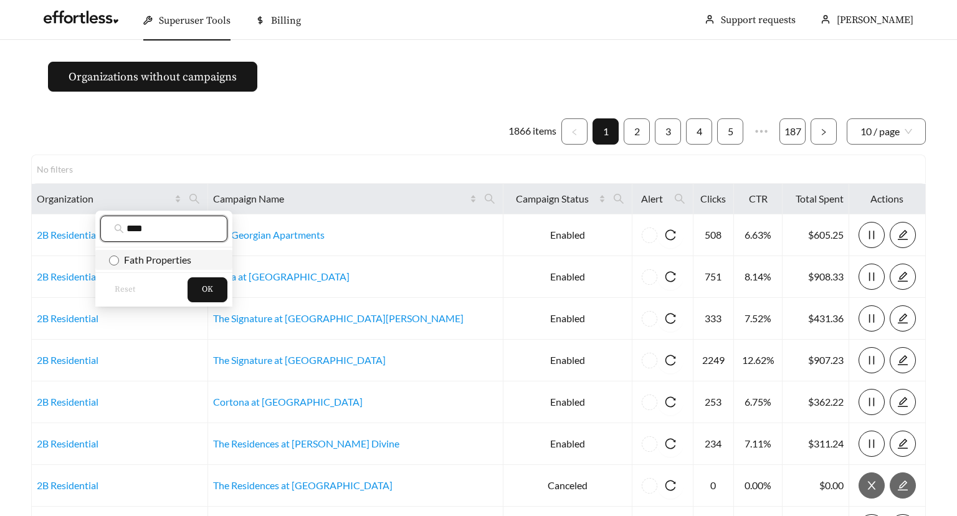
type input "****"
click at [161, 260] on span "Fath Properties" at bounding box center [155, 259] width 72 height 12
click at [209, 282] on button "OK" at bounding box center [207, 289] width 40 height 25
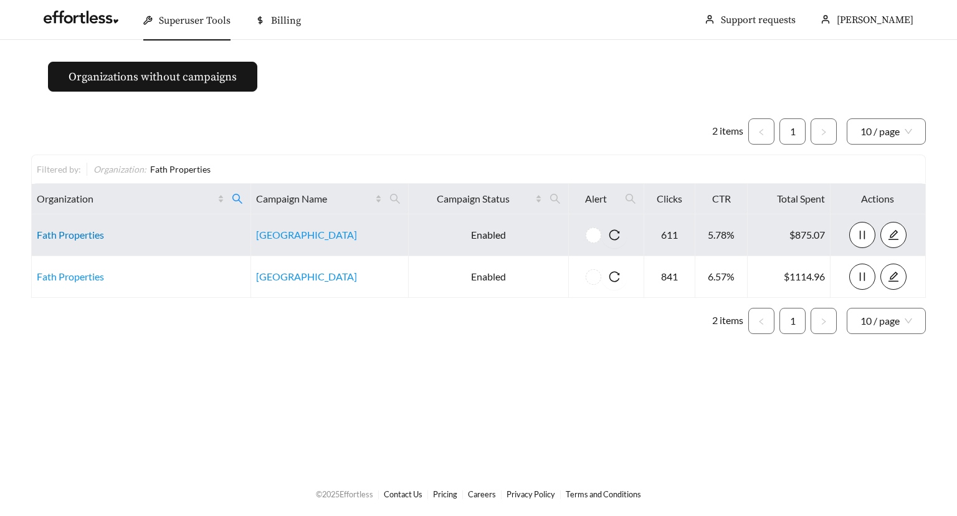
click at [65, 235] on link "Fath Properties" at bounding box center [70, 235] width 67 height 12
click at [65, 230] on link "Fath Properties" at bounding box center [70, 235] width 67 height 12
click at [66, 233] on link "Fath Properties" at bounding box center [70, 235] width 67 height 12
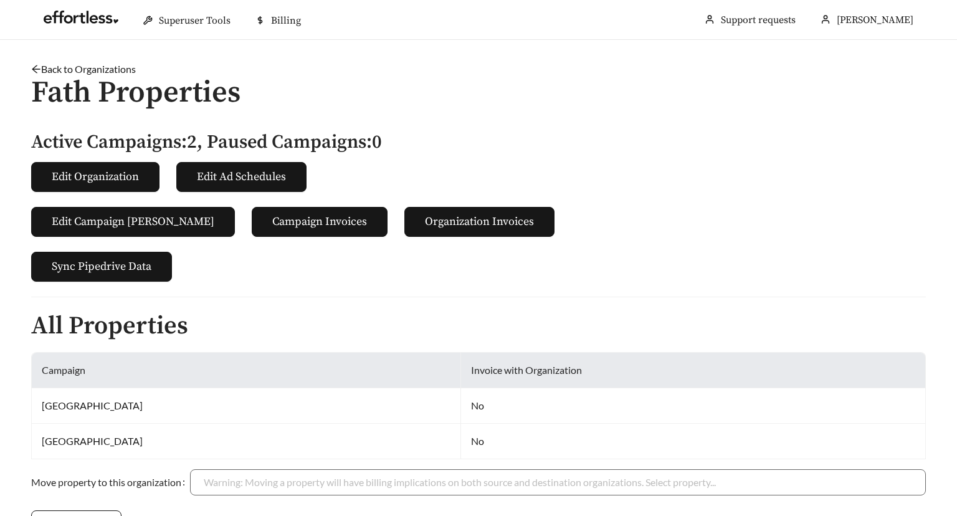
scroll to position [238, 0]
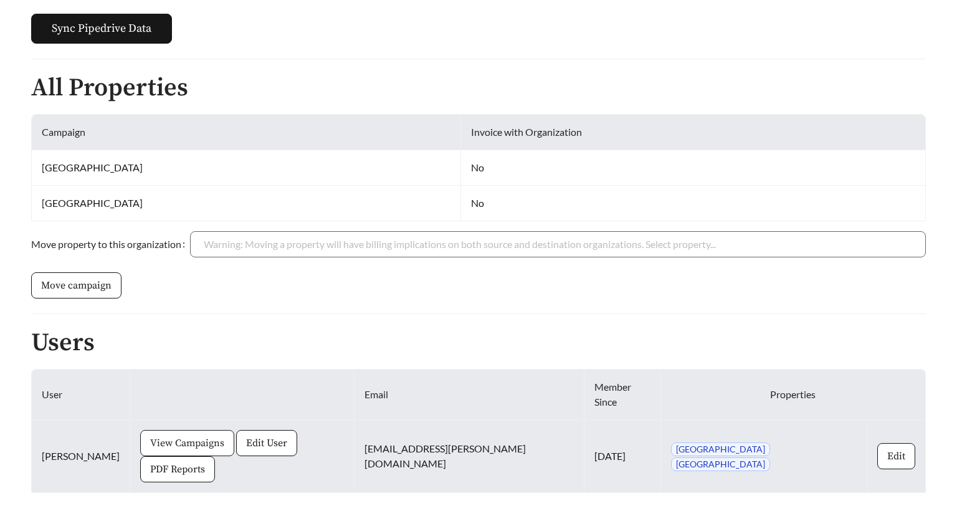
click at [168, 435] on span "View Campaigns" at bounding box center [187, 442] width 74 height 15
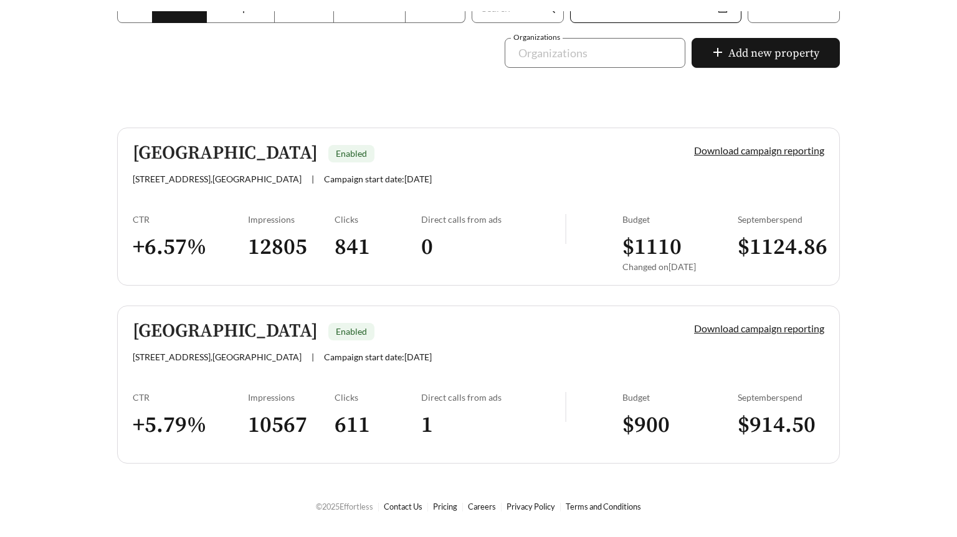
scroll to position [242, 0]
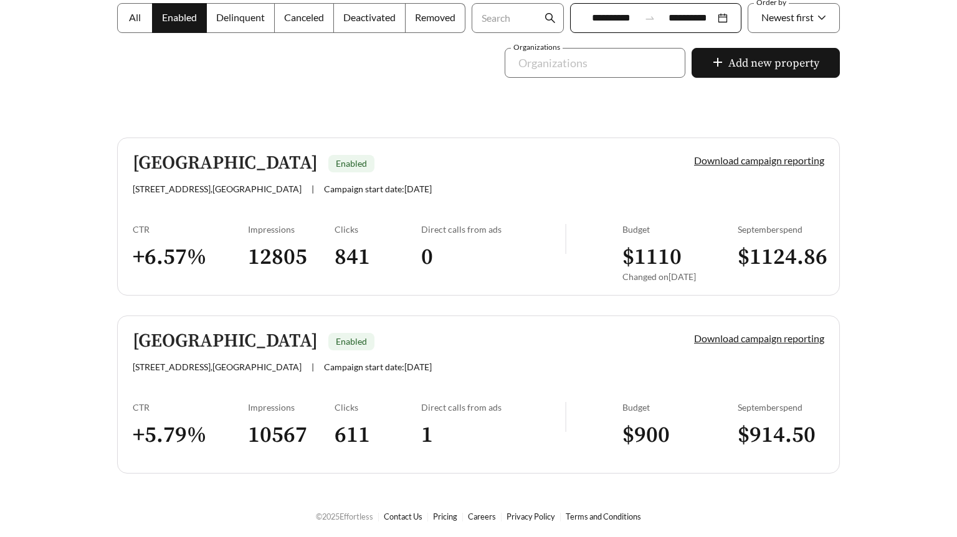
click at [169, 392] on link "[GEOGRAPHIC_DATA] Apartments Enabled [STREET_ADDRESS] | Campaign start date: [D…" at bounding box center [478, 395] width 722 height 158
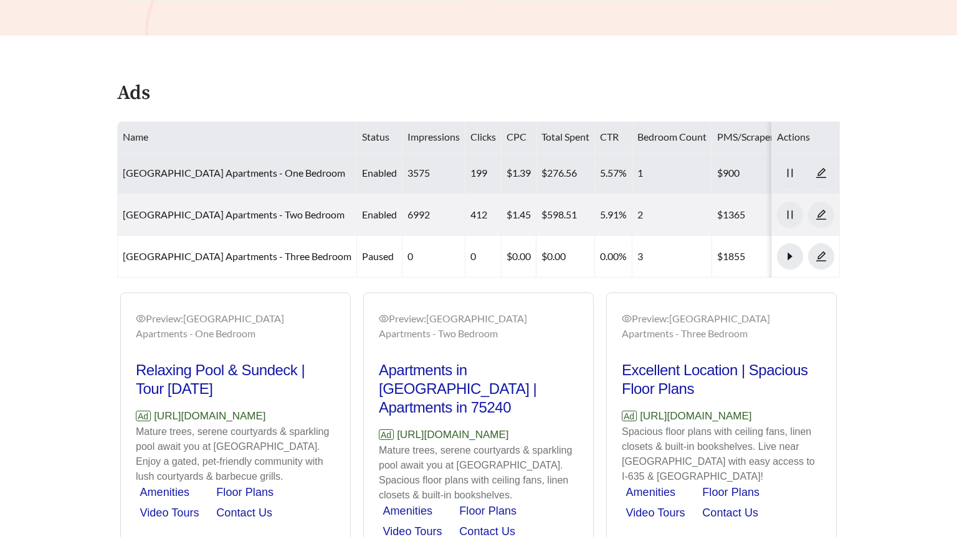
scroll to position [609, 0]
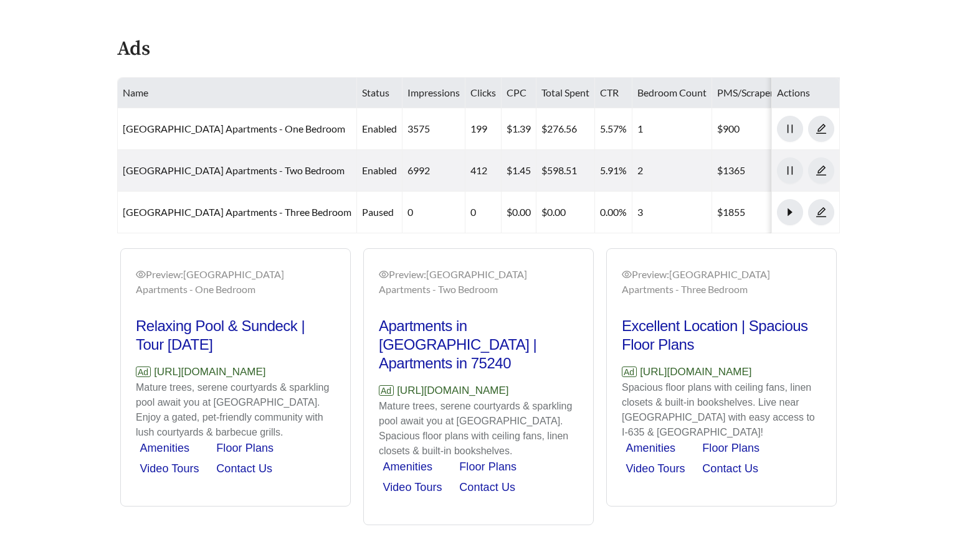
drag, startPoint x: 413, startPoint y: 446, endPoint x: 378, endPoint y: 425, distance: 40.5
click at [379, 399] on p "Ad [URL][DOMAIN_NAME]" at bounding box center [478, 391] width 199 height 16
copy p "[URL][DOMAIN_NAME]"
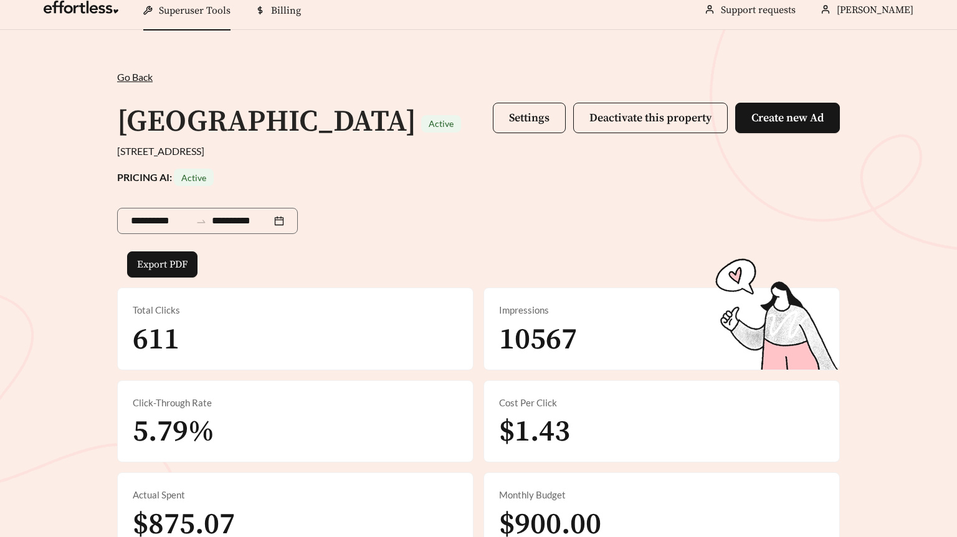
scroll to position [8, 0]
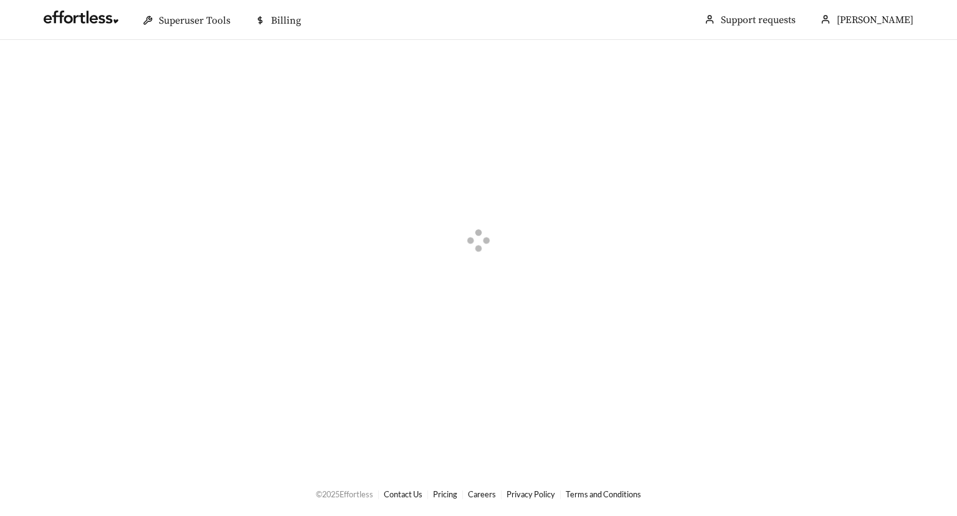
scroll to position [238, 0]
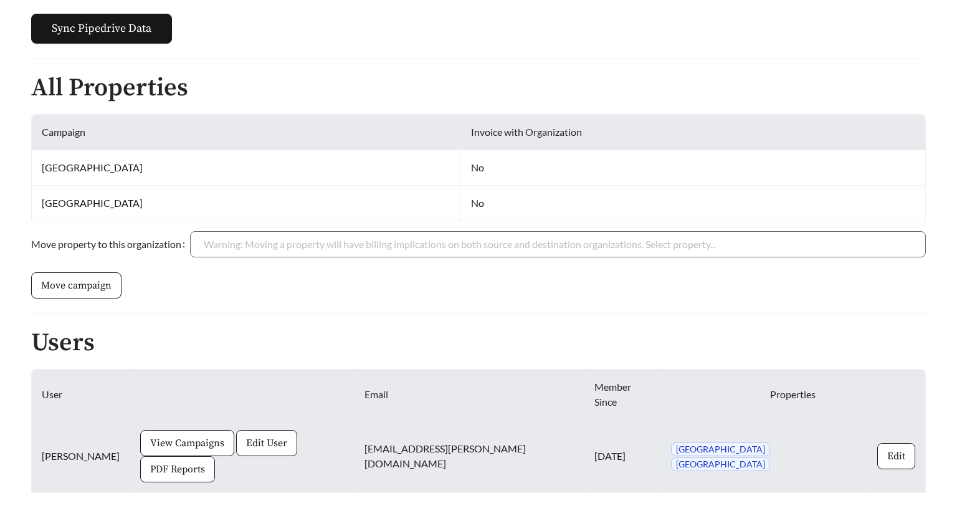
click at [205, 461] on span "PDF Reports" at bounding box center [177, 468] width 55 height 15
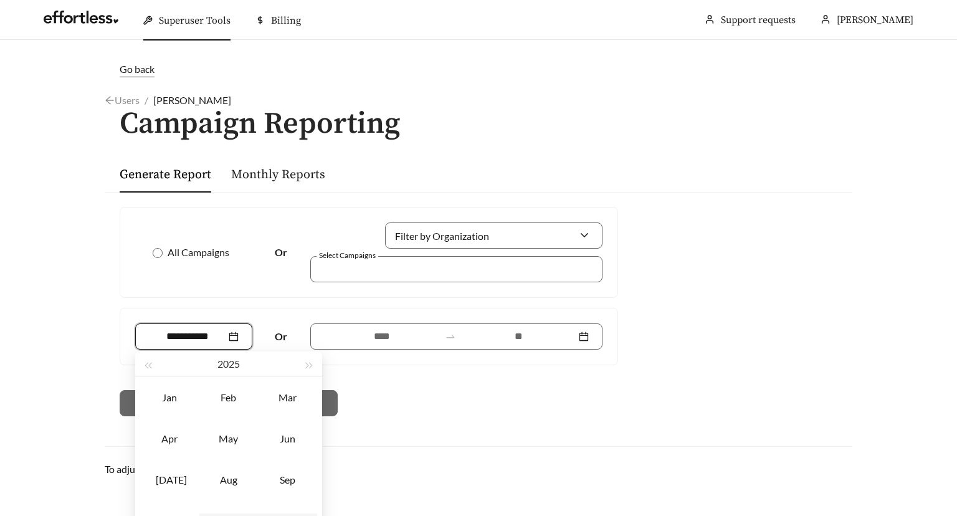
click at [175, 336] on input at bounding box center [187, 336] width 77 height 15
click at [291, 484] on div "Sep" at bounding box center [287, 479] width 37 height 15
type input "*******"
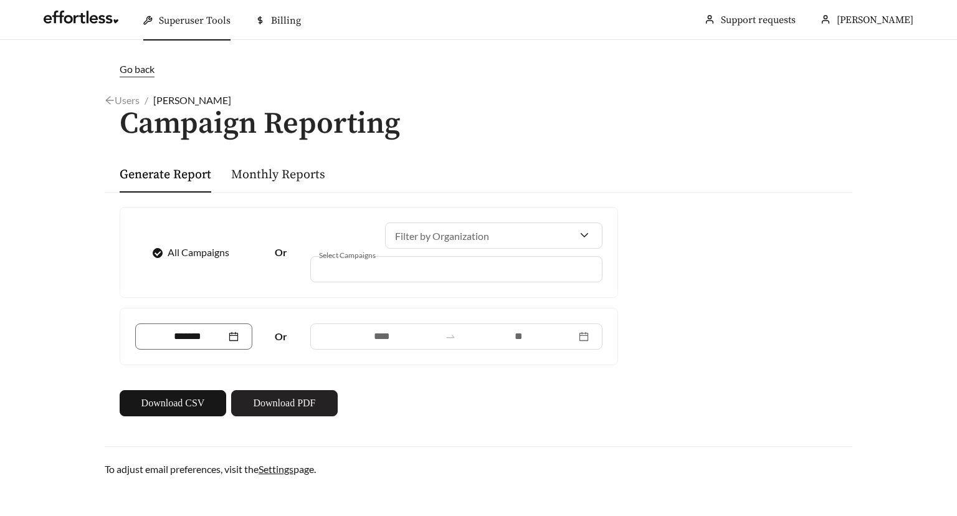
click at [283, 402] on span "Download PDF" at bounding box center [284, 402] width 62 height 15
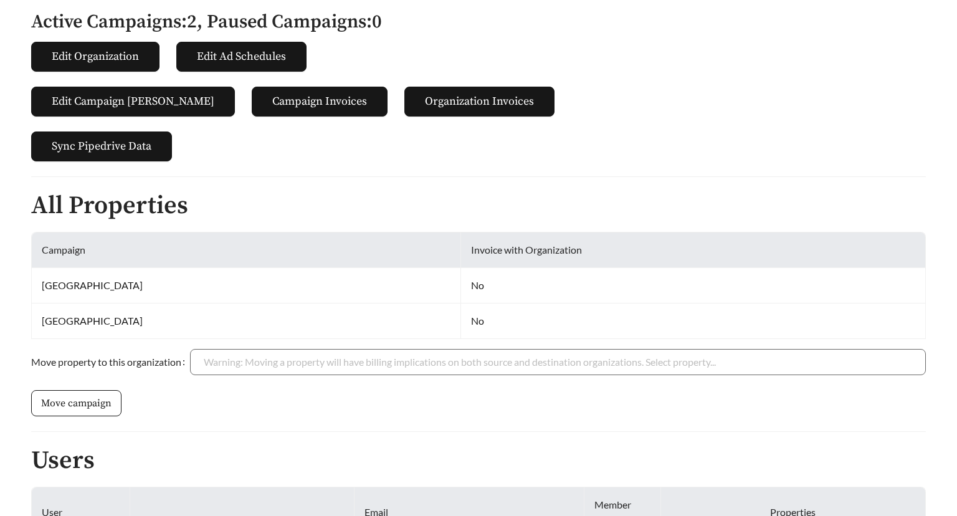
scroll to position [238, 0]
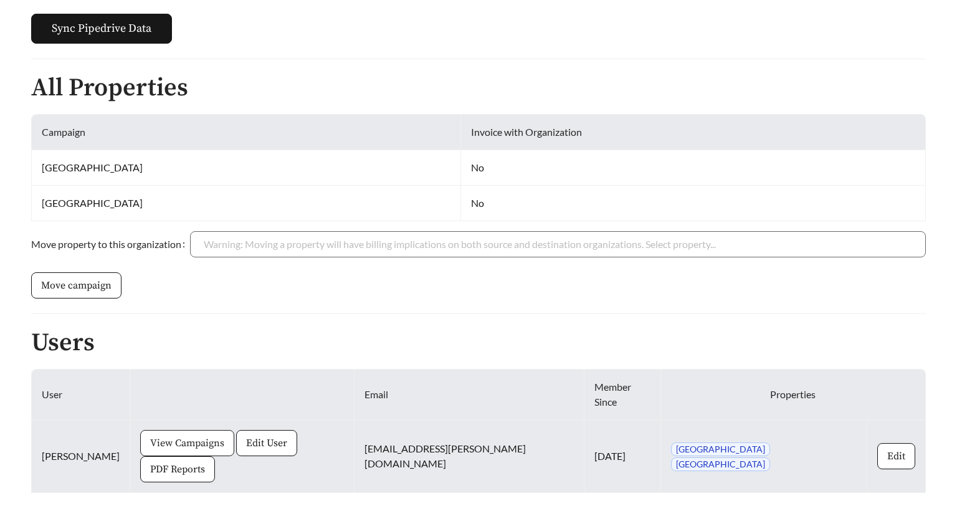
click at [163, 430] on button "View Campaigns" at bounding box center [187, 443] width 94 height 26
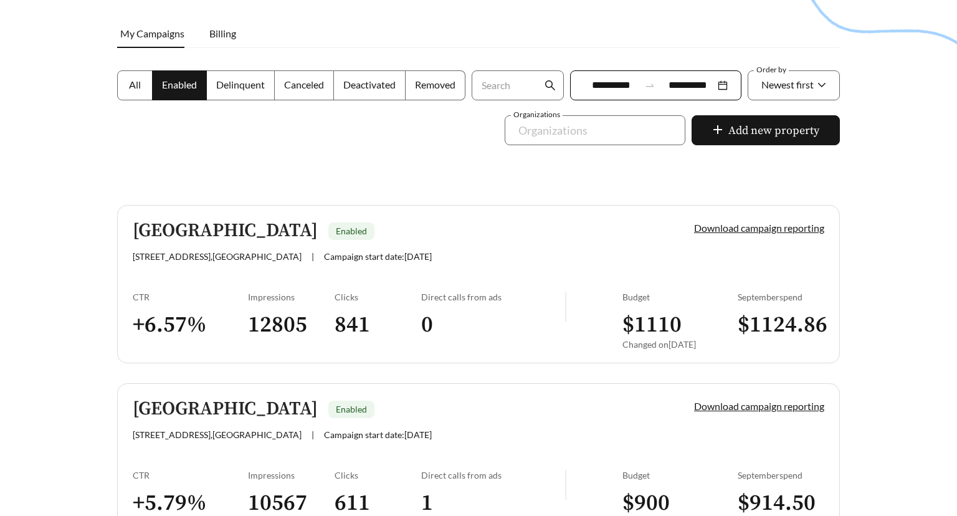
scroll to position [263, 0]
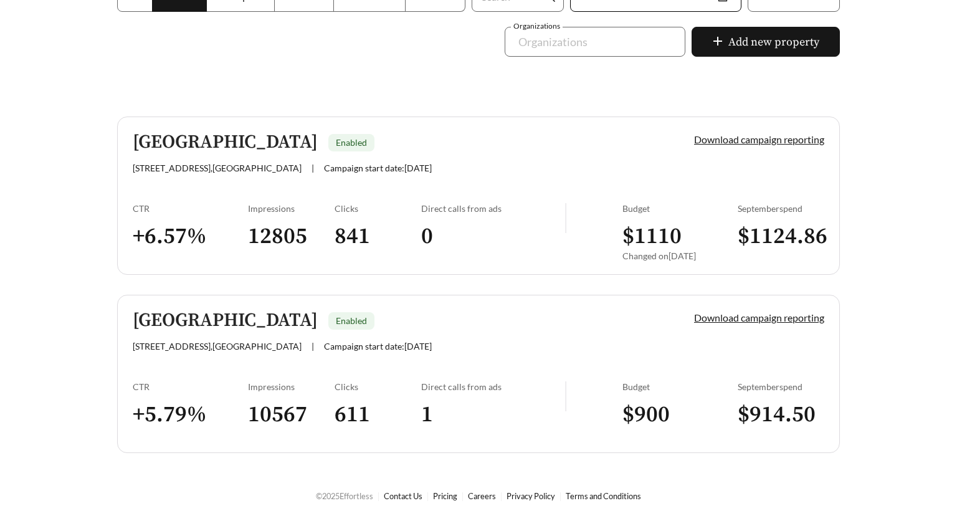
click at [252, 205] on div "Impressions" at bounding box center [291, 208] width 87 height 11
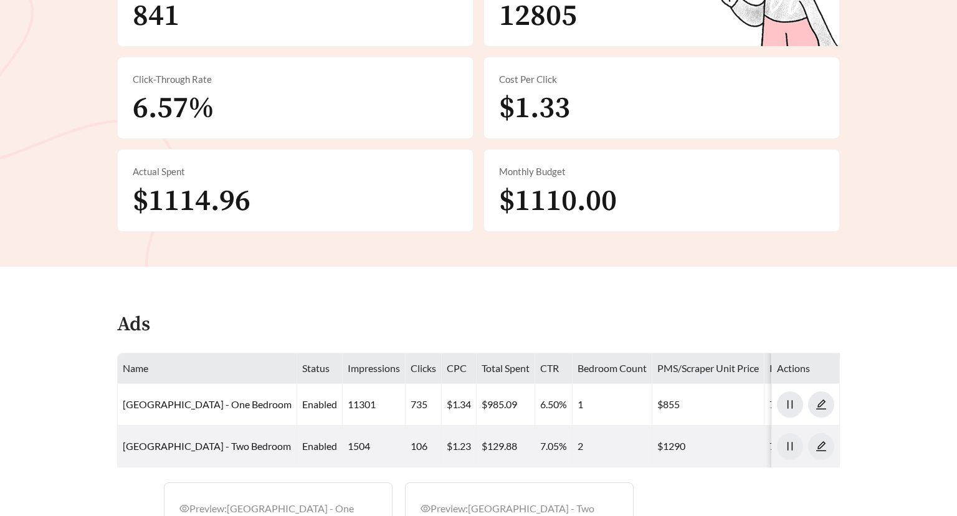
scroll to position [686, 0]
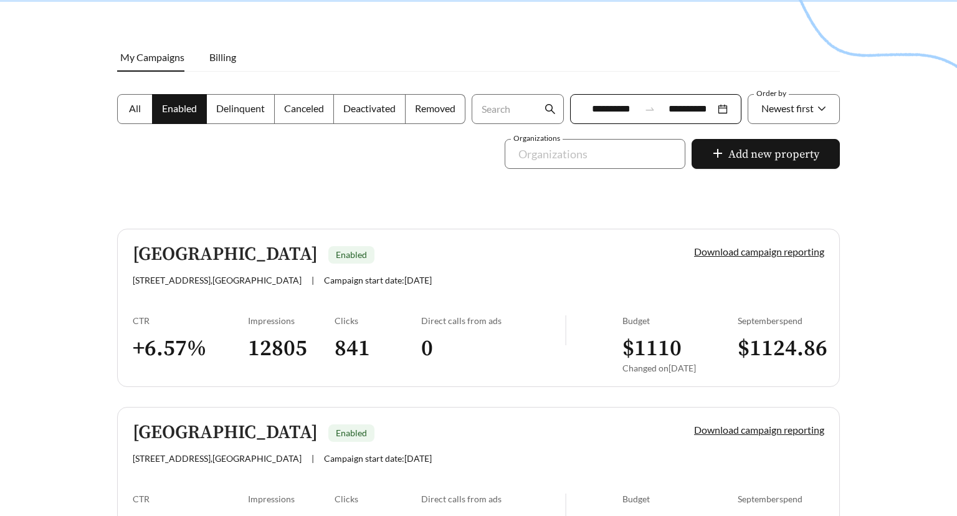
scroll to position [263, 0]
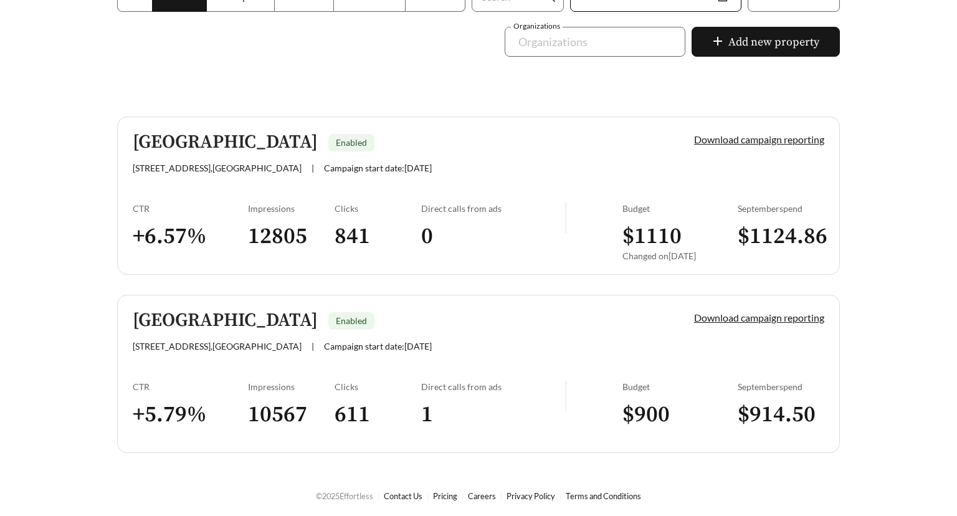
click at [211, 341] on span "[STREET_ADDRESS]" at bounding box center [217, 346] width 169 height 11
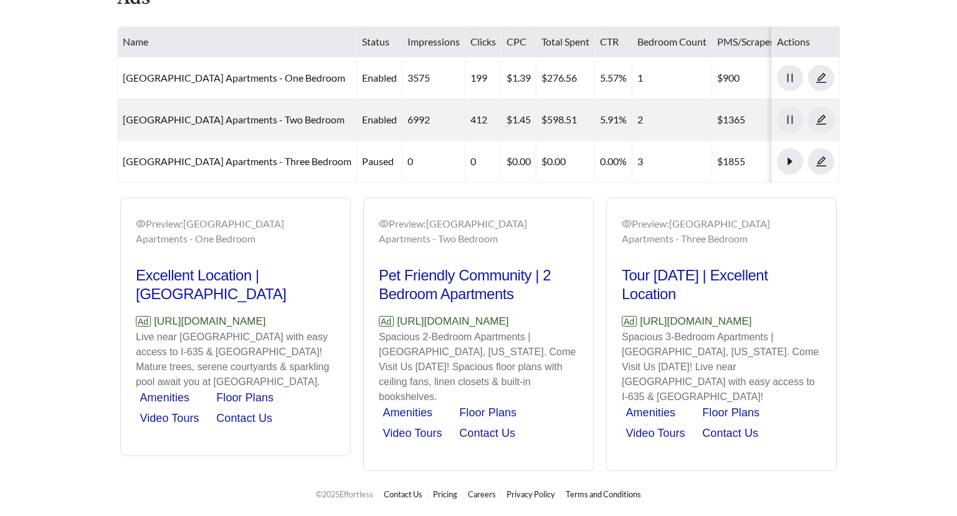
scroll to position [691, 0]
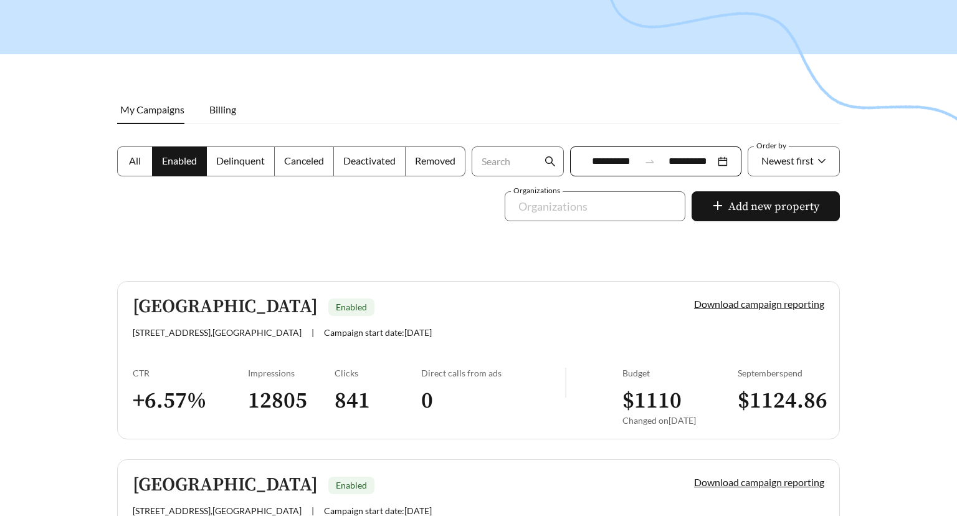
scroll to position [263, 0]
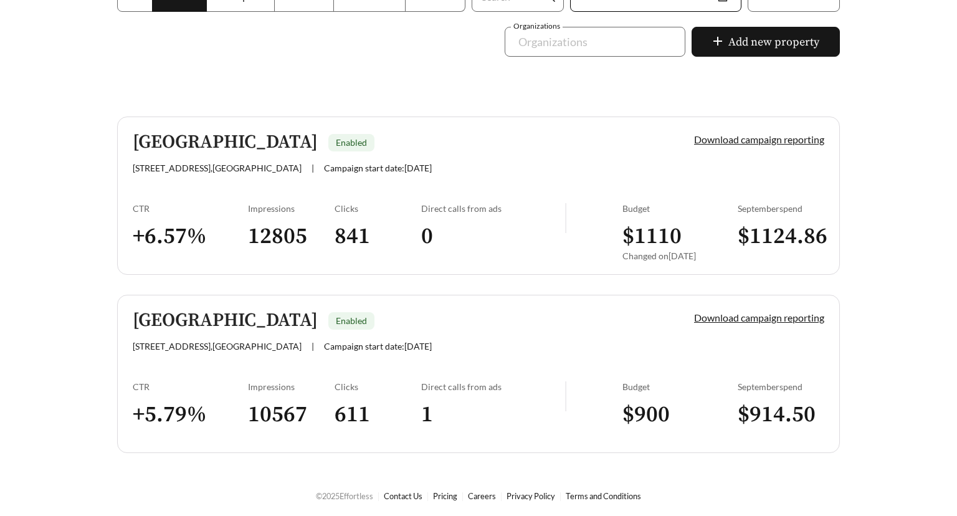
click at [208, 177] on link "Canyon Creek Apartments Enabled [STREET_ADDRESS] | Campaign start date: [DATE] …" at bounding box center [478, 195] width 722 height 158
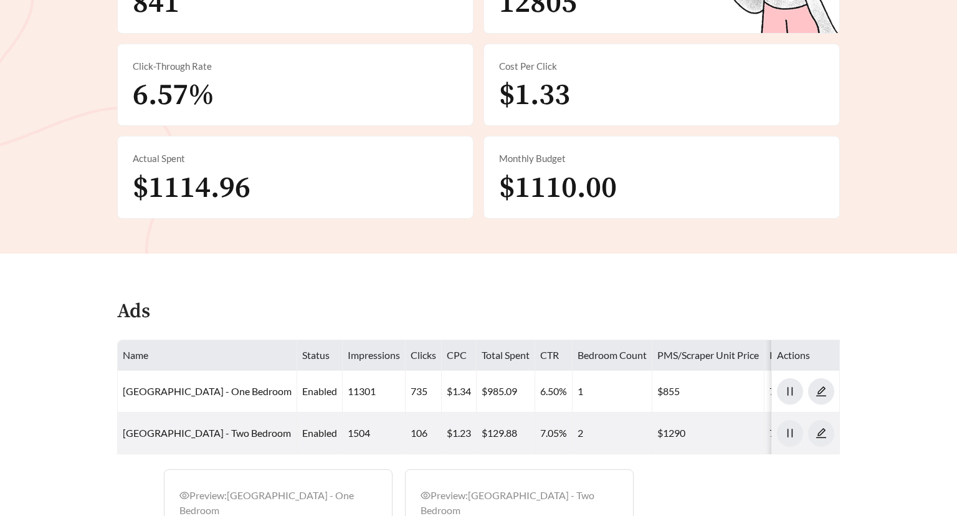
scroll to position [348, 0]
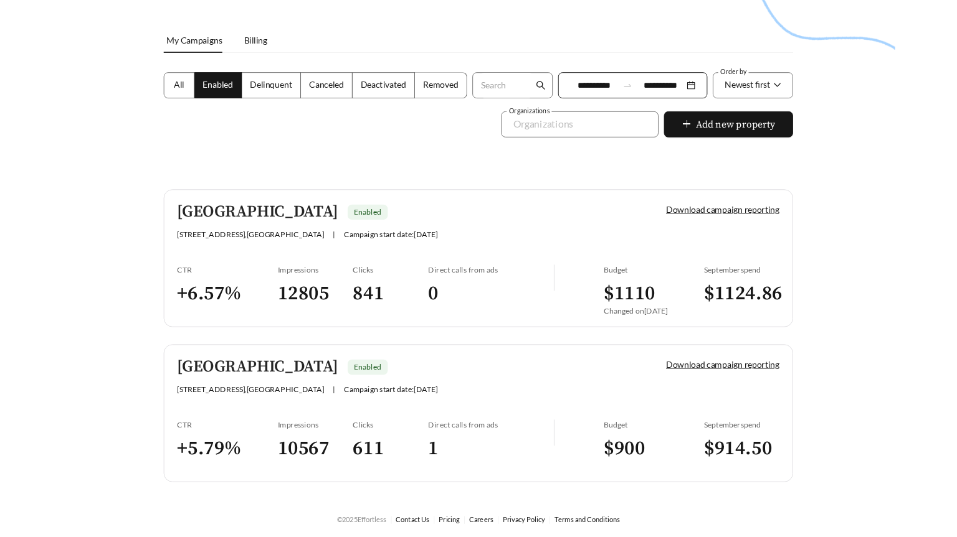
scroll to position [242, 0]
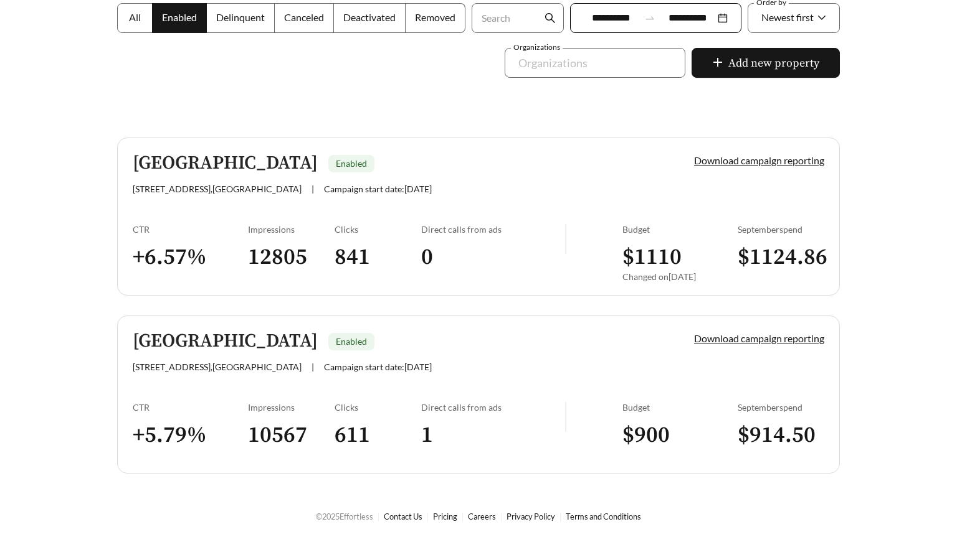
click at [228, 229] on div "CTR" at bounding box center [190, 229] width 115 height 11
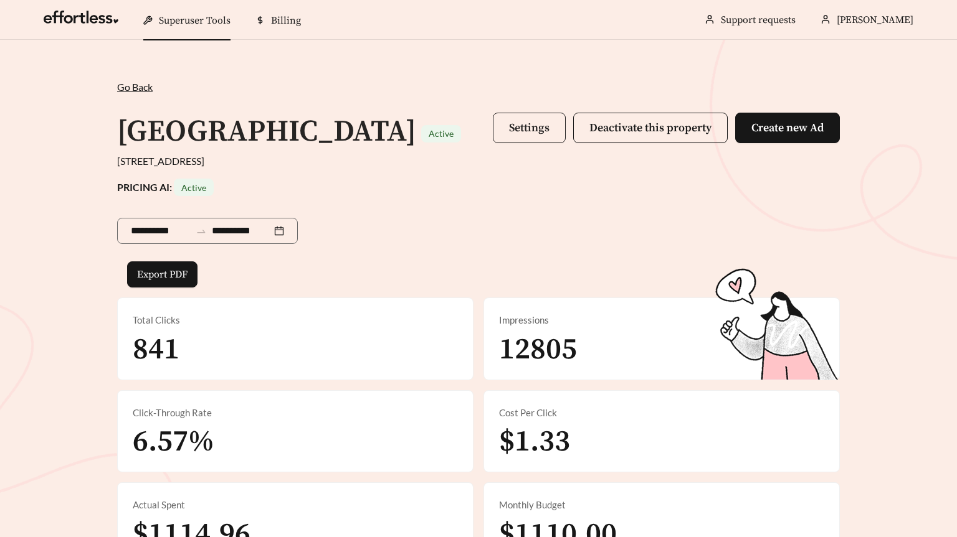
click at [516, 116] on button "Settings" at bounding box center [529, 128] width 73 height 31
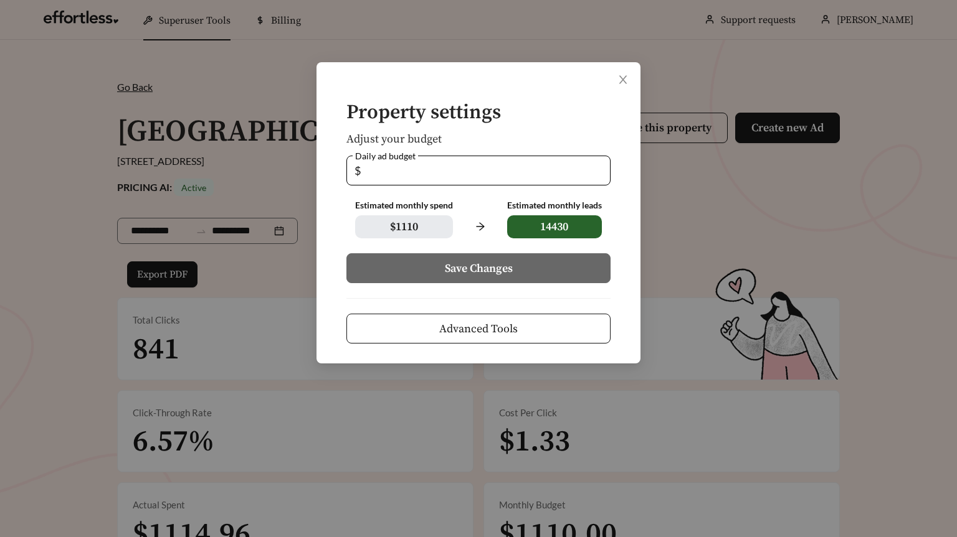
click at [501, 339] on button "Advanced Tools" at bounding box center [478, 329] width 264 height 30
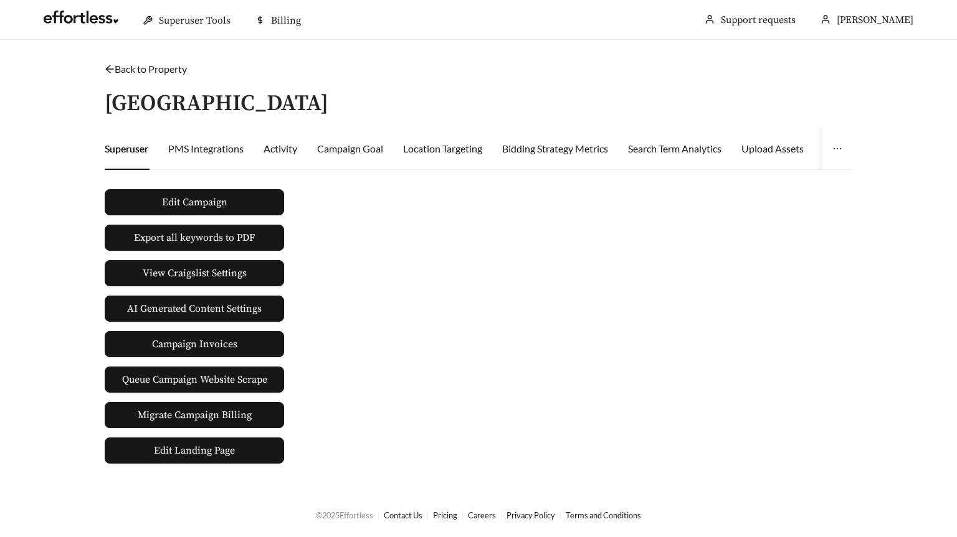
click at [263, 161] on div "Superuser PMS Integrations Activity Campaign Goal Location Targeting Bidding St…" at bounding box center [887, 149] width 1564 height 42
click at [277, 147] on div "Activity" at bounding box center [280, 148] width 34 height 15
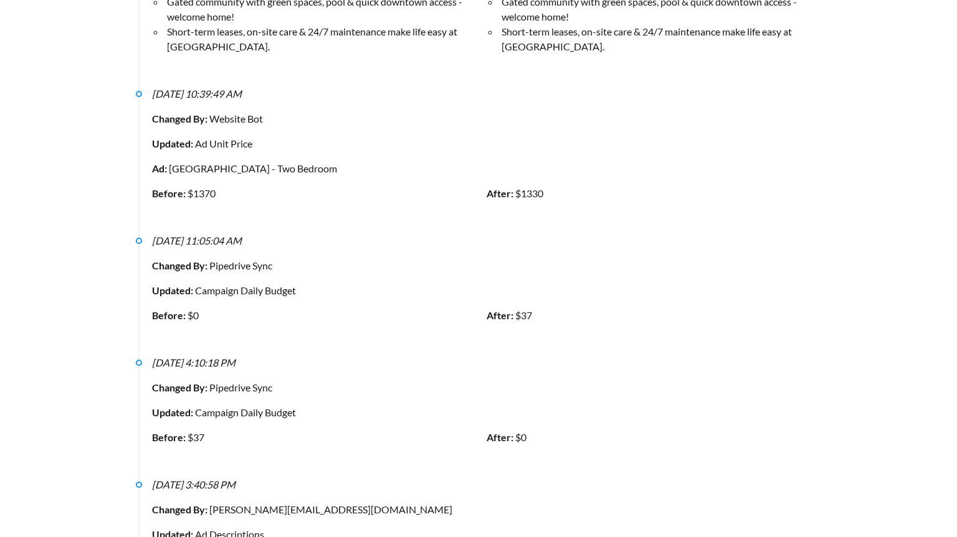
scroll to position [1602, 0]
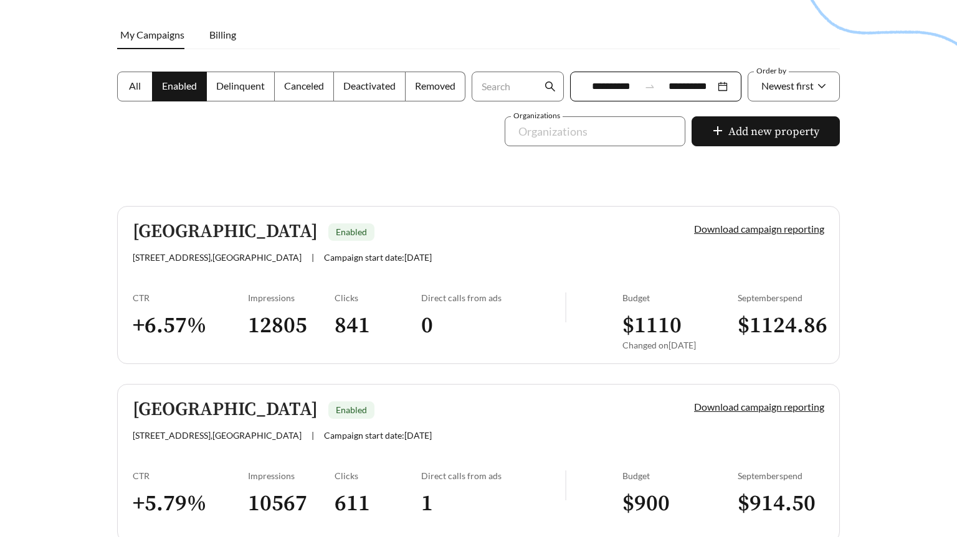
scroll to position [242, 0]
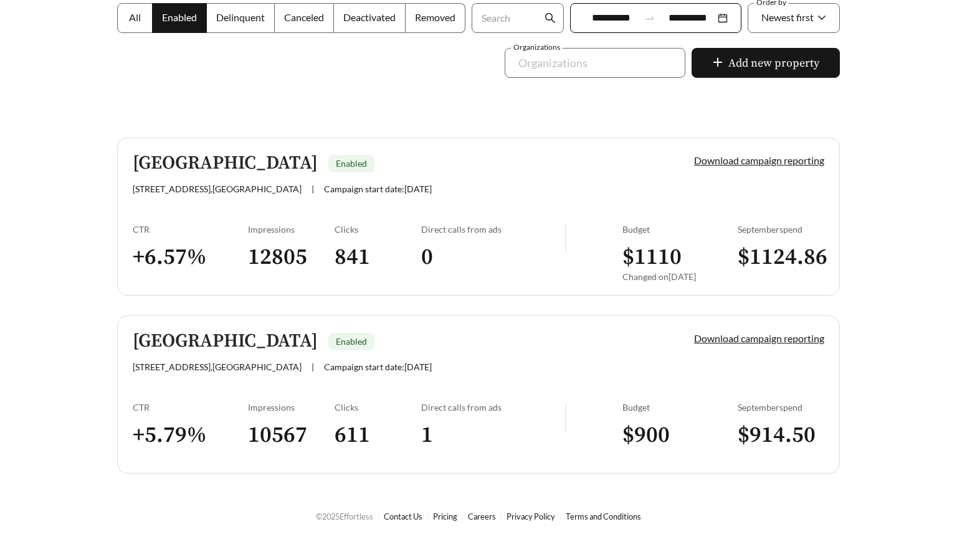
click at [298, 201] on link "Canyon Creek Apartments Enabled [STREET_ADDRESS] | Campaign start date: [DATE] …" at bounding box center [478, 217] width 722 height 158
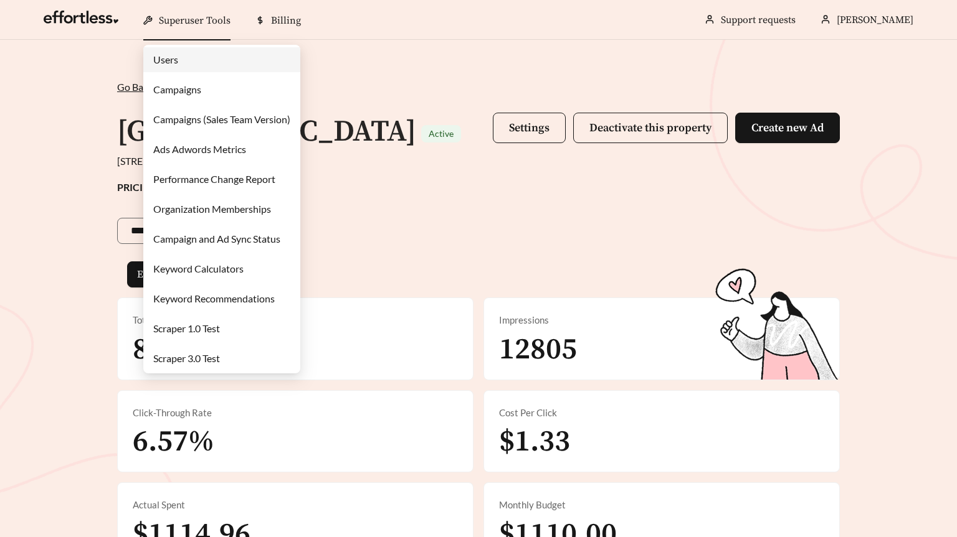
click at [193, 95] on link "Campaigns" at bounding box center [177, 89] width 48 height 12
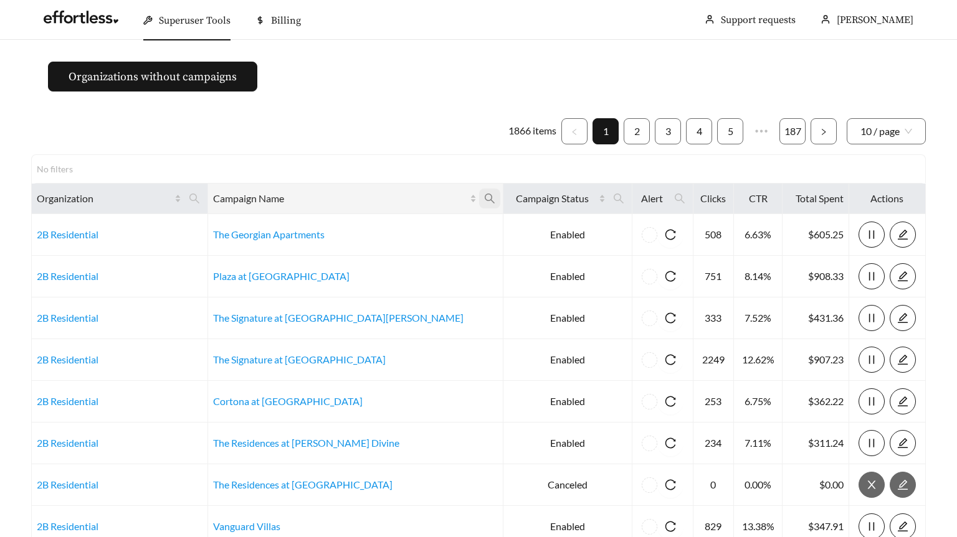
click at [484, 202] on icon "search" at bounding box center [489, 198] width 11 height 11
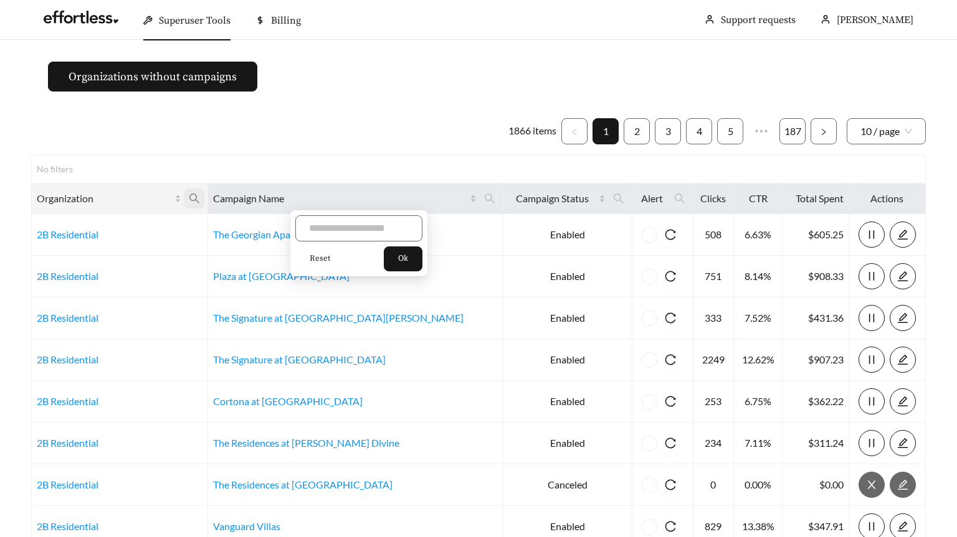
click at [200, 197] on icon "search" at bounding box center [194, 198] width 11 height 11
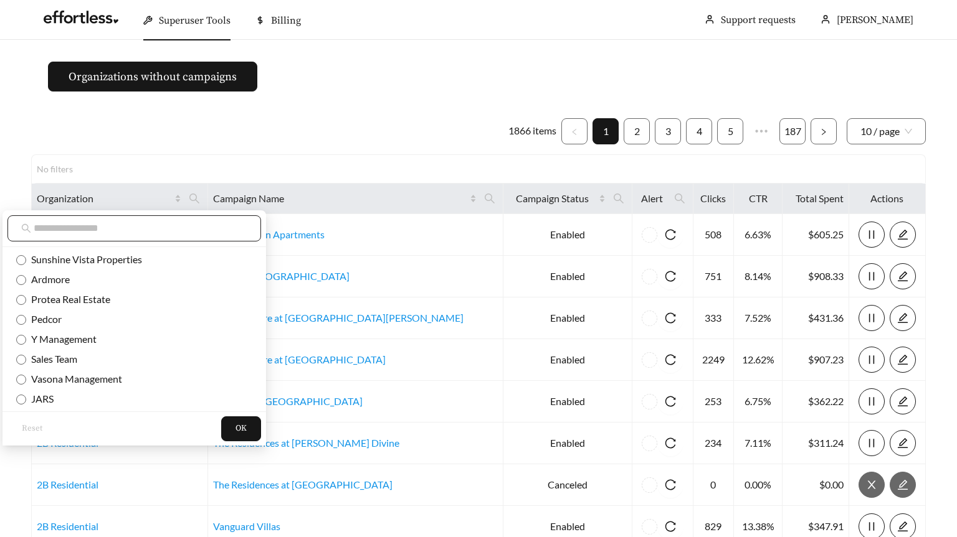
click at [174, 225] on input "text" at bounding box center [141, 228] width 214 height 15
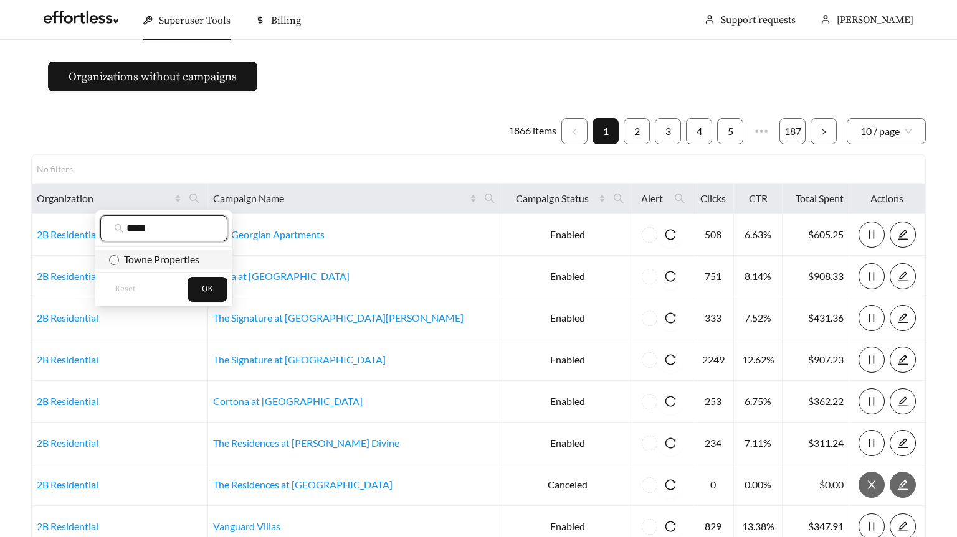
type input "*****"
click at [172, 257] on span "Towne Properties" at bounding box center [159, 259] width 80 height 12
click at [202, 285] on span "OK" at bounding box center [207, 289] width 11 height 12
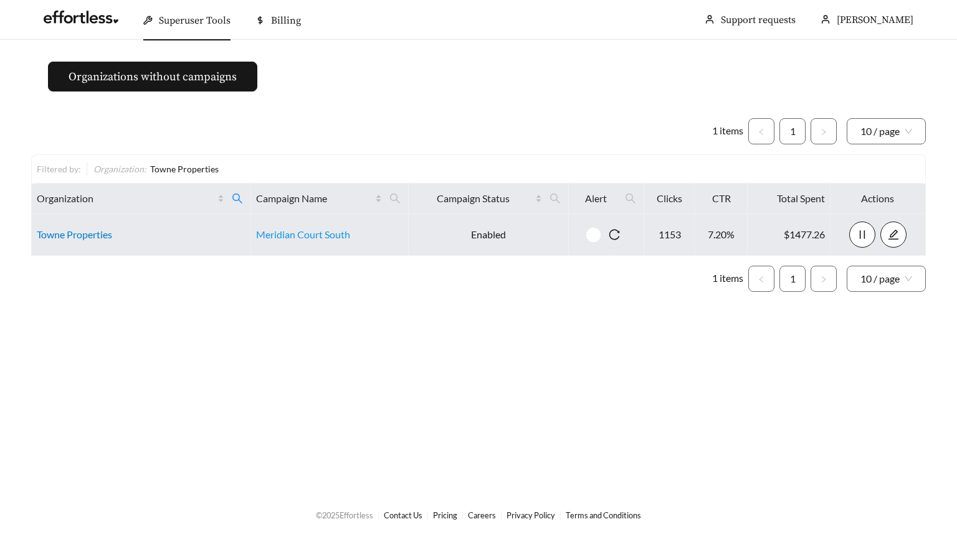
click at [74, 235] on link "Towne Properties" at bounding box center [74, 235] width 75 height 12
click at [84, 231] on link "Towne Properties" at bounding box center [74, 235] width 75 height 12
click at [74, 227] on td "Towne Properties" at bounding box center [141, 235] width 219 height 42
click at [55, 230] on link "Towne Properties" at bounding box center [74, 235] width 75 height 12
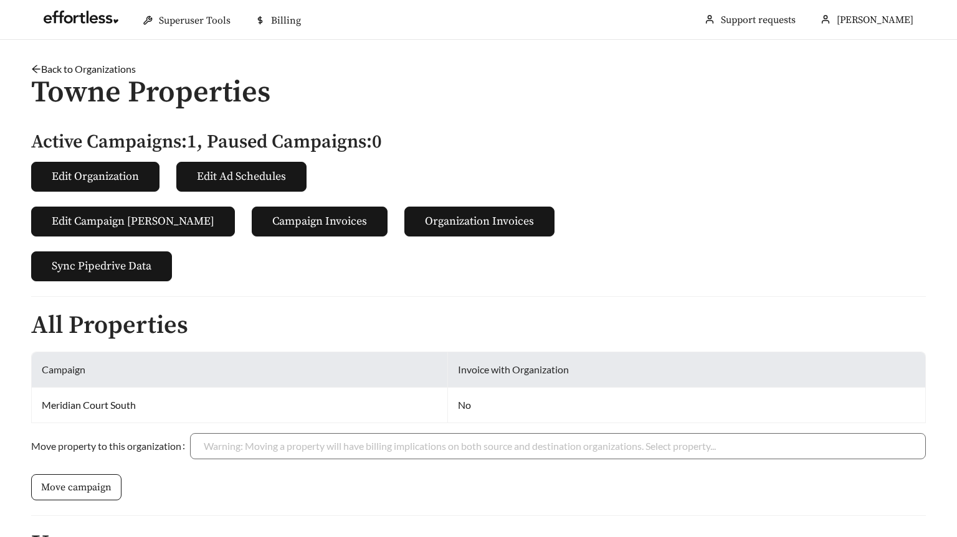
scroll to position [181, 0]
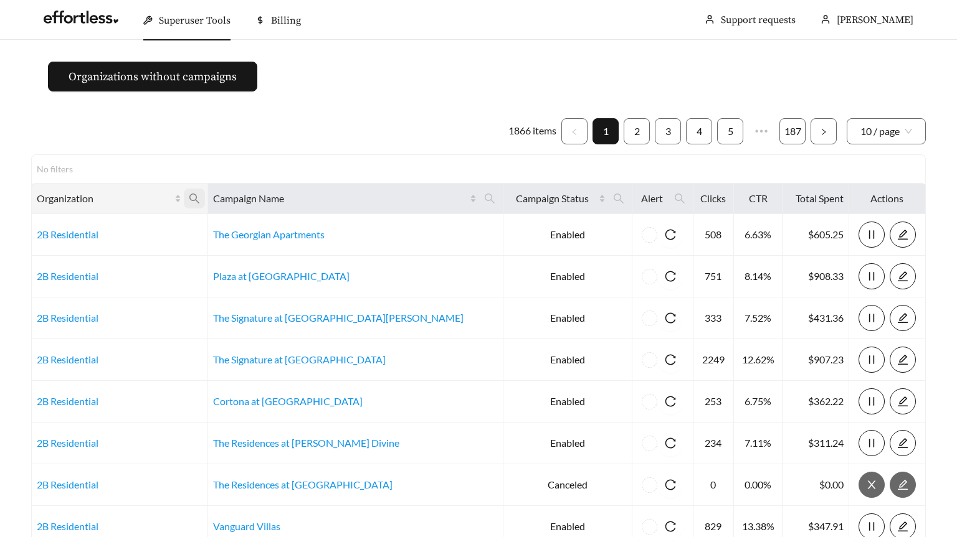
click at [199, 197] on icon "search" at bounding box center [194, 199] width 10 height 10
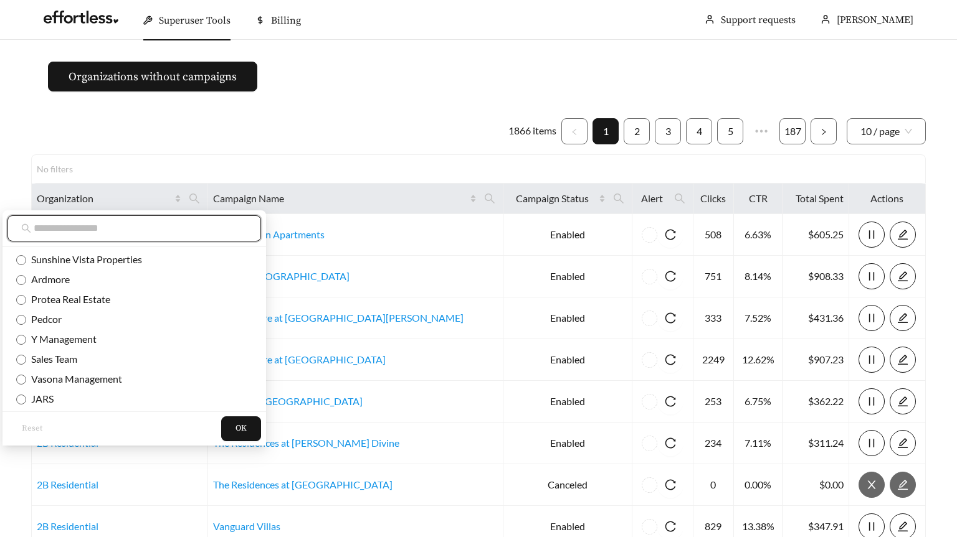
click at [167, 231] on input "text" at bounding box center [141, 228] width 214 height 15
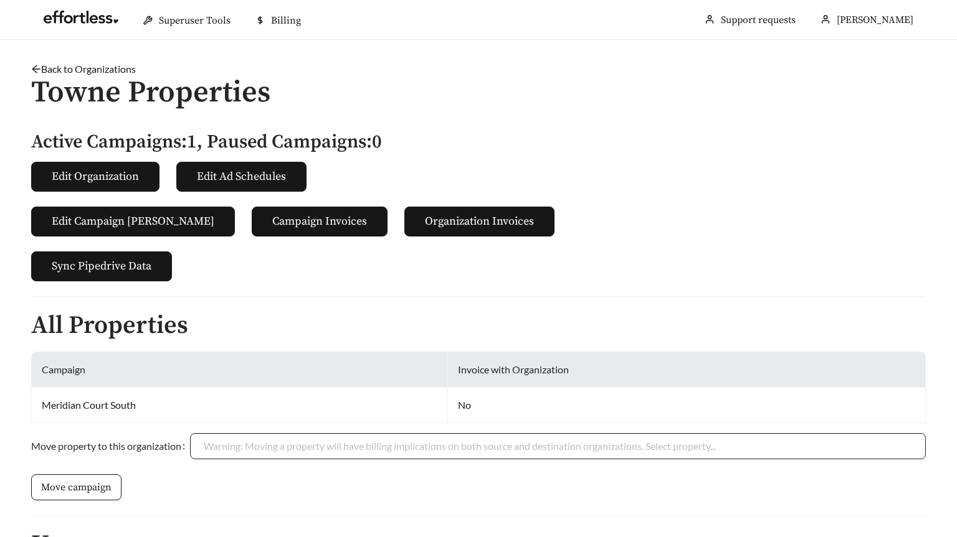
scroll to position [181, 0]
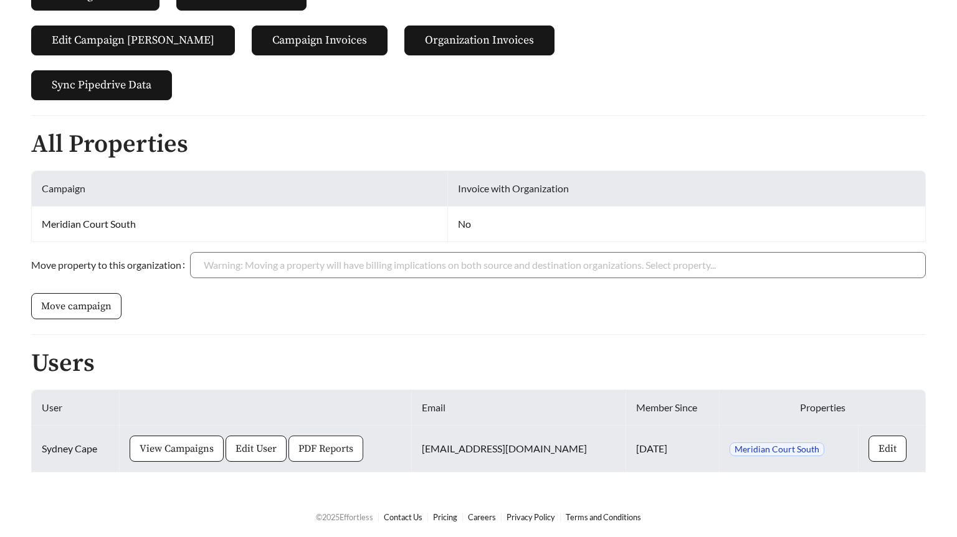
click at [338, 442] on span "PDF Reports" at bounding box center [325, 449] width 55 height 15
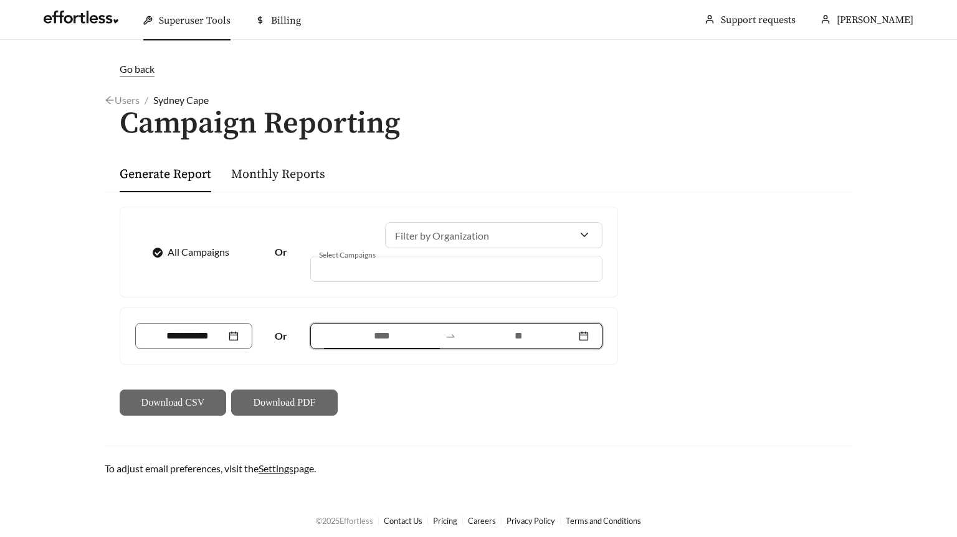
click at [396, 330] on input at bounding box center [381, 336] width 115 height 15
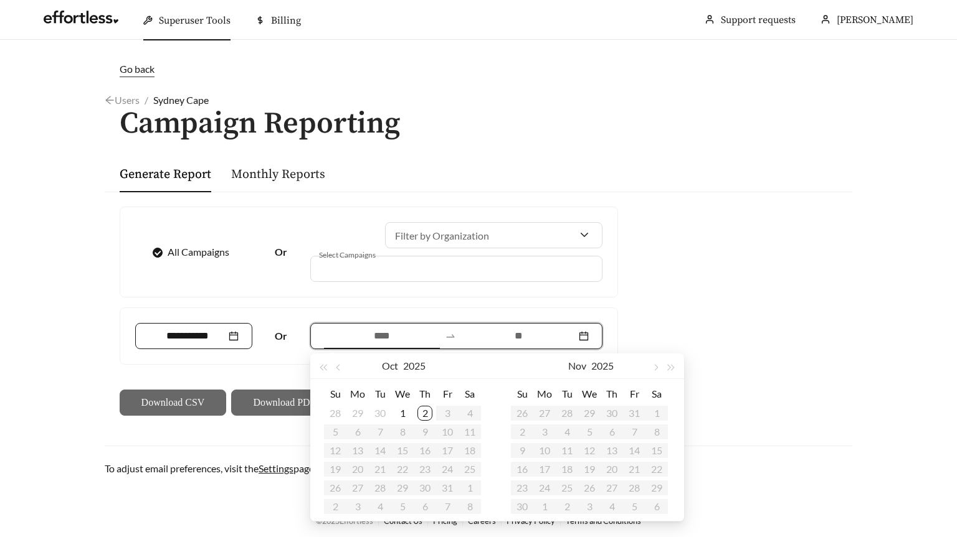
click at [164, 335] on input at bounding box center [187, 336] width 77 height 15
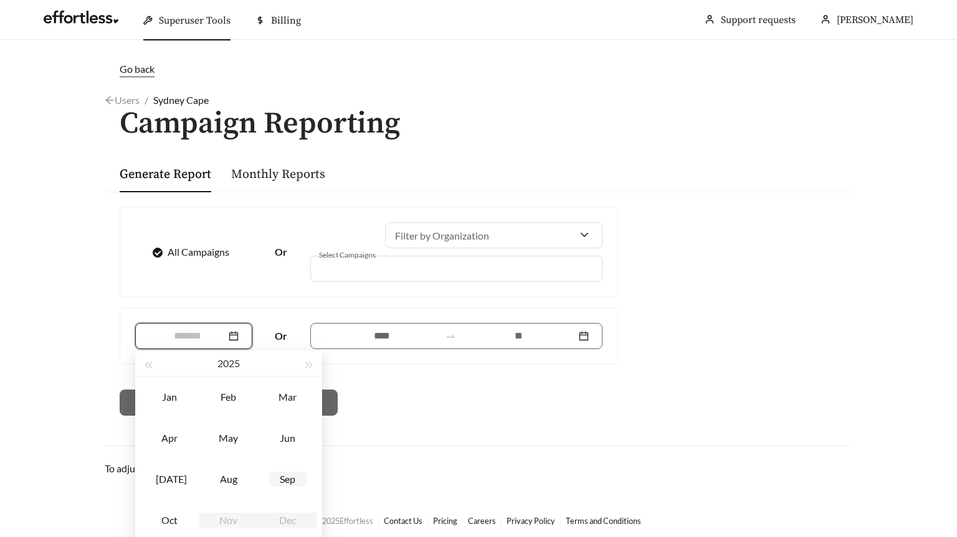
click at [286, 478] on div "Sep" at bounding box center [287, 479] width 37 height 15
type input "*******"
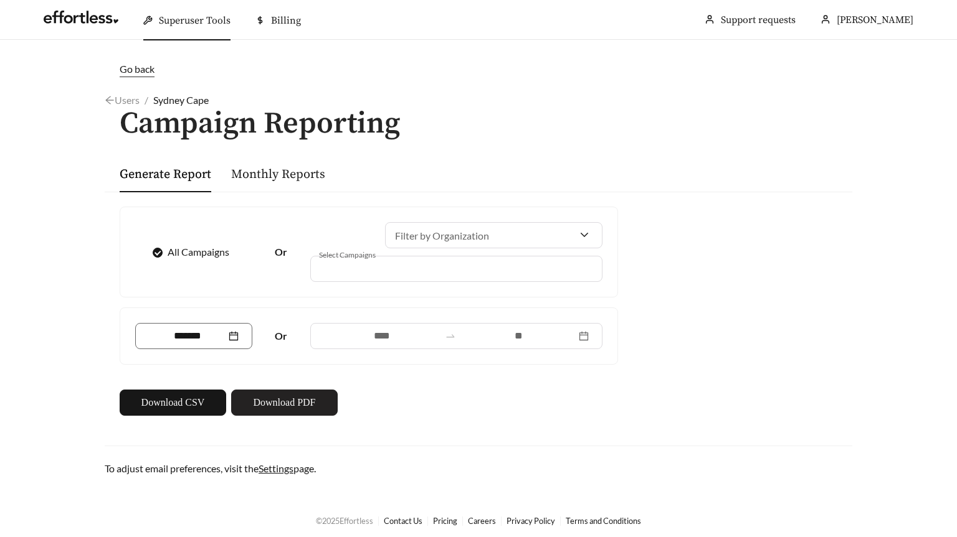
click at [304, 390] on button "Download PDF" at bounding box center [284, 403] width 106 height 26
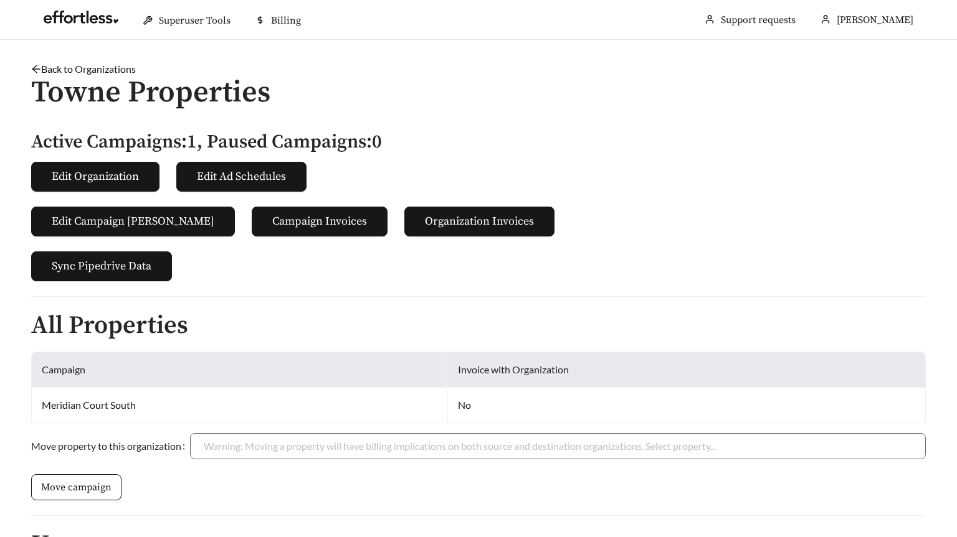
scroll to position [181, 0]
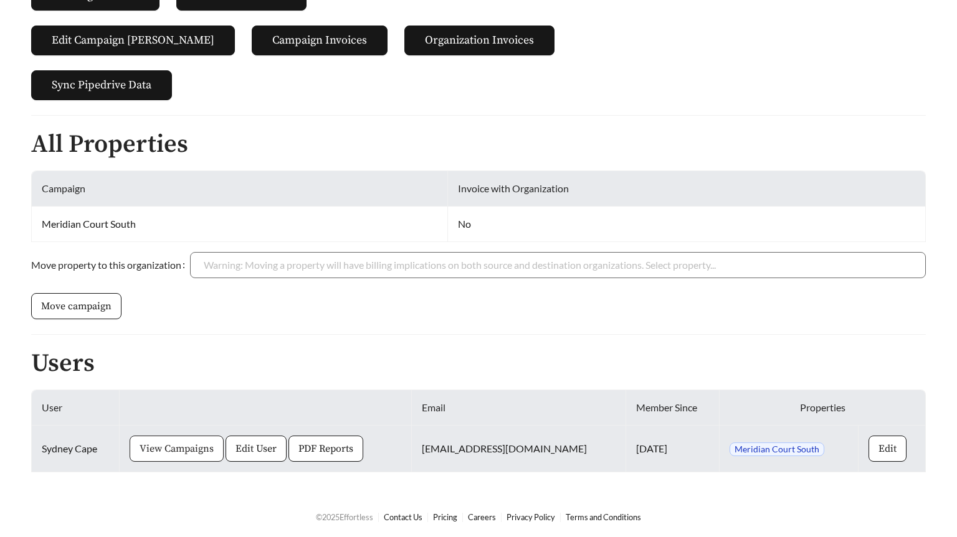
click at [178, 448] on span "View Campaigns" at bounding box center [177, 449] width 74 height 15
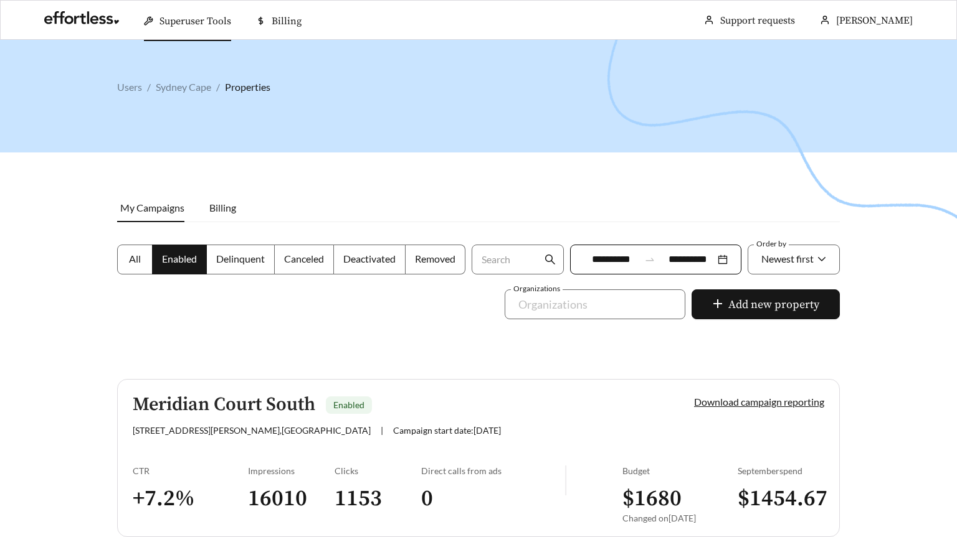
scroll to position [64, 0]
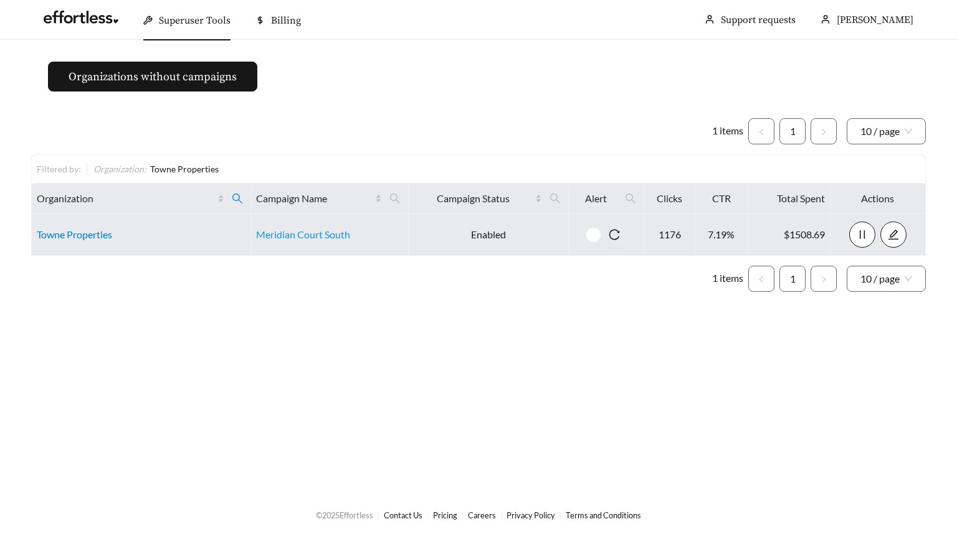
click at [56, 230] on link "Towne Properties" at bounding box center [74, 235] width 75 height 12
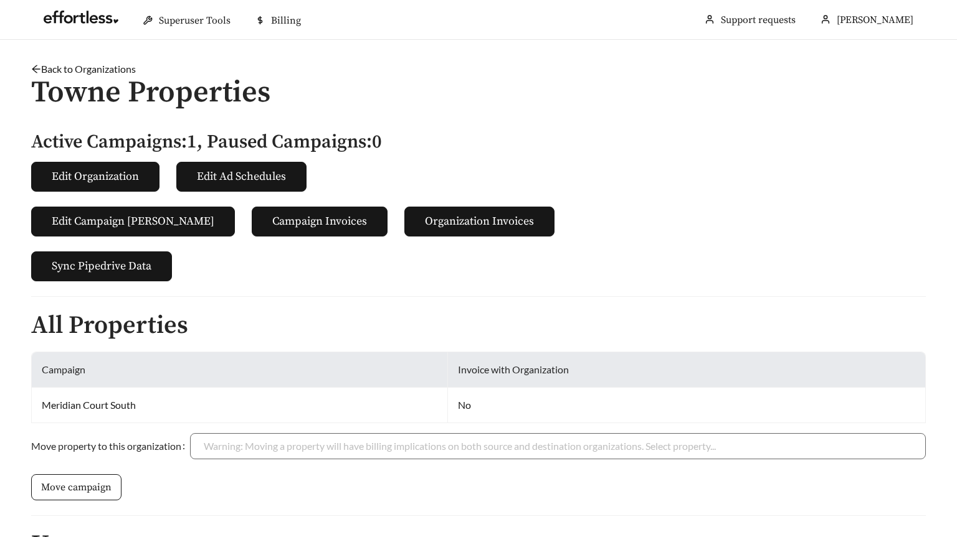
scroll to position [181, 0]
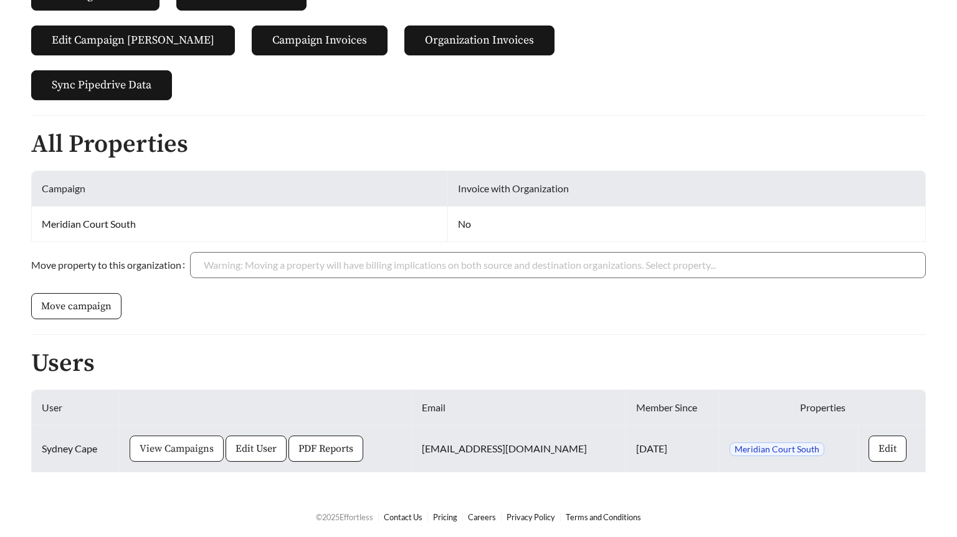
click at [188, 448] on span "View Campaigns" at bounding box center [177, 449] width 74 height 15
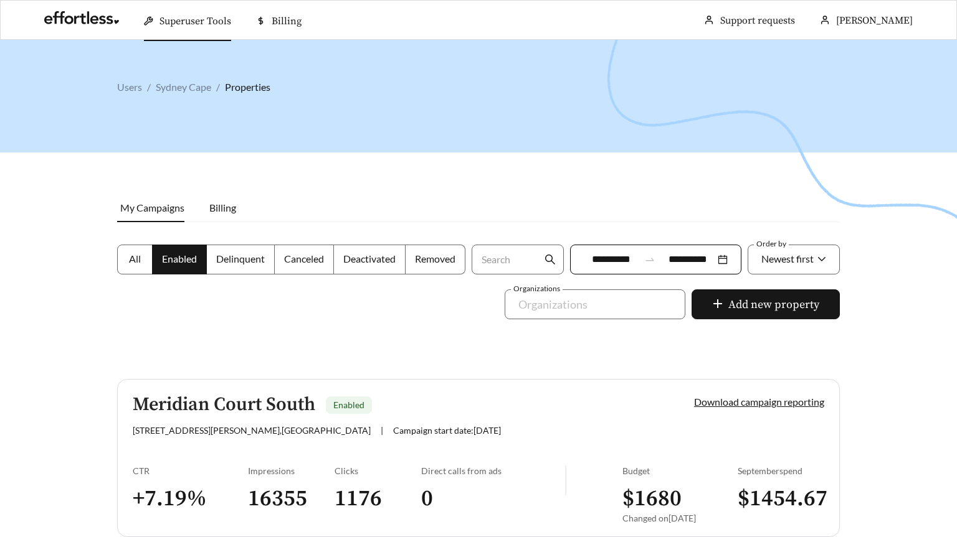
scroll to position [64, 0]
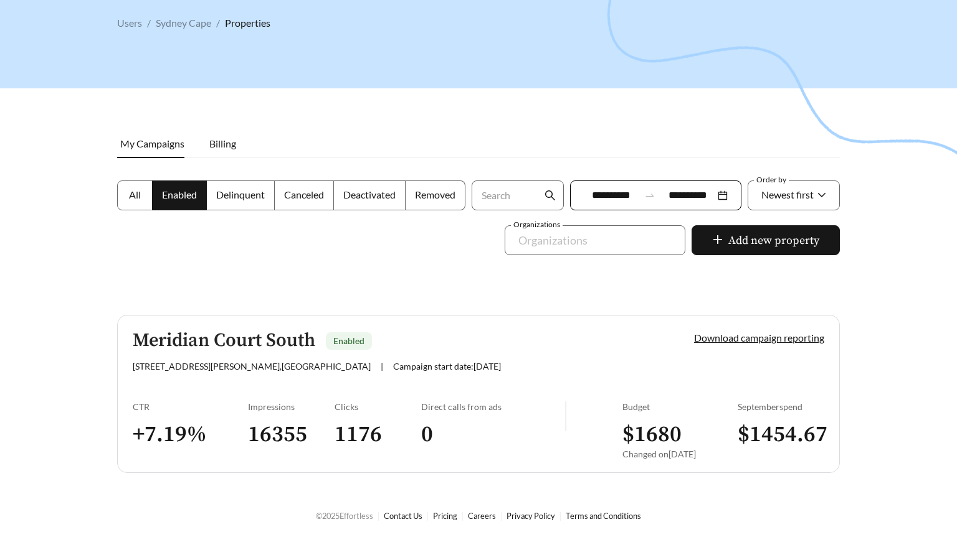
click at [225, 363] on span "7266 Lockwood Ln , Indianapolis" at bounding box center [252, 366] width 238 height 11
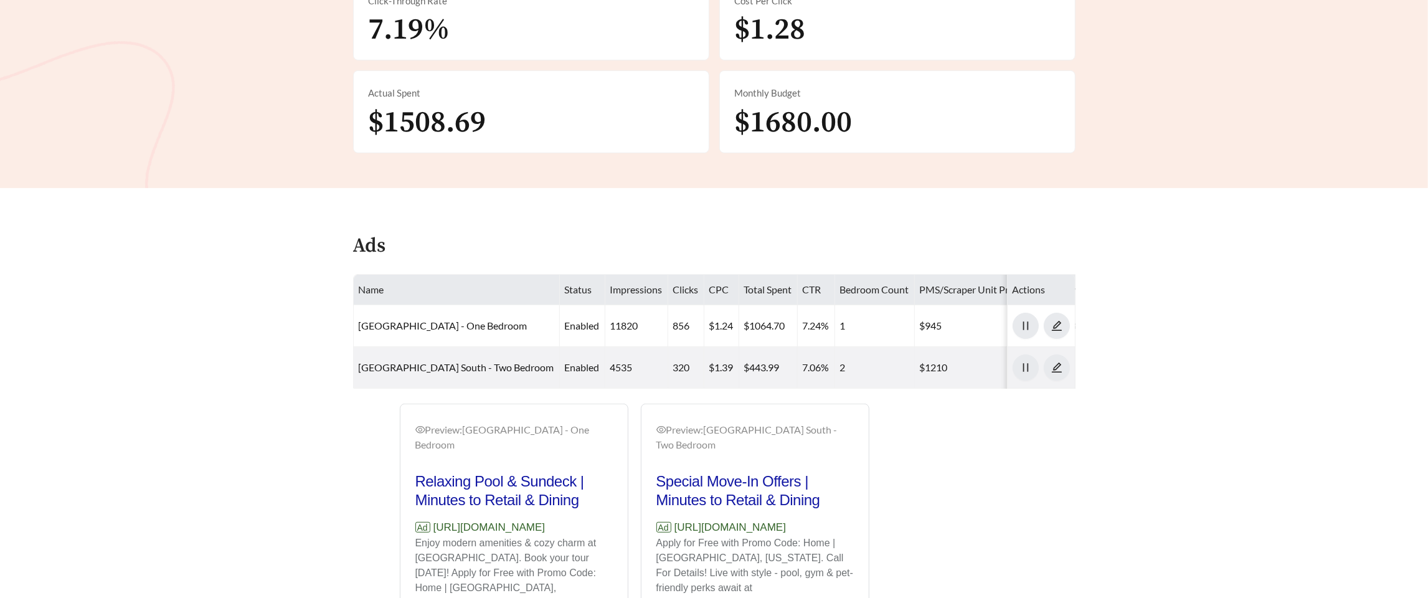
scroll to position [412, 0]
click at [613, 529] on div "Preview: Meridian Court South - One Bedroom Relaxing Pool & Sundeck | Minutes t…" at bounding box center [635, 540] width 482 height 273
drag, startPoint x: 613, startPoint y: 528, endPoint x: 430, endPoint y: 528, distance: 182.5
click at [430, 528] on div "Preview: Meridian Court South - One Bedroom Relaxing Pool & Sundeck | Minutes t…" at bounding box center [635, 540] width 482 height 273
copy p "https://www.meridiancourtsouth.com"
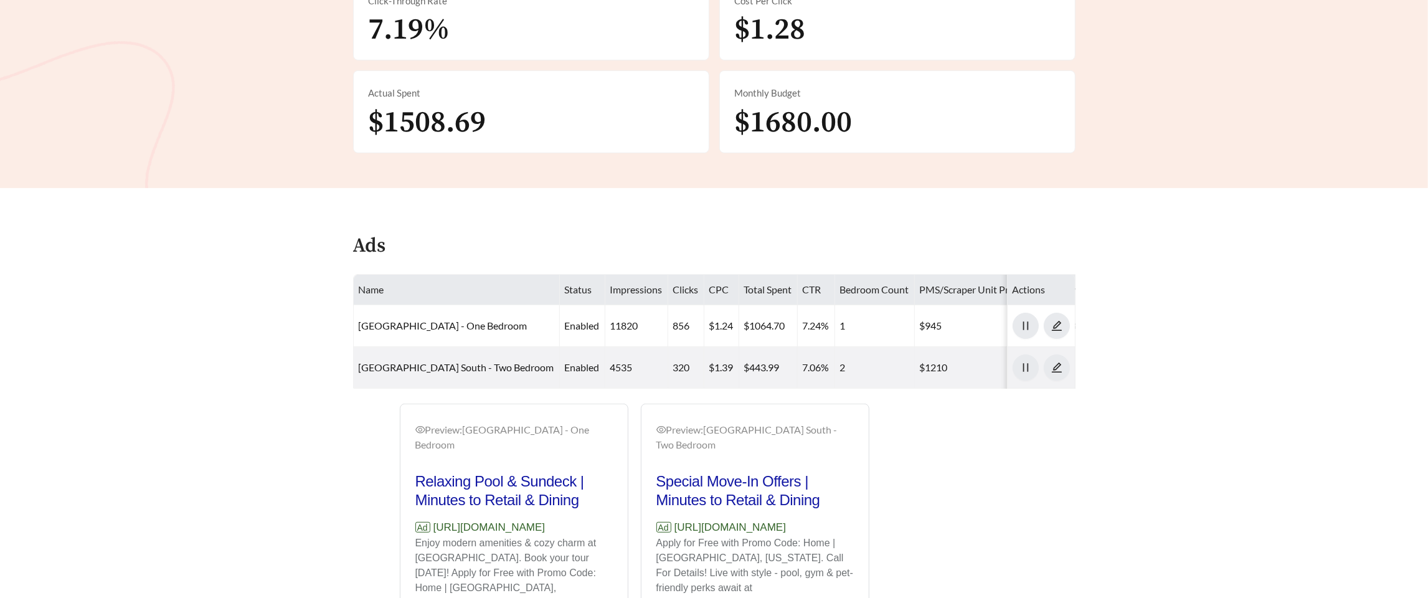
click at [221, 373] on main "**********" at bounding box center [714, 152] width 1428 height 1049
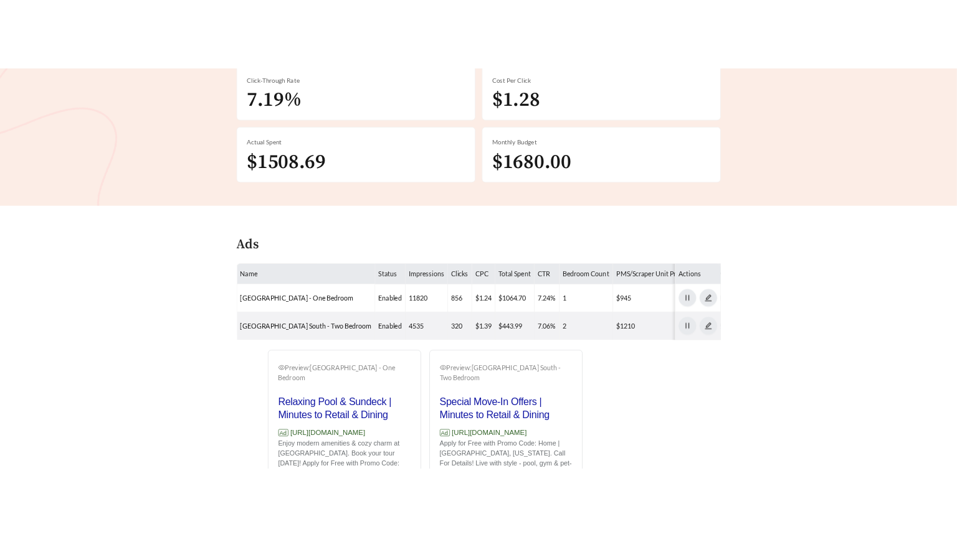
scroll to position [396, 0]
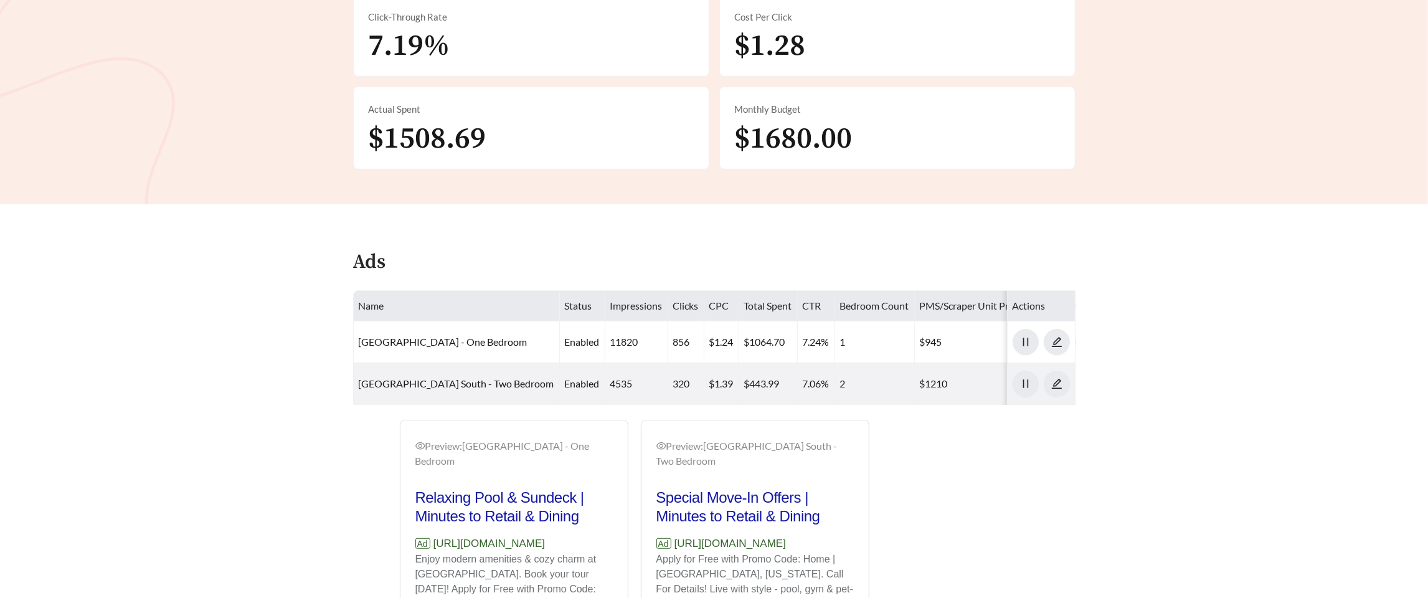
drag, startPoint x: 614, startPoint y: 539, endPoint x: 432, endPoint y: 544, distance: 182.5
click at [431, 537] on div "Preview: Meridian Court South - One Bedroom Relaxing Pool & Sundeck | Minutes t…" at bounding box center [513, 558] width 227 height 269
copy p "https://www.meridiancourtsouth.com"
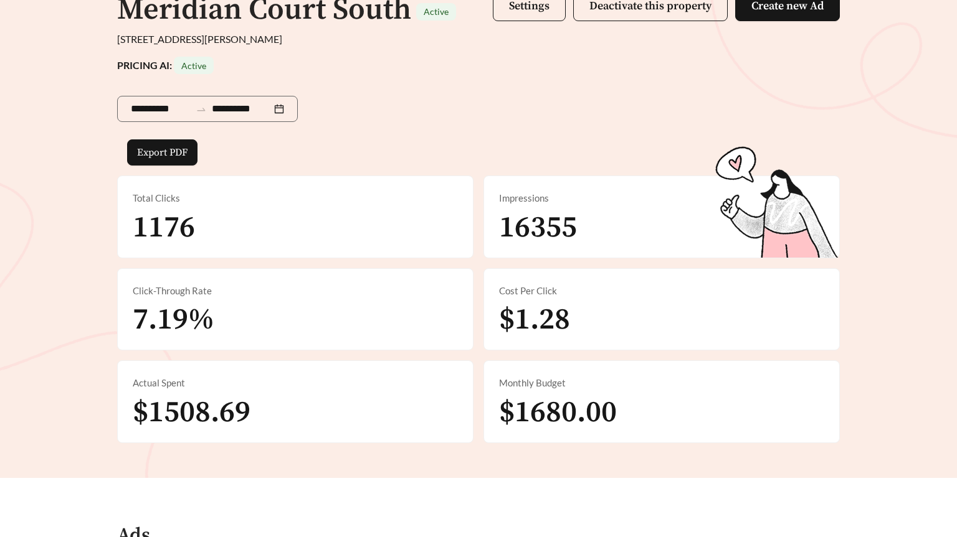
scroll to position [124, 0]
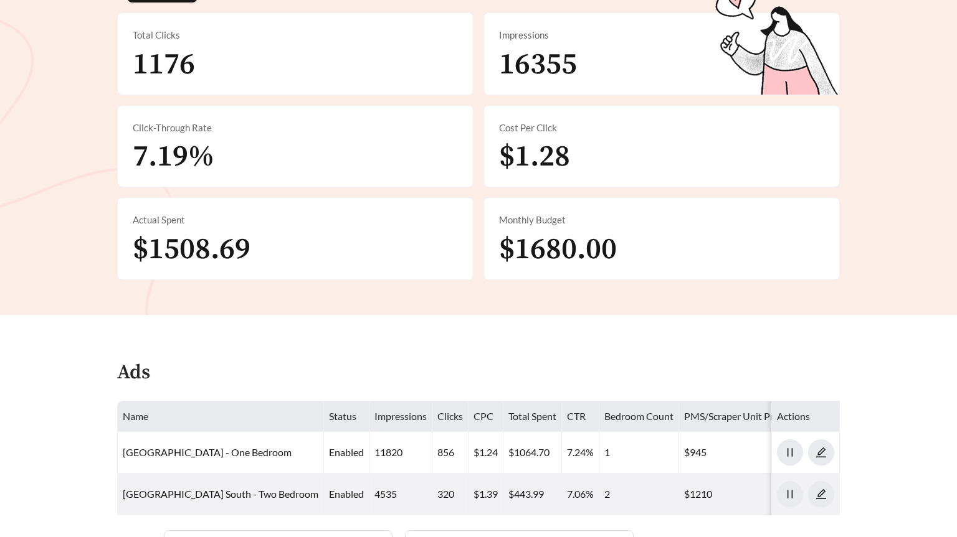
click at [374, 361] on div "Ads" at bounding box center [478, 378] width 722 height 37
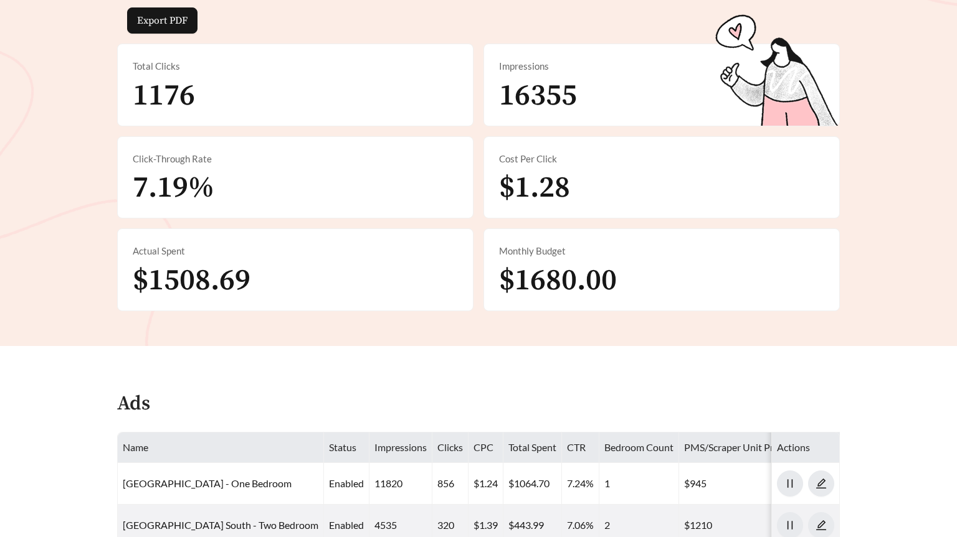
scroll to position [0, 0]
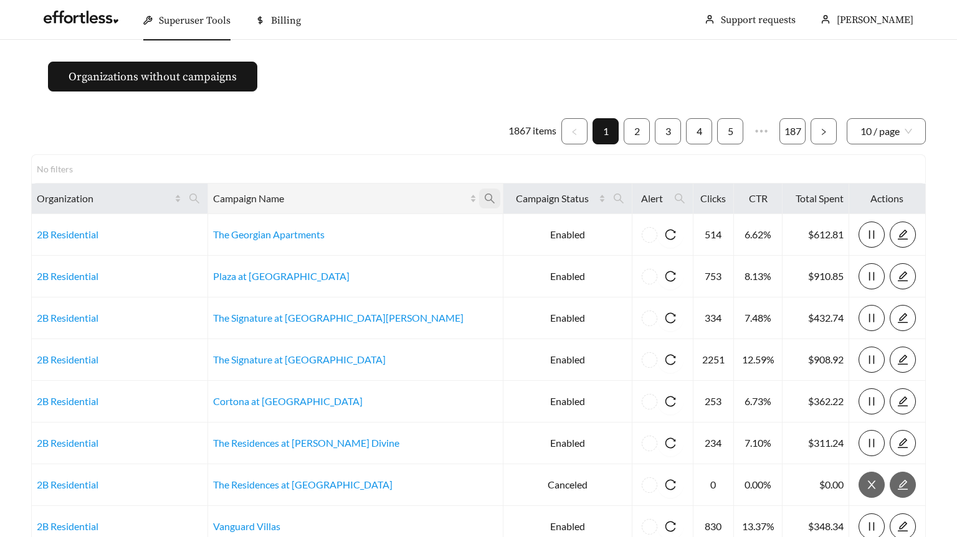
click at [484, 201] on icon "search" at bounding box center [489, 198] width 11 height 11
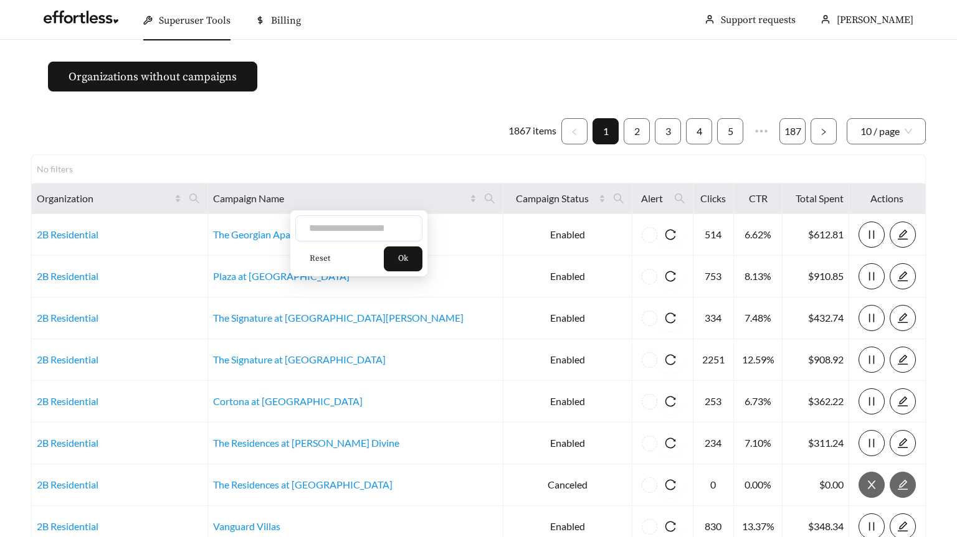
click at [372, 232] on input "text" at bounding box center [358, 228] width 127 height 26
type input "********"
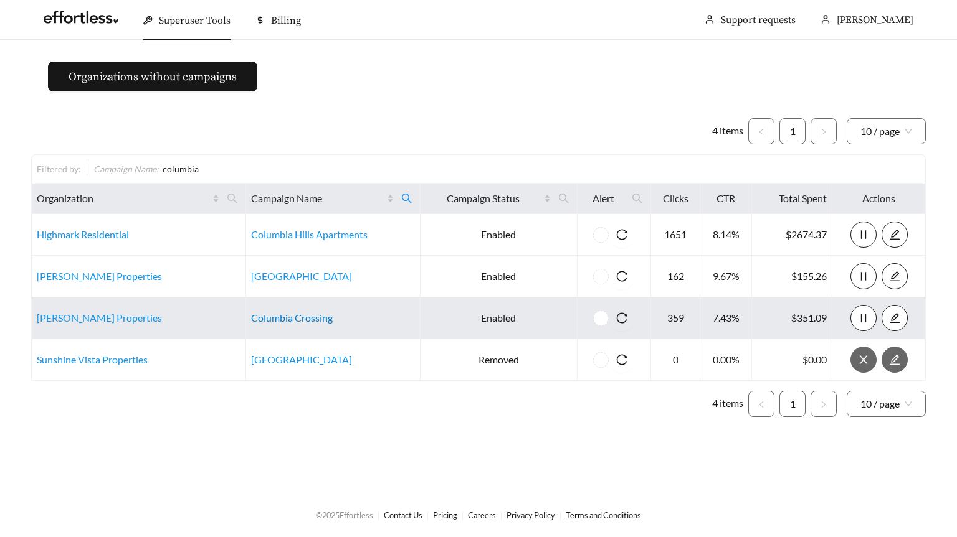
click at [300, 320] on link "Columbia Crossing" at bounding box center [292, 318] width 82 height 12
click at [83, 318] on link "Mills Properties" at bounding box center [99, 318] width 125 height 12
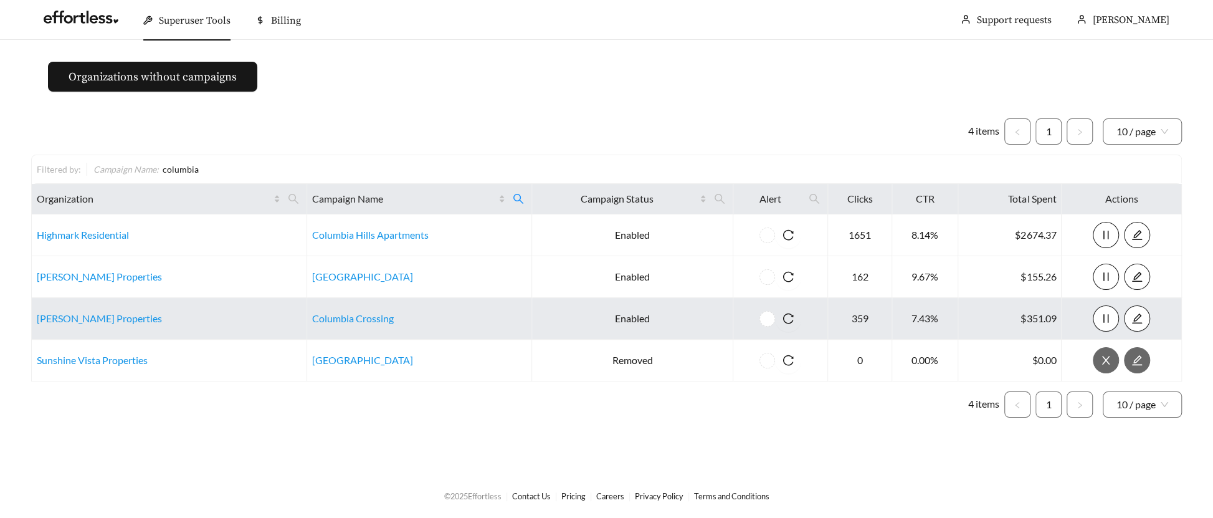
click at [341, 307] on td "Columbia Crossing" at bounding box center [419, 319] width 225 height 42
click at [333, 313] on link "Columbia Crossing" at bounding box center [353, 318] width 82 height 12
click at [82, 316] on link "Mills Properties" at bounding box center [99, 318] width 125 height 12
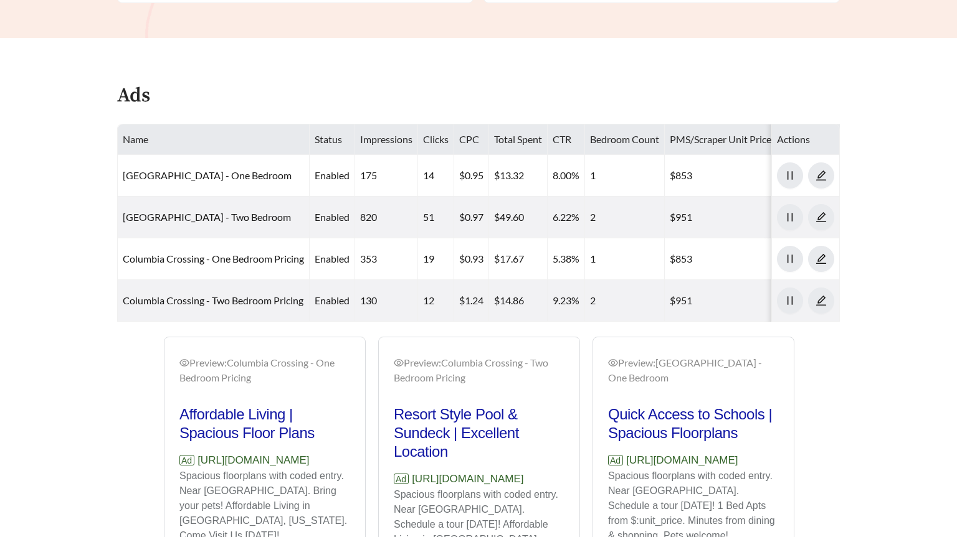
scroll to position [738, 0]
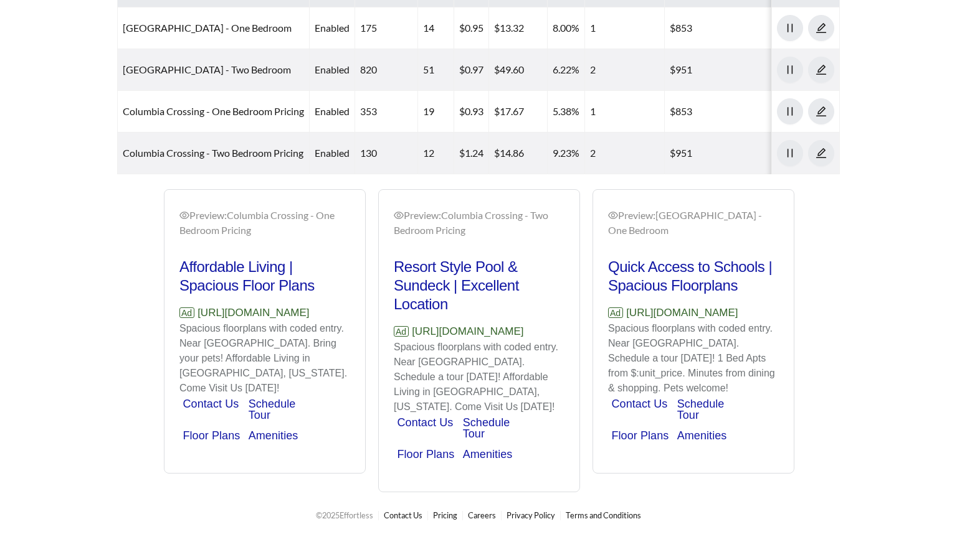
drag, startPoint x: 203, startPoint y: 314, endPoint x: 168, endPoint y: 299, distance: 38.5
click at [168, 299] on div "Preview: [GEOGRAPHIC_DATA] - One Bedroom Pricing Affordable Living | Spacious F…" at bounding box center [264, 333] width 201 height 280
copy p "[URL][DOMAIN_NAME]"
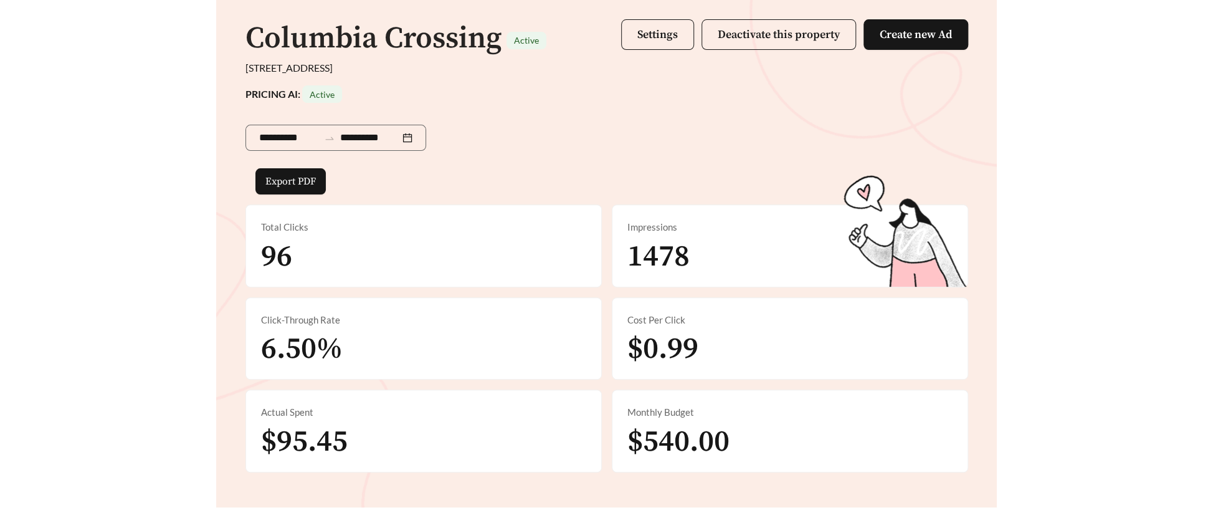
scroll to position [0, 0]
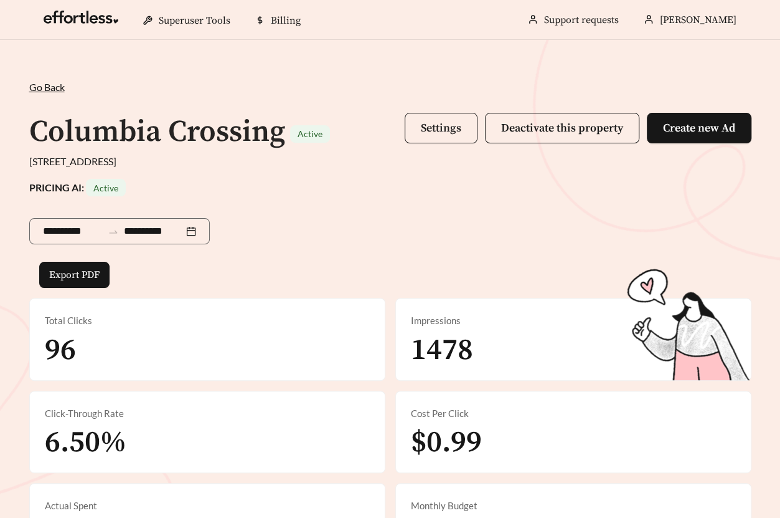
click at [440, 139] on button "Settings" at bounding box center [441, 128] width 73 height 31
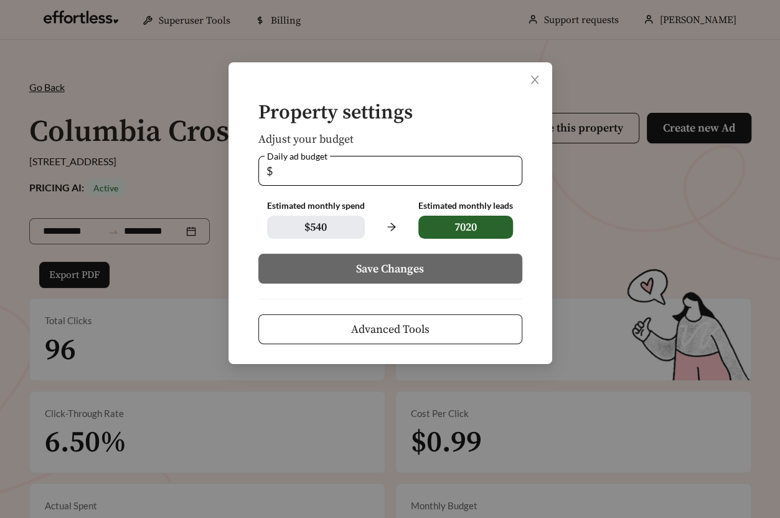
click at [392, 329] on span "Advanced Tools" at bounding box center [390, 329] width 78 height 17
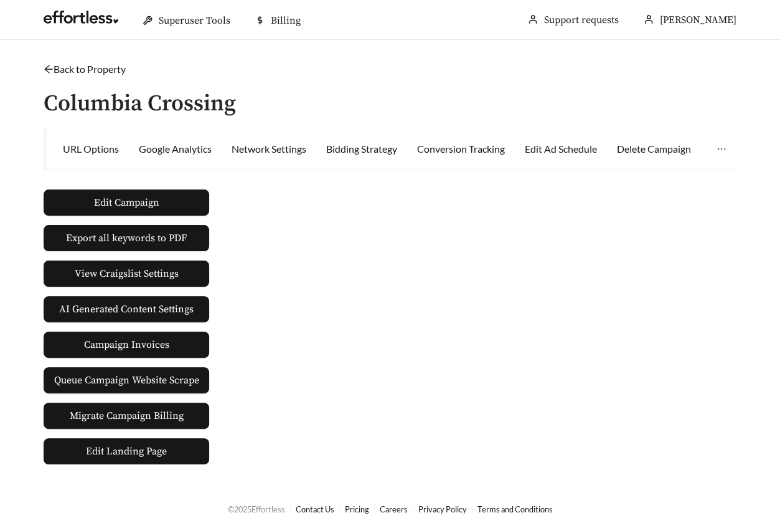
click at [581, 156] on div "Edit Ad Schedule" at bounding box center [561, 149] width 72 height 42
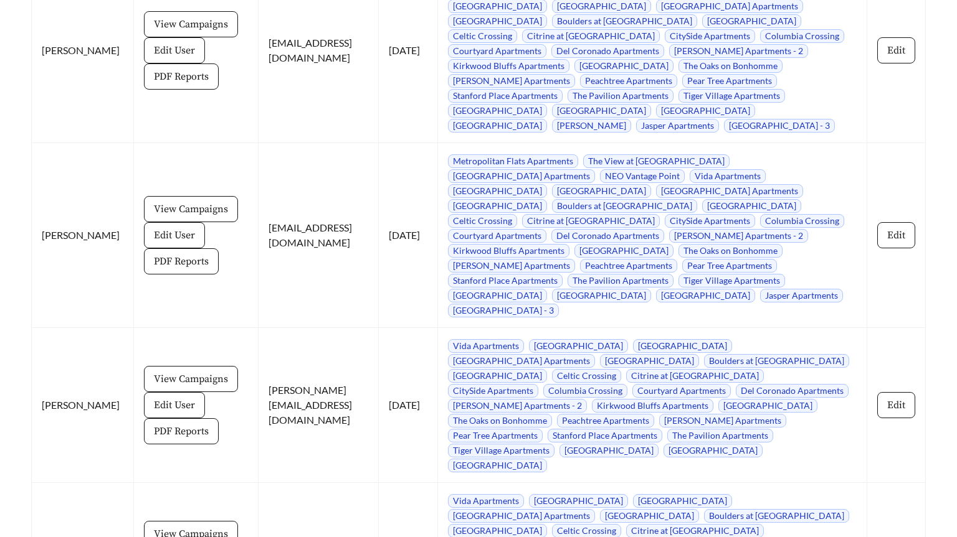
scroll to position [1836, 0]
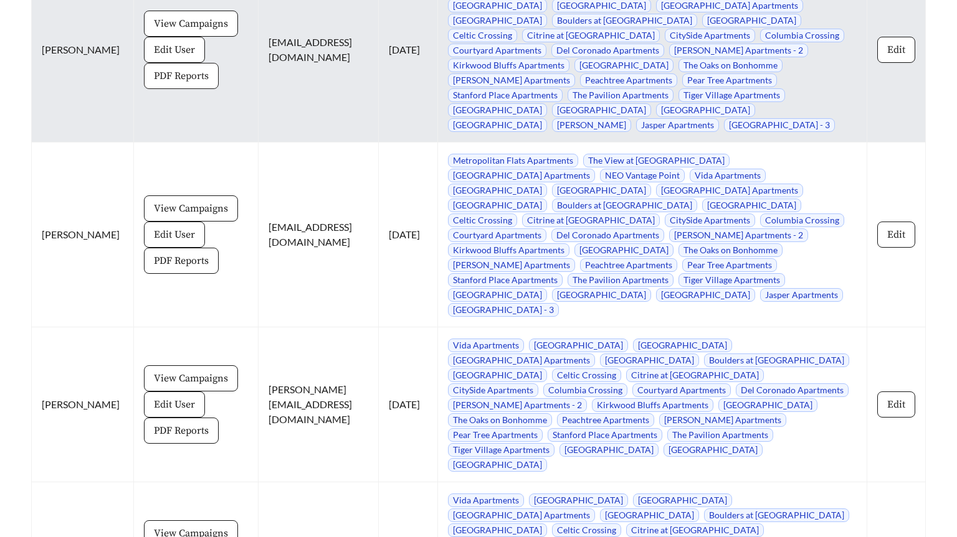
click at [163, 72] on span "PDF Reports" at bounding box center [181, 76] width 55 height 15
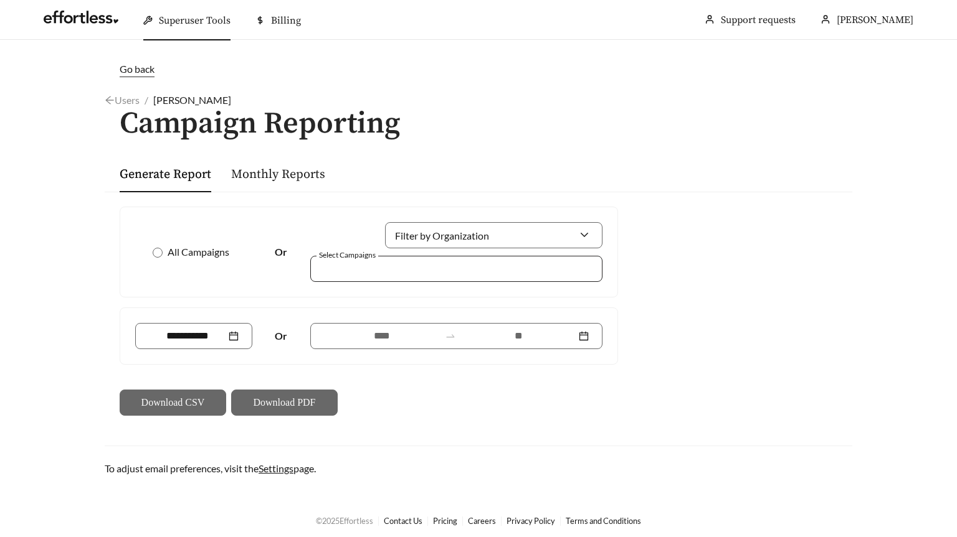
click at [371, 264] on div at bounding box center [447, 268] width 263 height 17
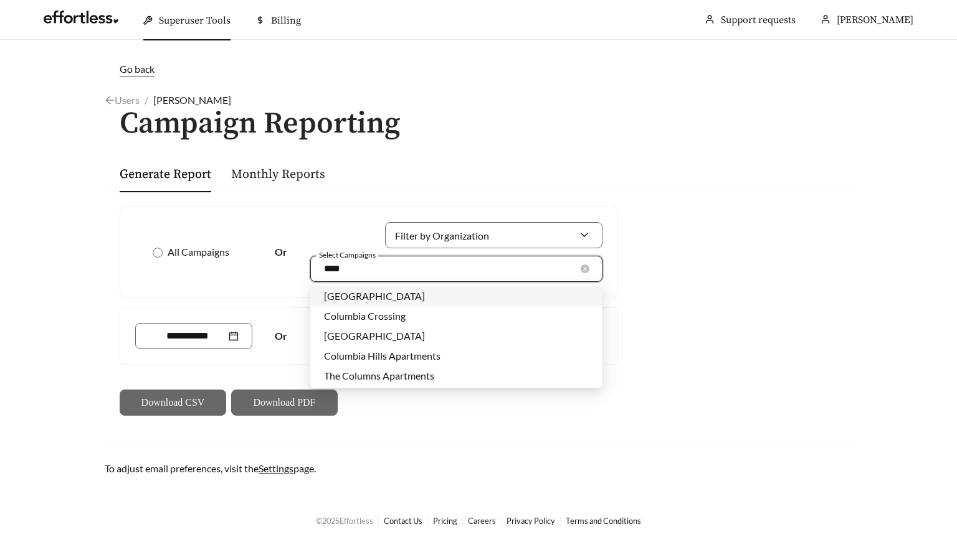
type input "*****"
click at [404, 316] on span "Columbia Crossing" at bounding box center [365, 316] width 82 height 12
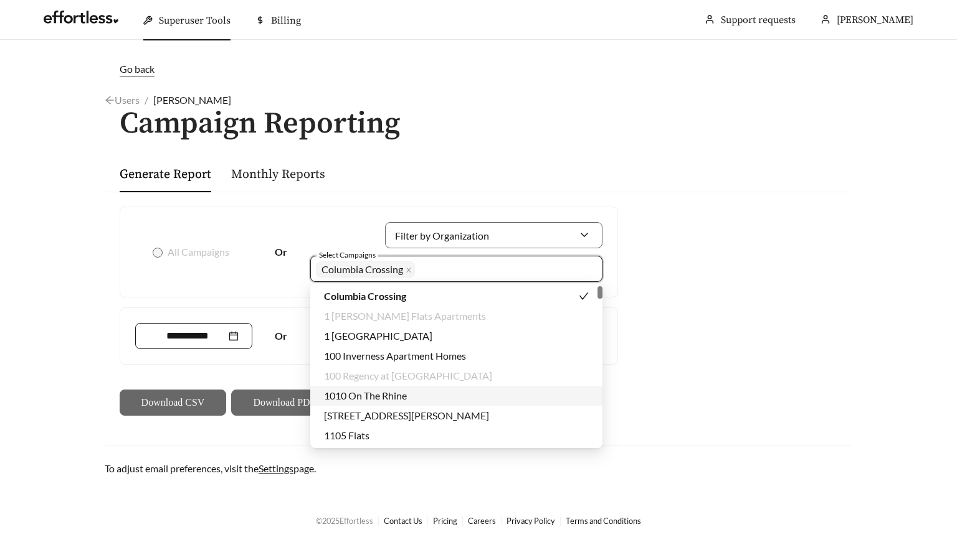
click at [187, 343] on div at bounding box center [193, 336] width 117 height 26
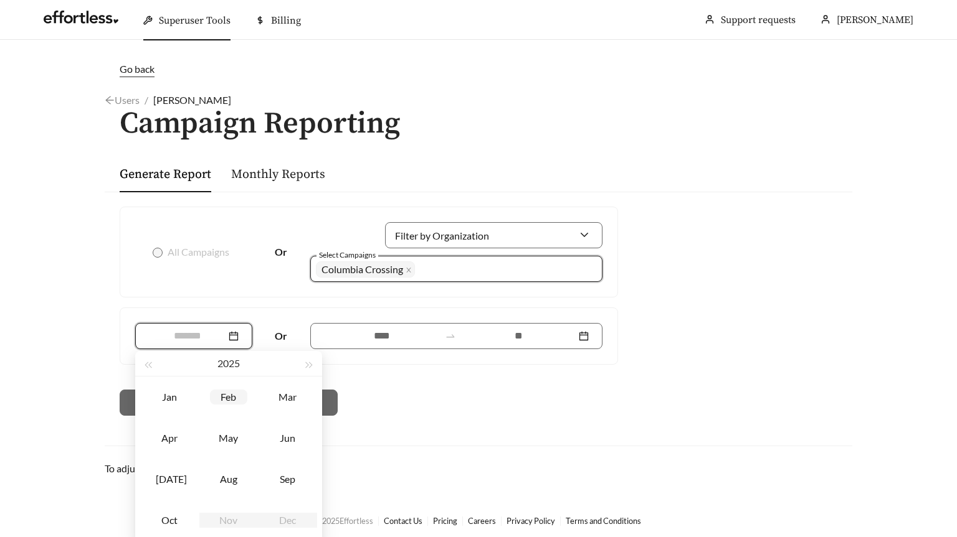
scroll to position [4, 0]
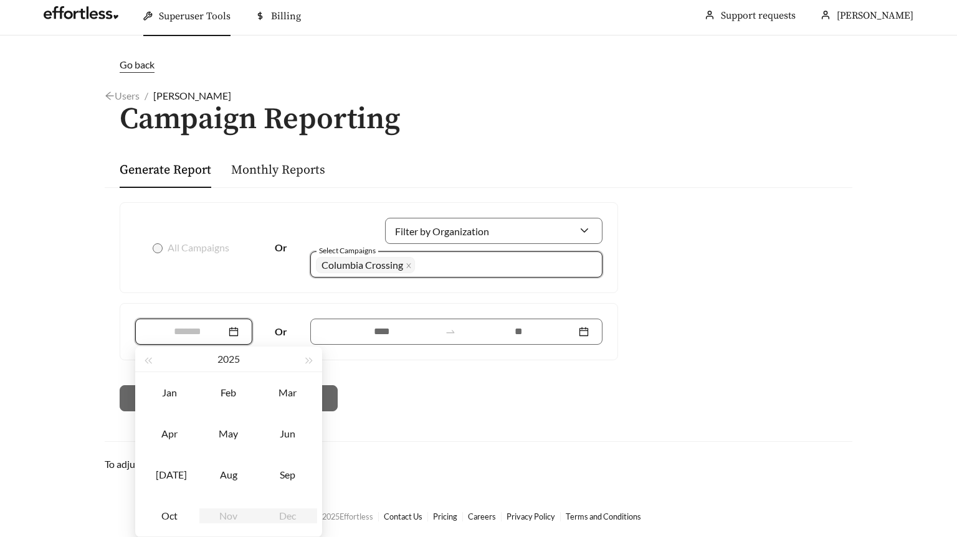
type input "*******"
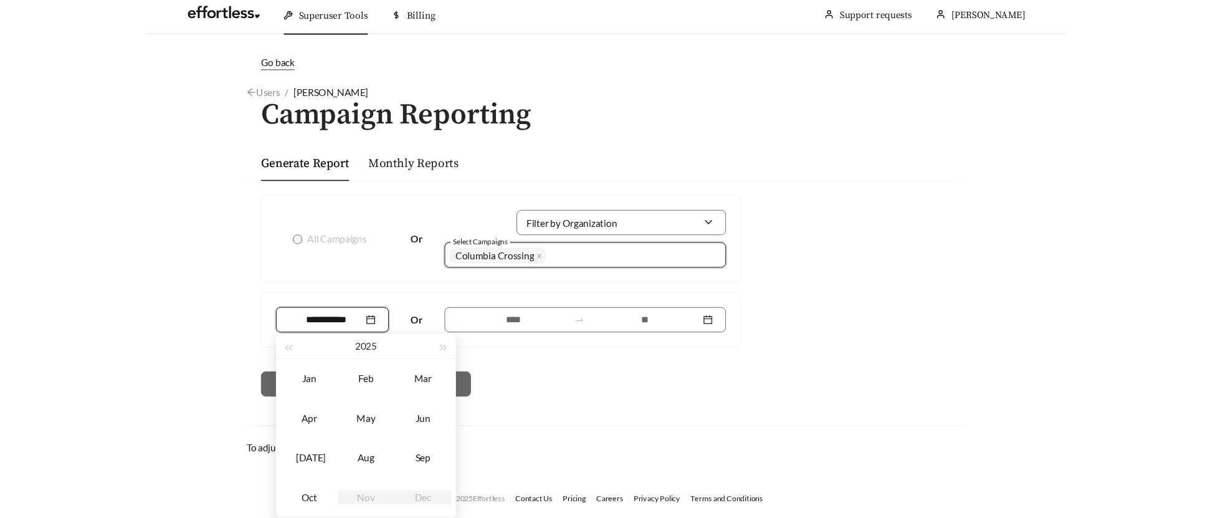
scroll to position [0, 0]
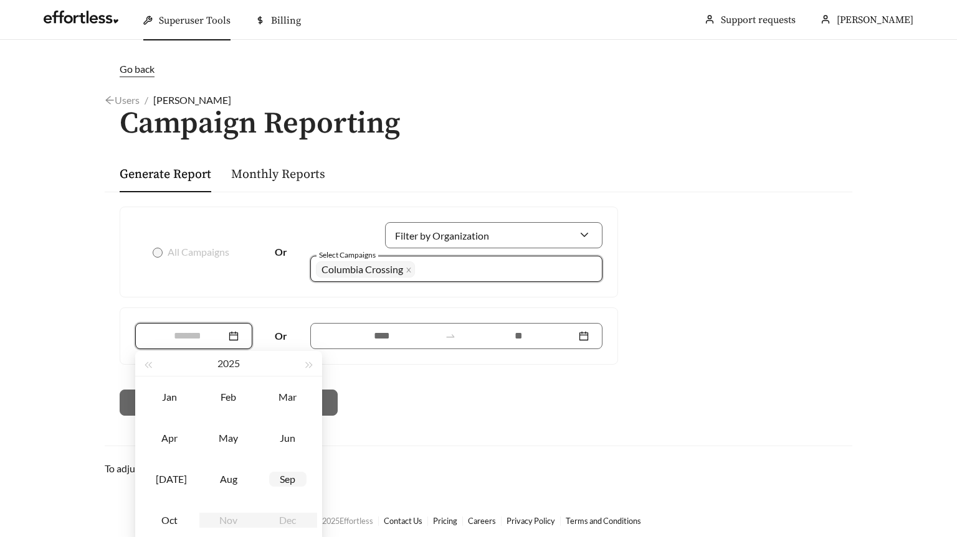
click at [291, 481] on div "Sep" at bounding box center [287, 479] width 37 height 15
type input "*******"
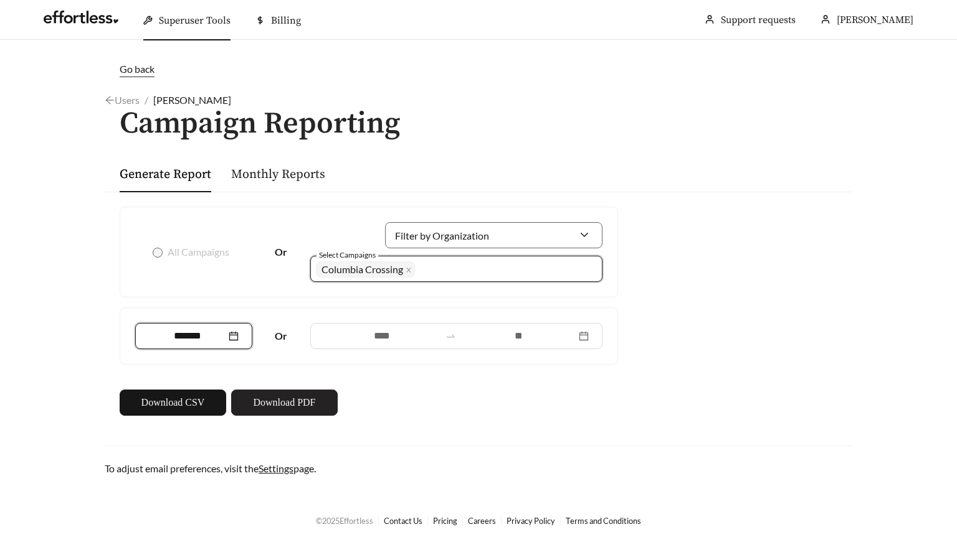
click at [323, 390] on button "Download PDF" at bounding box center [284, 403] width 106 height 26
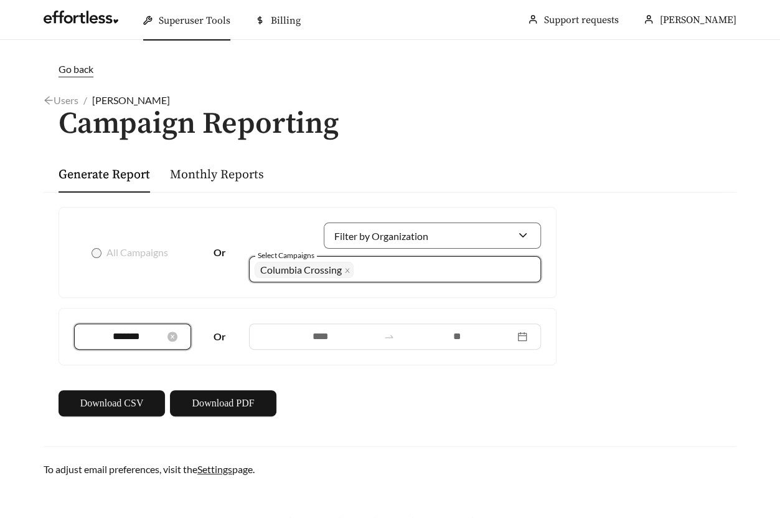
click at [138, 330] on input "*******" at bounding box center [126, 336] width 77 height 15
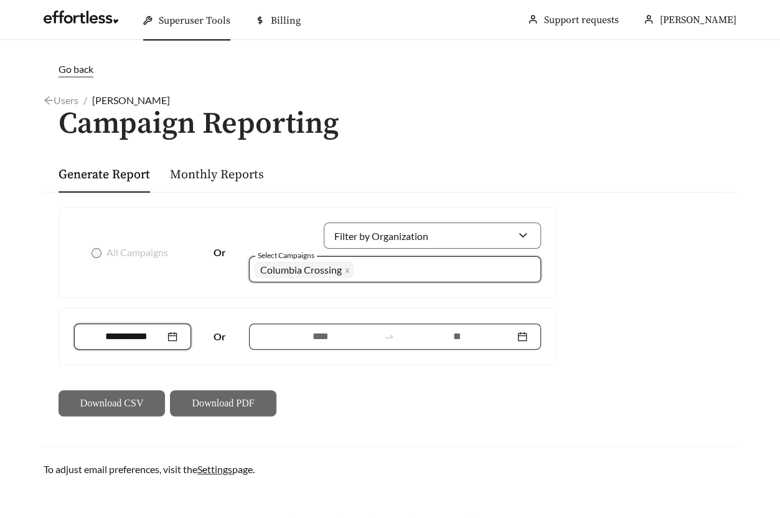
click at [323, 326] on div at bounding box center [395, 336] width 292 height 26
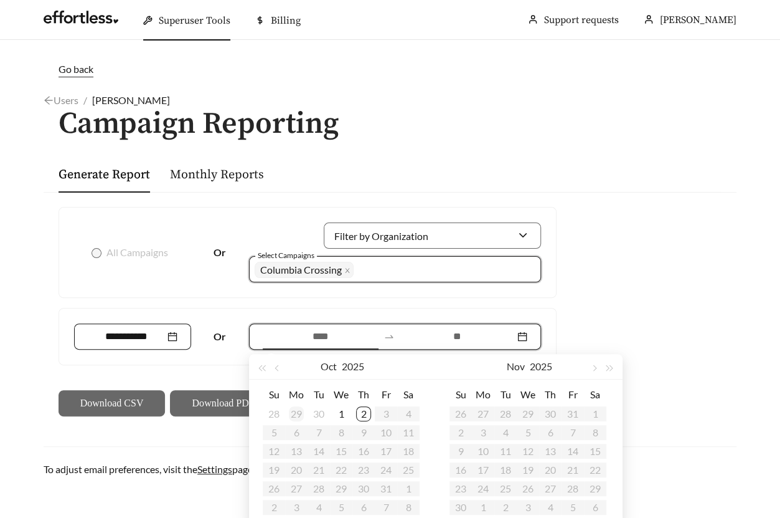
type input "**********"
click at [274, 366] on button "button" at bounding box center [278, 366] width 16 height 25
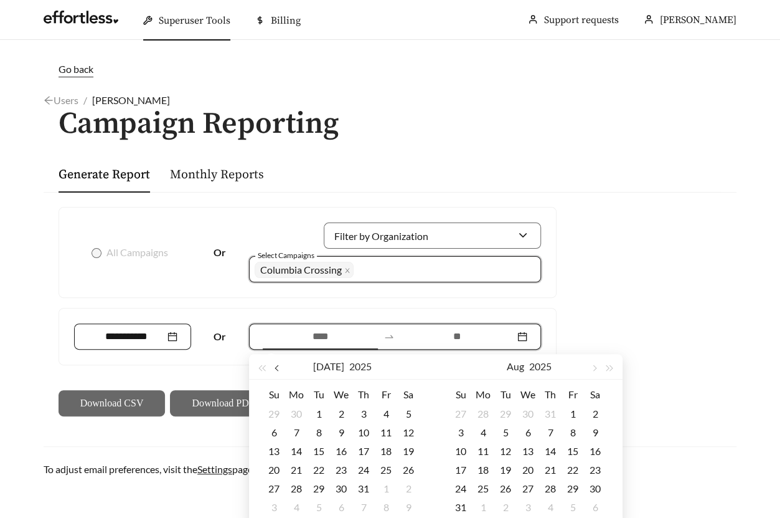
click at [274, 366] on button "button" at bounding box center [278, 366] width 16 height 25
type input "**********"
click at [279, 417] on div "1" at bounding box center [274, 413] width 15 height 15
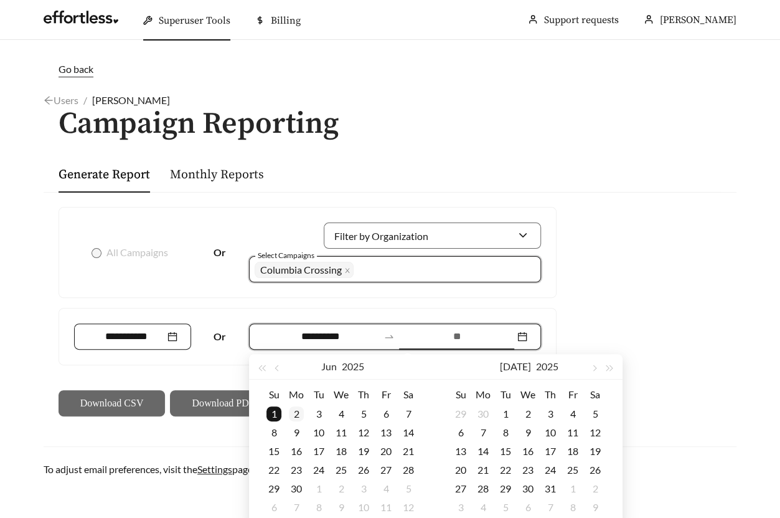
type input "**********"
click at [280, 369] on button "button" at bounding box center [278, 366] width 16 height 25
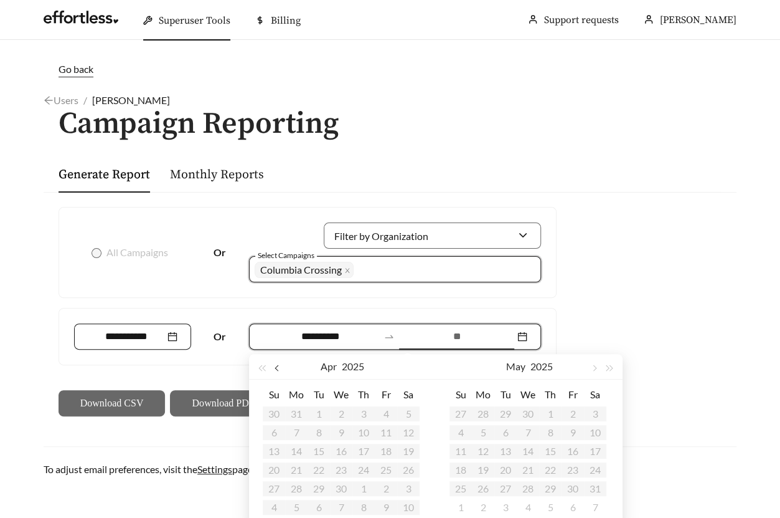
click at [280, 369] on button "button" at bounding box center [278, 366] width 16 height 25
click at [322, 409] on table "Su Mo Tu We Th Fr Sa 29 30 31 1 2 3 4 5 6 7 8 9 10 11 12 13 14 15 16 17 18 19 2…" at bounding box center [341, 450] width 157 height 132
click at [320, 325] on div "**********" at bounding box center [395, 336] width 292 height 26
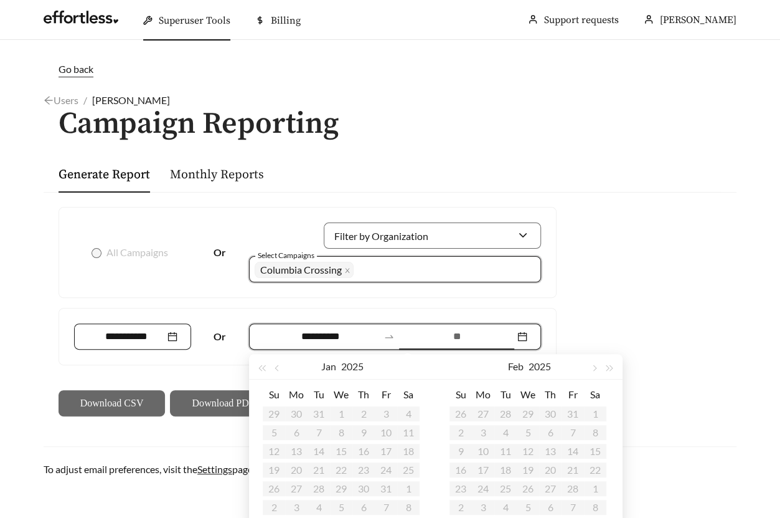
click at [321, 333] on input "**********" at bounding box center [320, 336] width 115 height 15
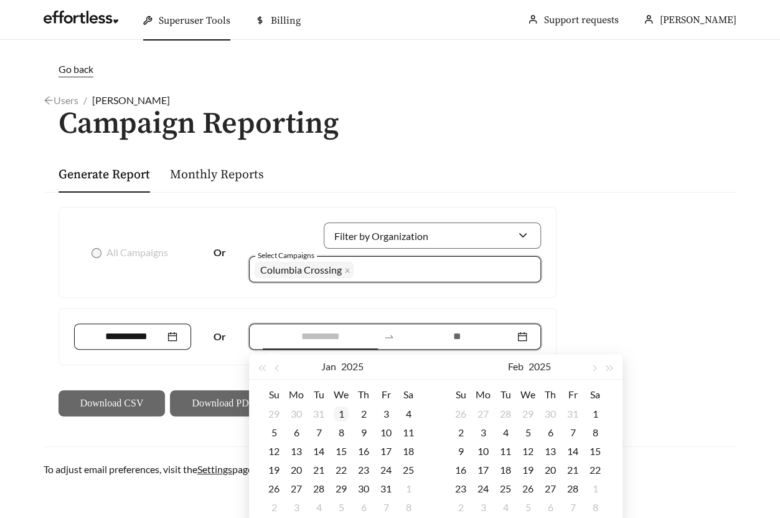
type input "**********"
click at [339, 412] on div "1" at bounding box center [341, 413] width 15 height 15
type input "**********"
click at [596, 369] on button "button" at bounding box center [594, 366] width 16 height 25
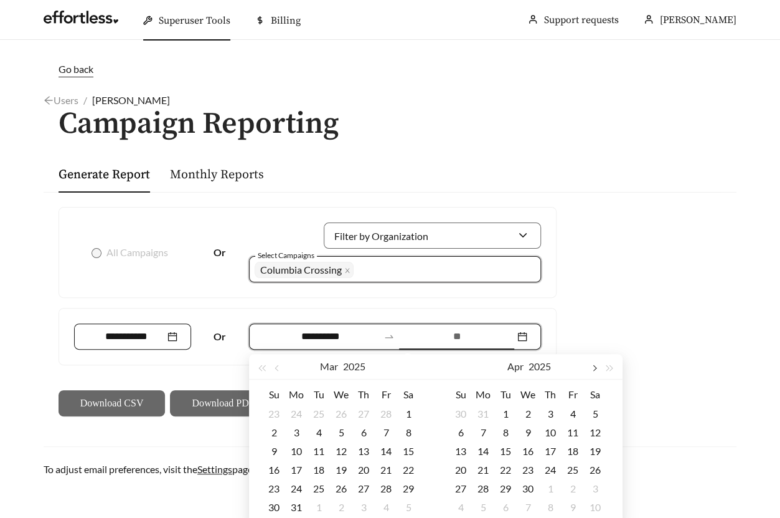
click at [596, 369] on button "button" at bounding box center [594, 366] width 16 height 25
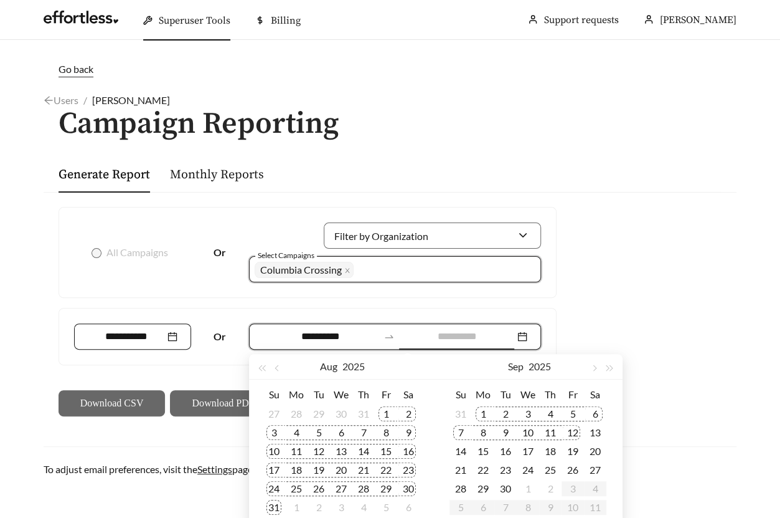
type input "**********"
click at [506, 486] on div "30" at bounding box center [505, 488] width 15 height 15
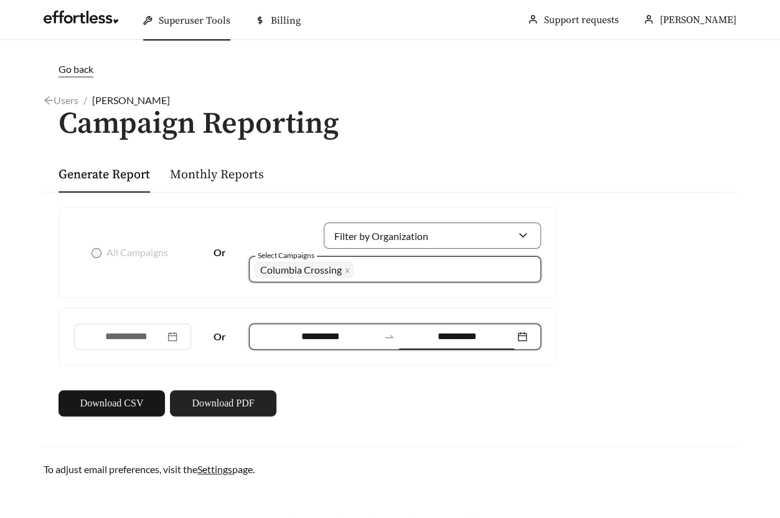
click at [229, 402] on span "Download PDF" at bounding box center [223, 402] width 62 height 15
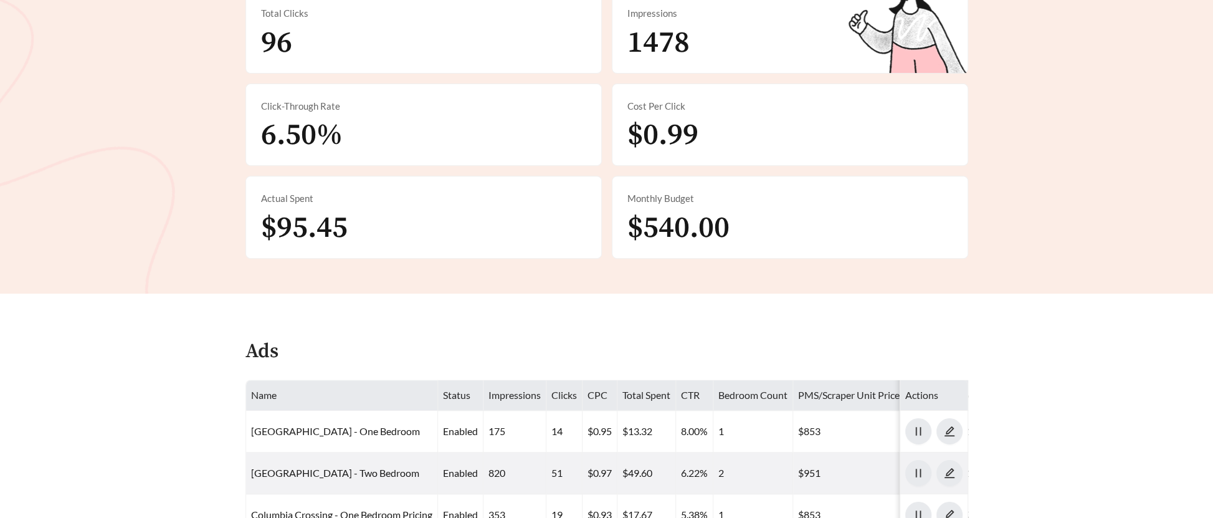
scroll to position [310, 0]
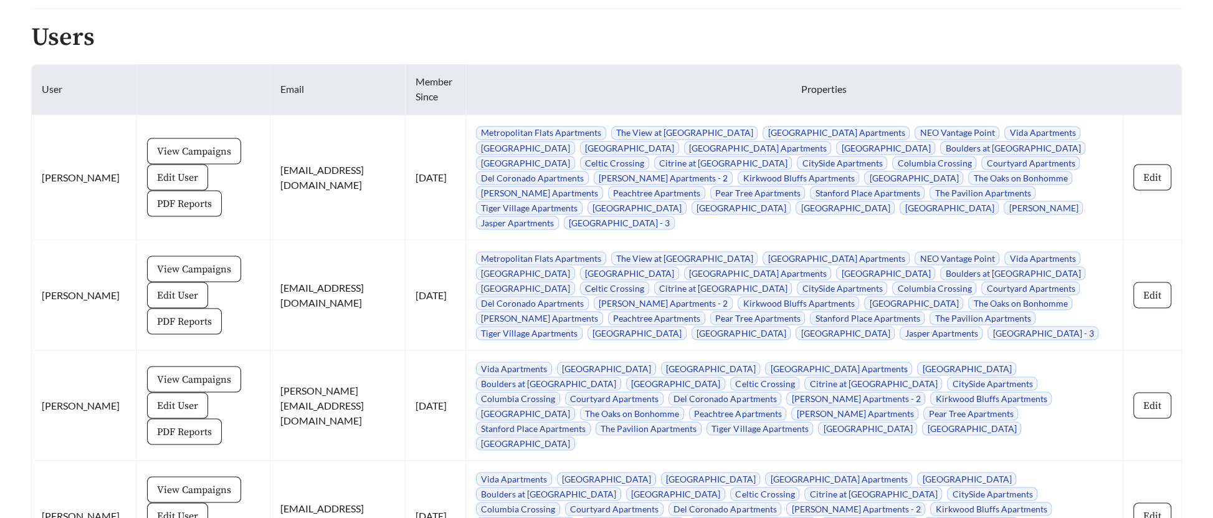
scroll to position [1711, 0]
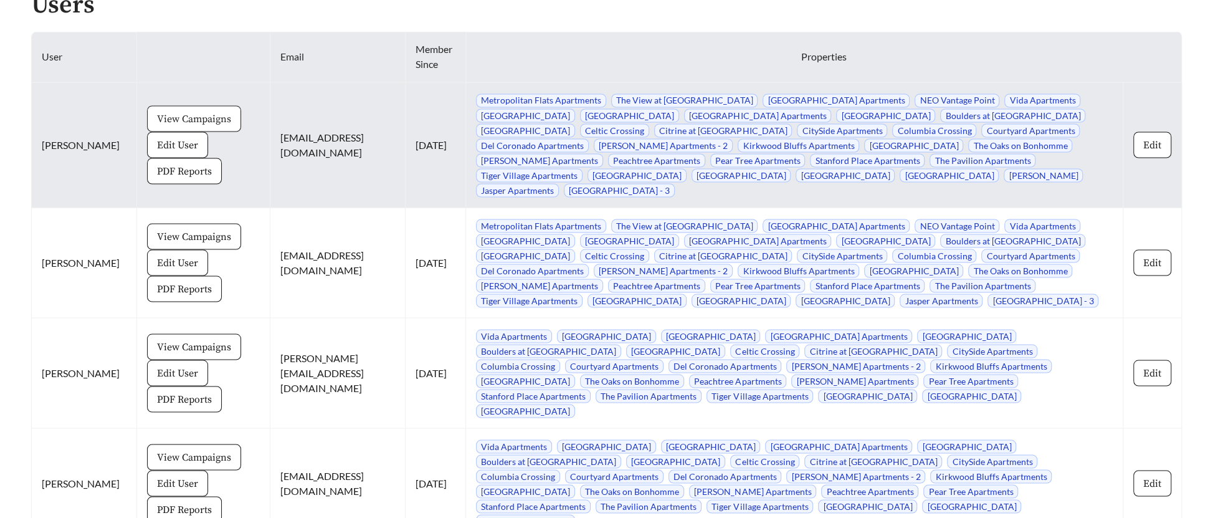
click at [188, 111] on button "View Campaigns" at bounding box center [194, 118] width 94 height 26
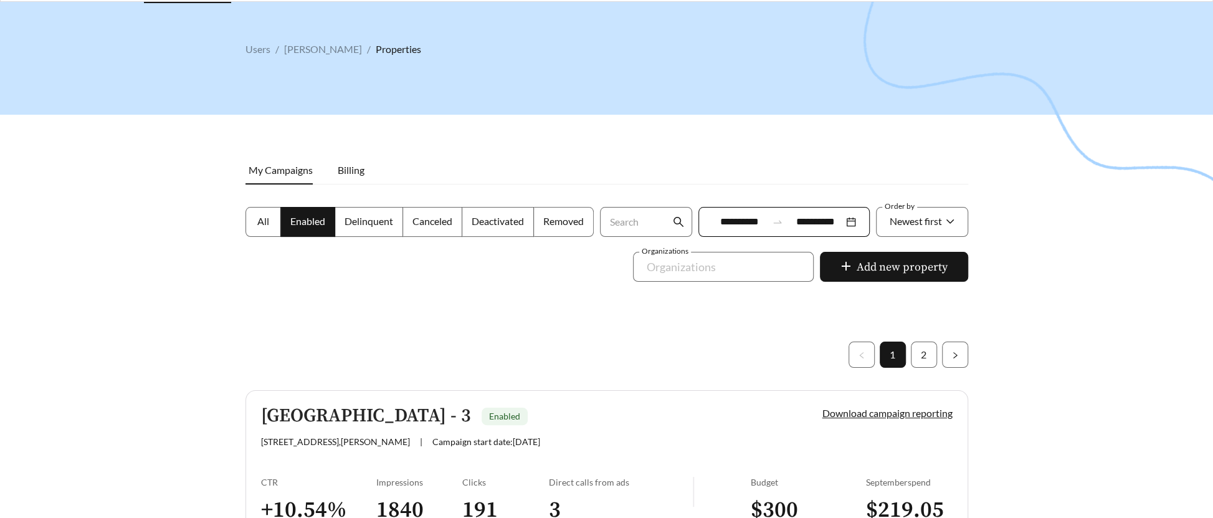
scroll to position [40, 0]
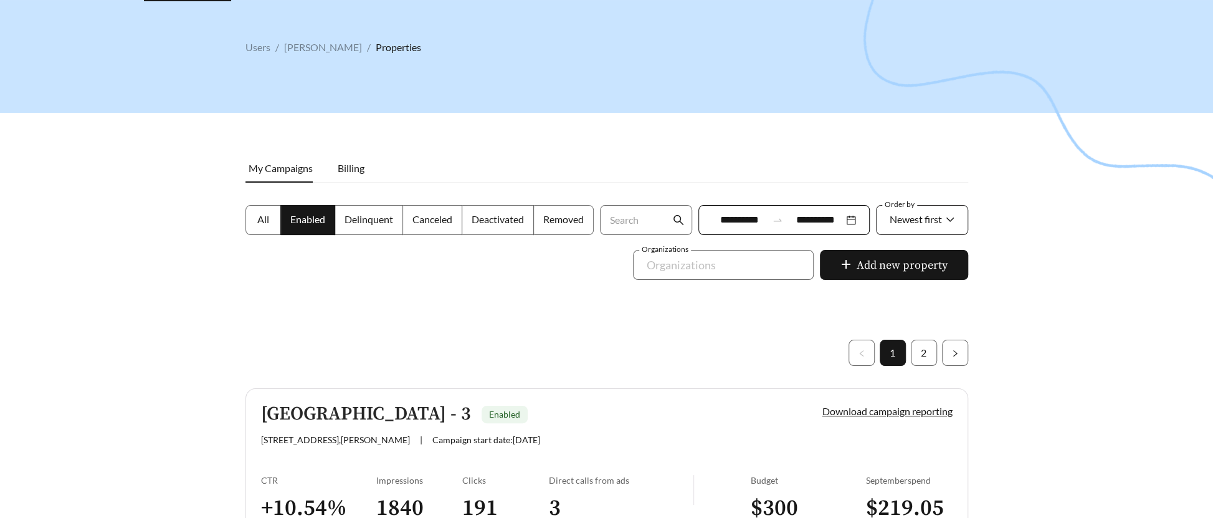
click at [899, 221] on span "Newest first" at bounding box center [915, 219] width 52 height 12
click at [899, 288] on span "A-Z" at bounding box center [896, 289] width 17 height 12
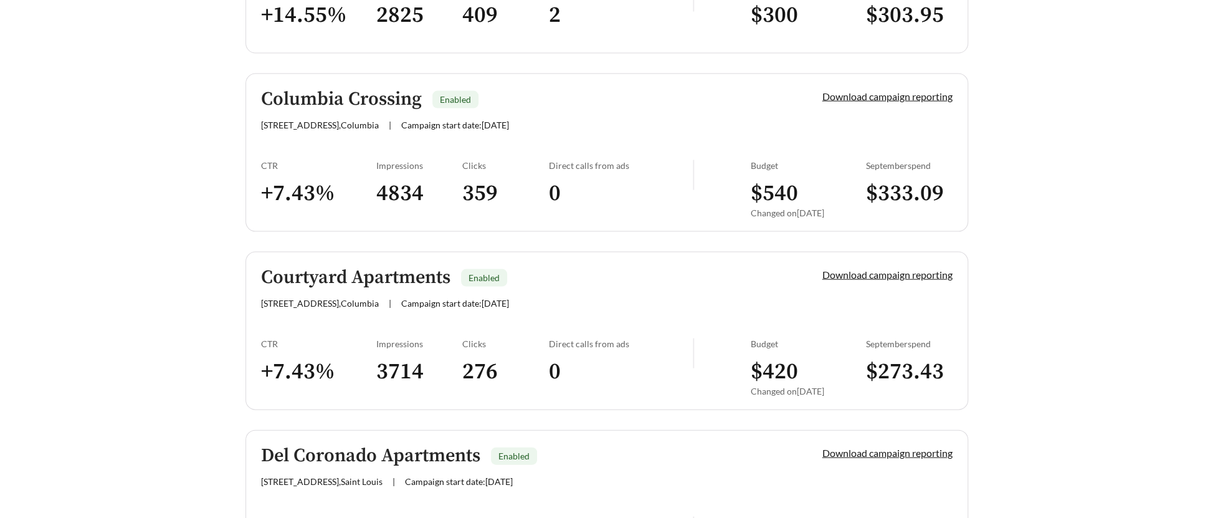
scroll to position [1958, 0]
click at [612, 163] on div "Direct calls from ads" at bounding box center [621, 164] width 144 height 11
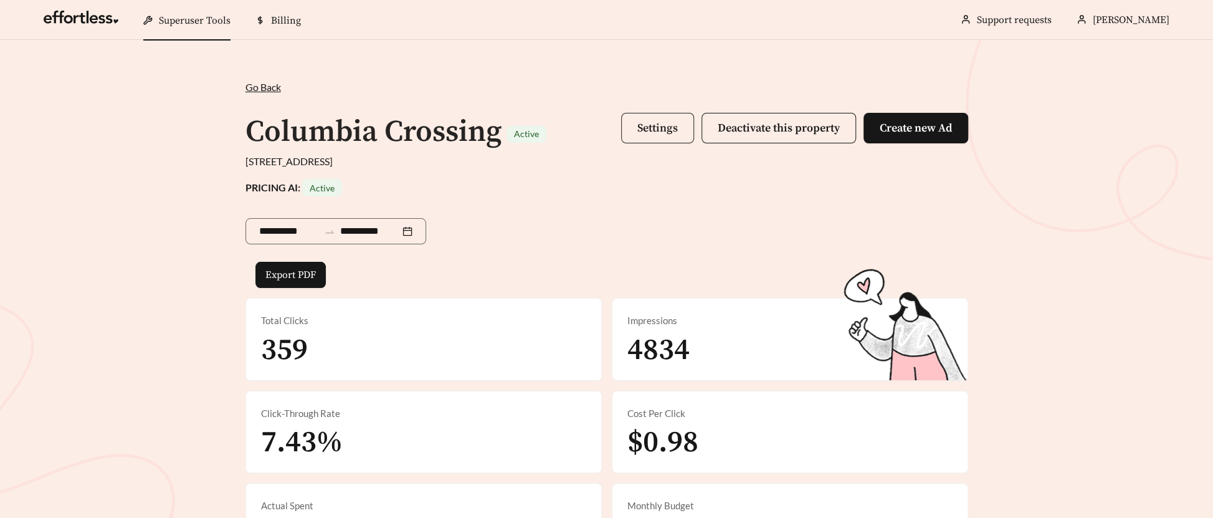
click at [674, 132] on span "Settings" at bounding box center [657, 128] width 40 height 14
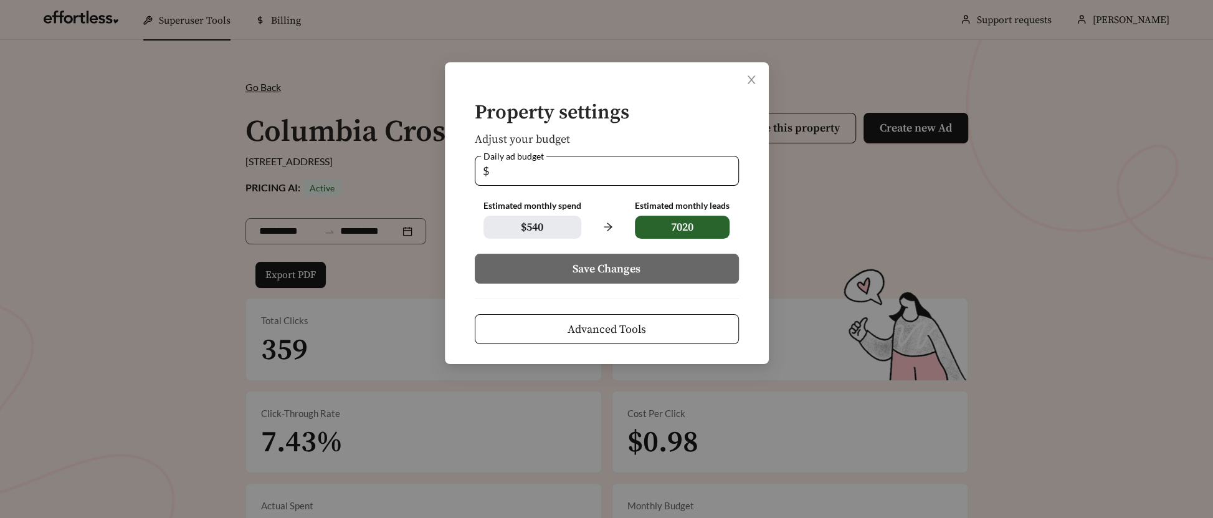
click at [654, 326] on button "Advanced Tools" at bounding box center [607, 329] width 264 height 30
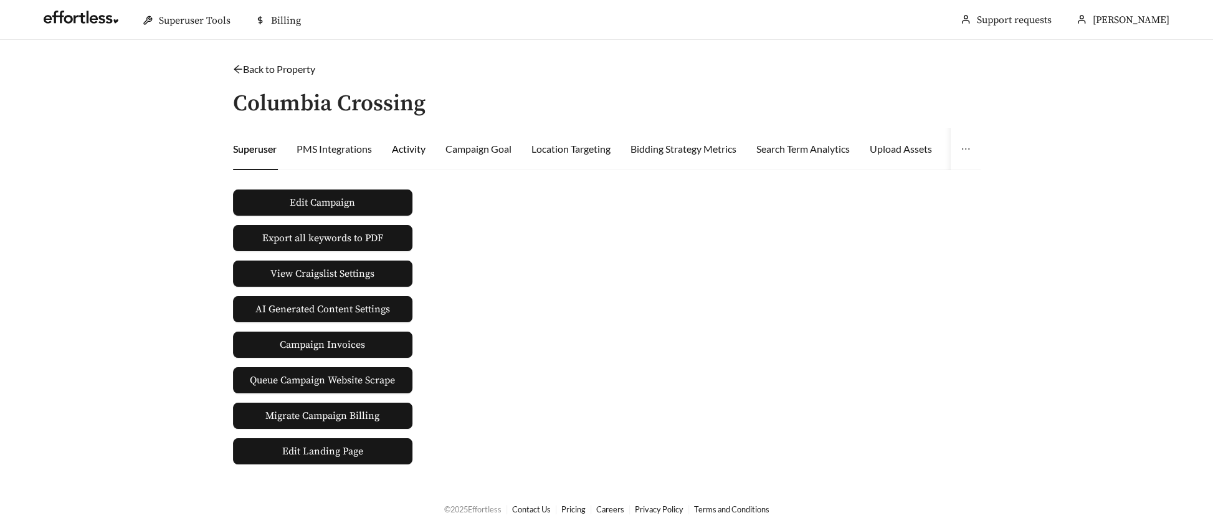
click at [399, 142] on div "Activity" at bounding box center [409, 148] width 34 height 15
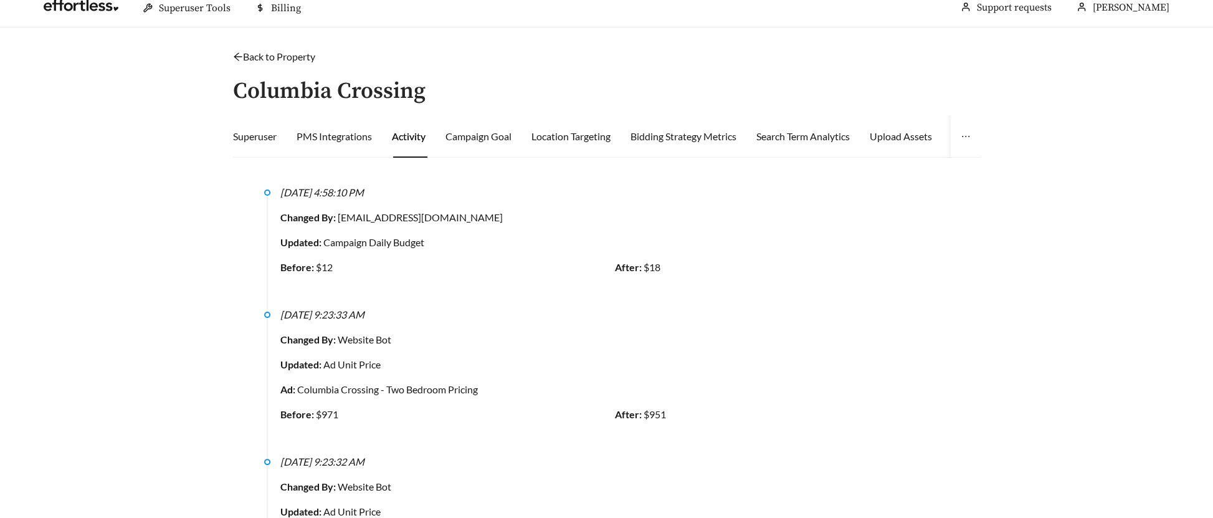
scroll to position [13, 0]
